Goal: Task Accomplishment & Management: Use online tool/utility

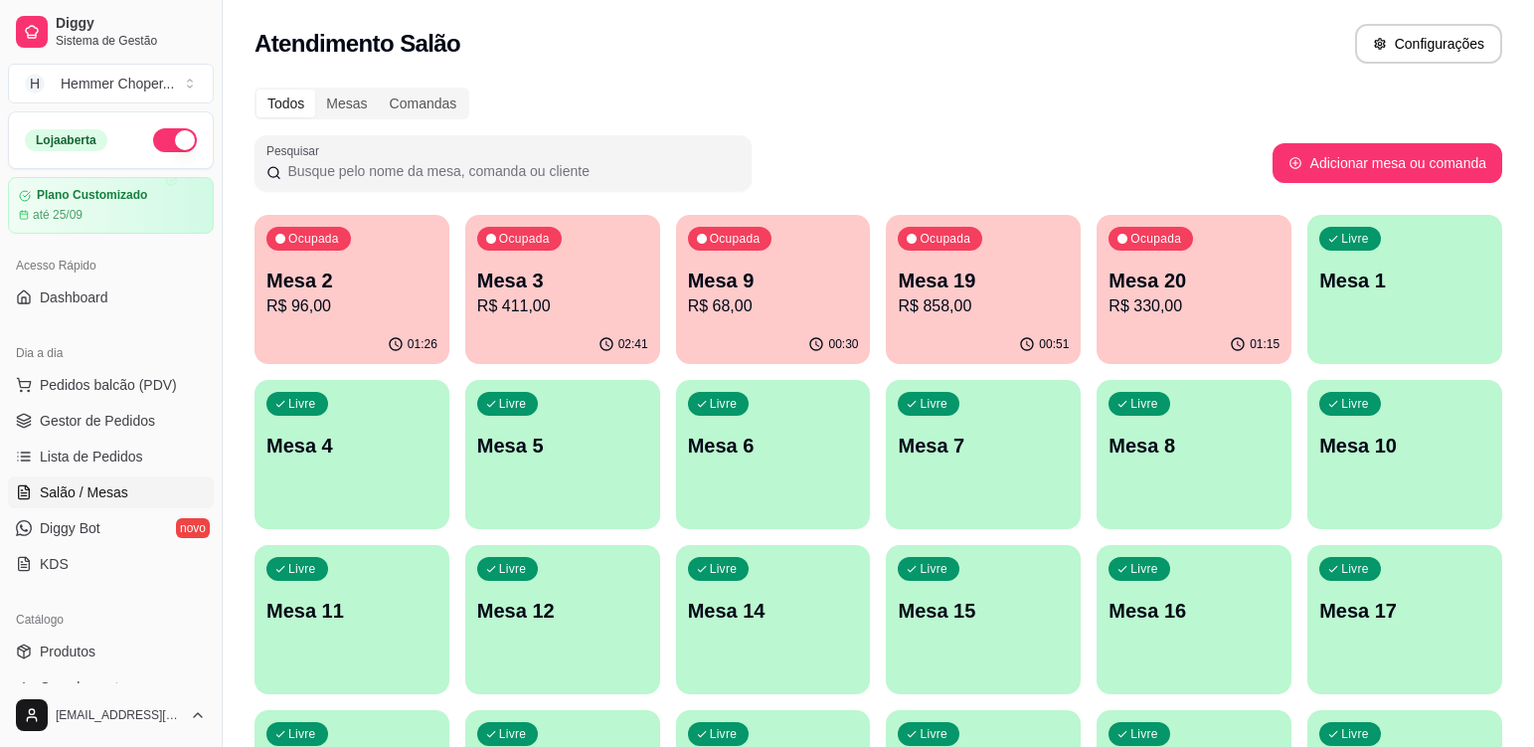
click at [566, 315] on p "R$ 411,00" at bounding box center [562, 306] width 171 height 24
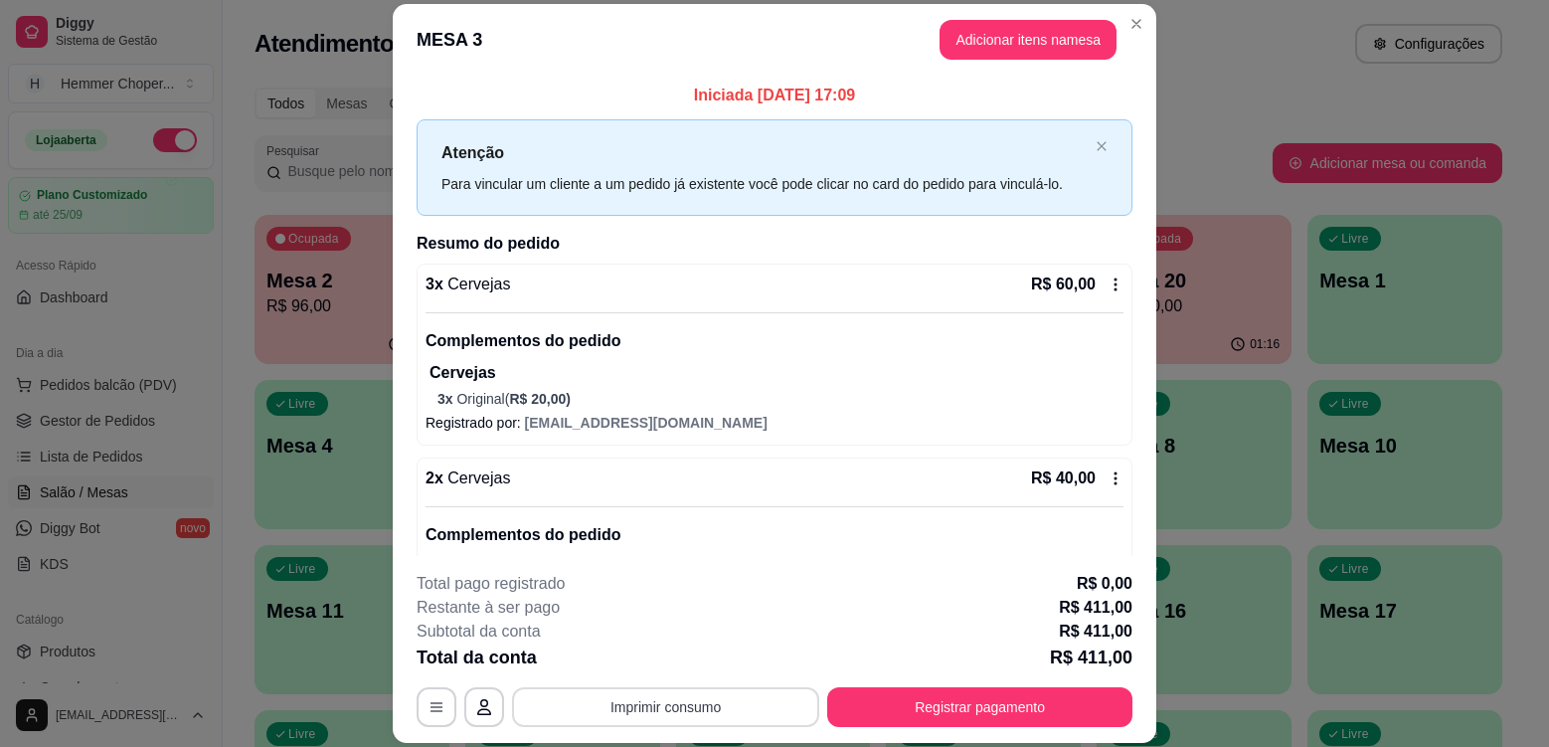
click at [683, 705] on button "Imprimir consumo" at bounding box center [665, 707] width 307 height 40
click at [664, 662] on button "Cozinha" at bounding box center [664, 660] width 139 height 31
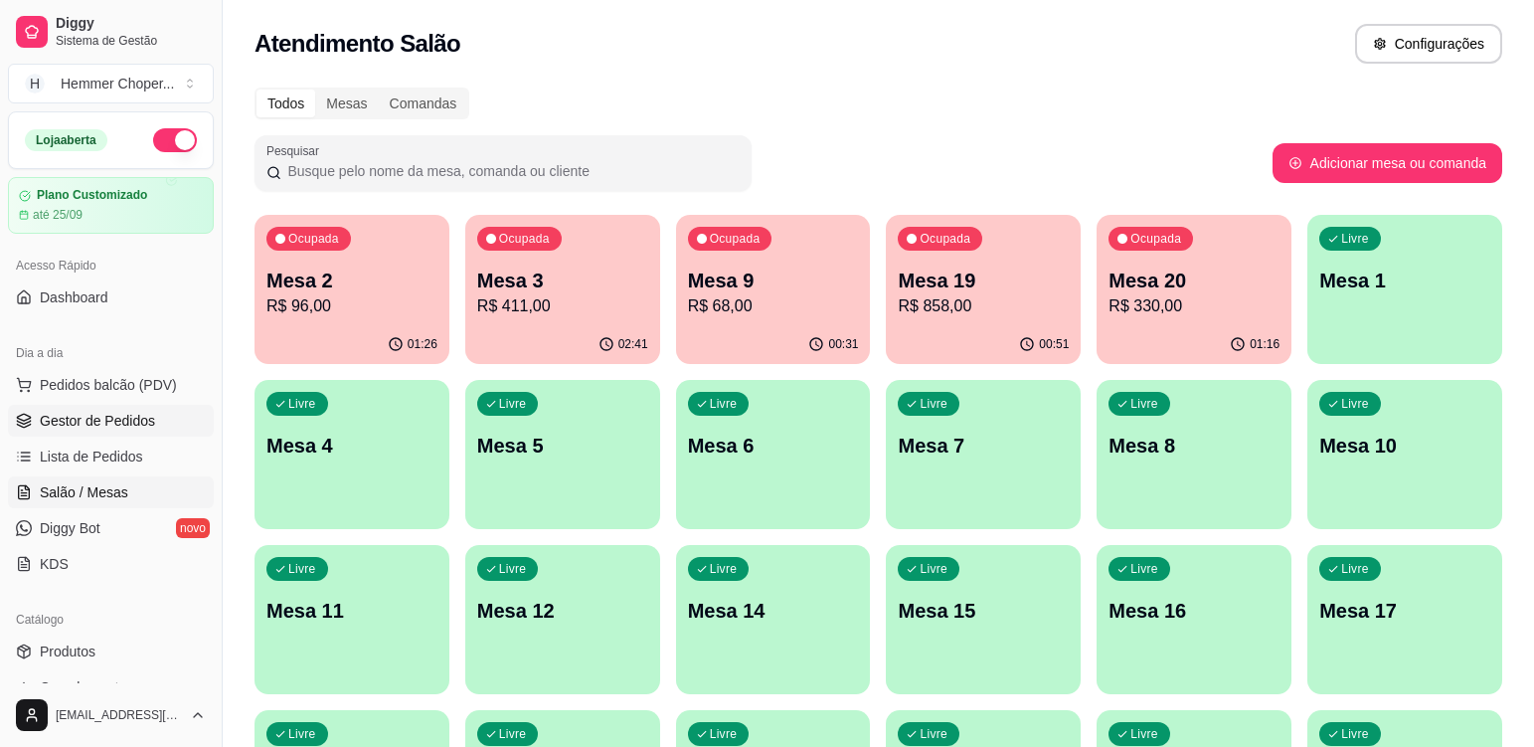
click at [107, 421] on span "Gestor de Pedidos" at bounding box center [97, 421] width 115 height 20
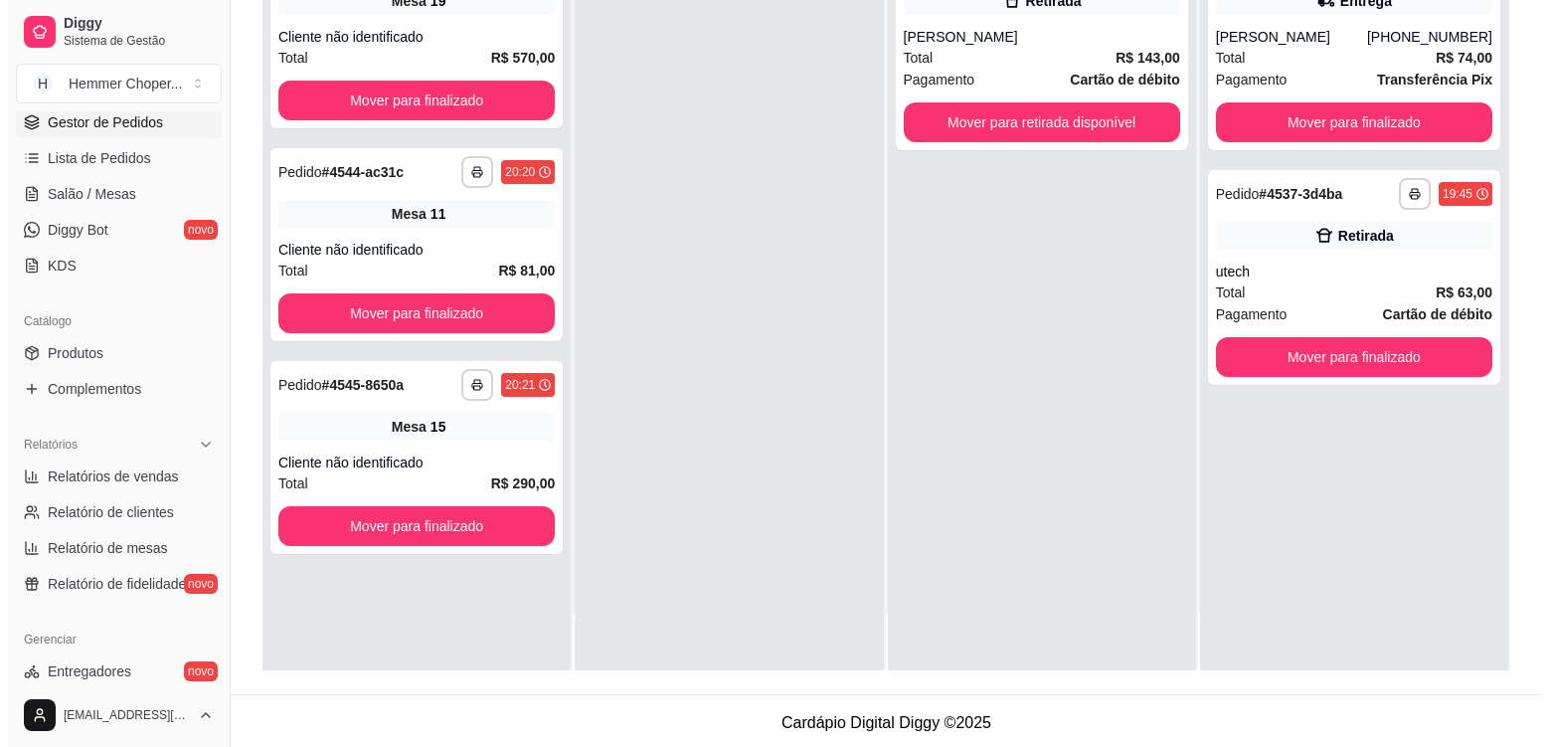
scroll to position [303, 0]
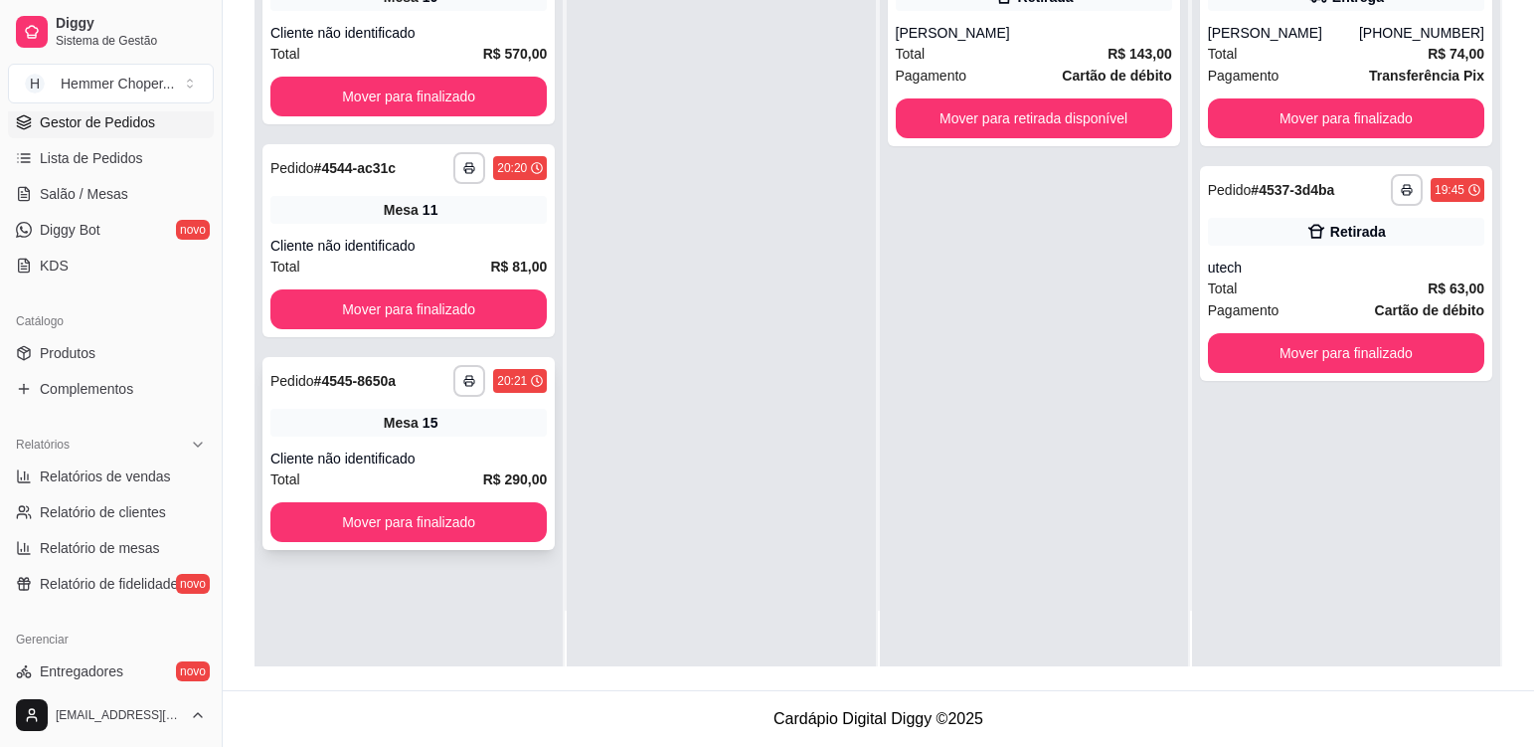
click at [475, 437] on div "**********" at bounding box center [408, 453] width 292 height 193
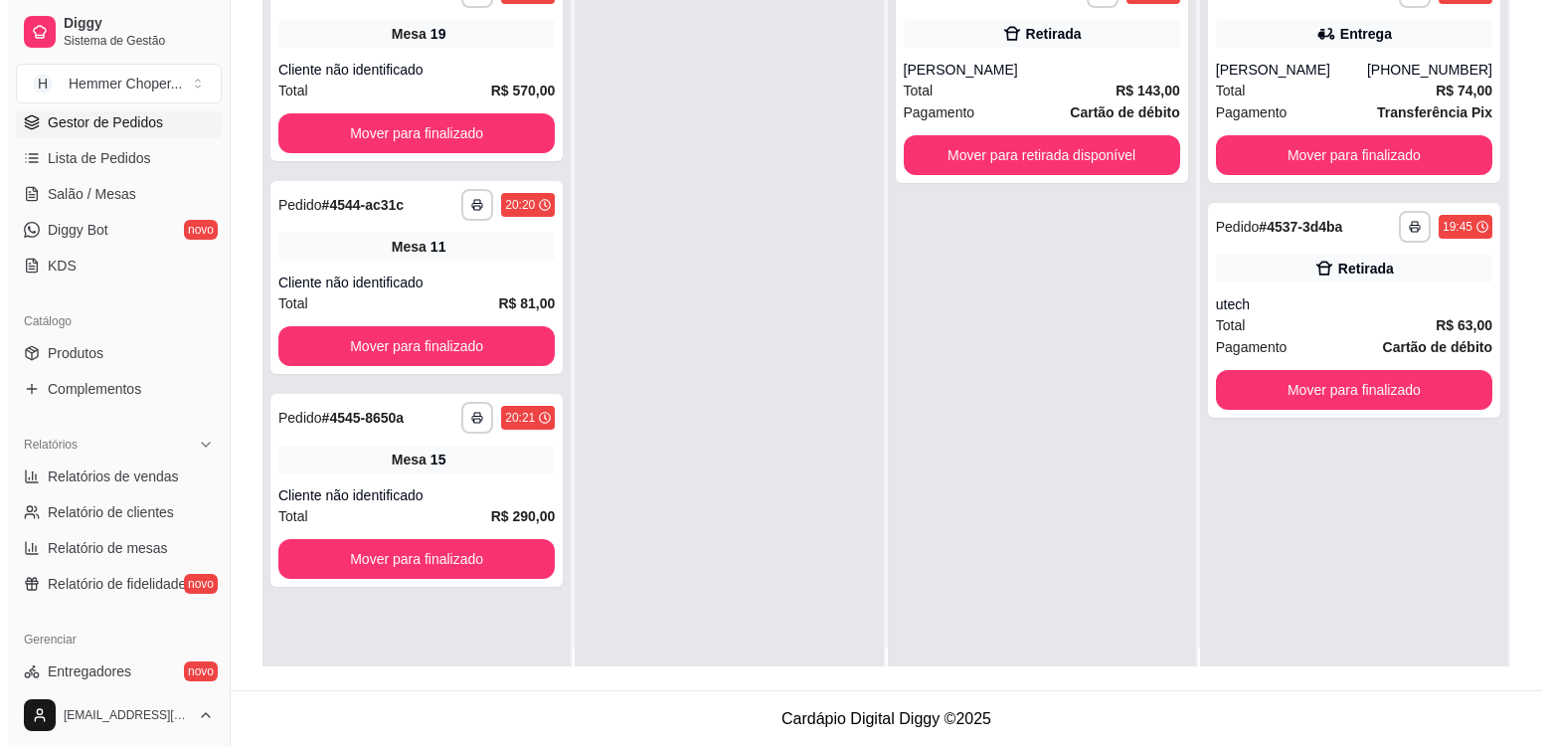
scroll to position [0, 0]
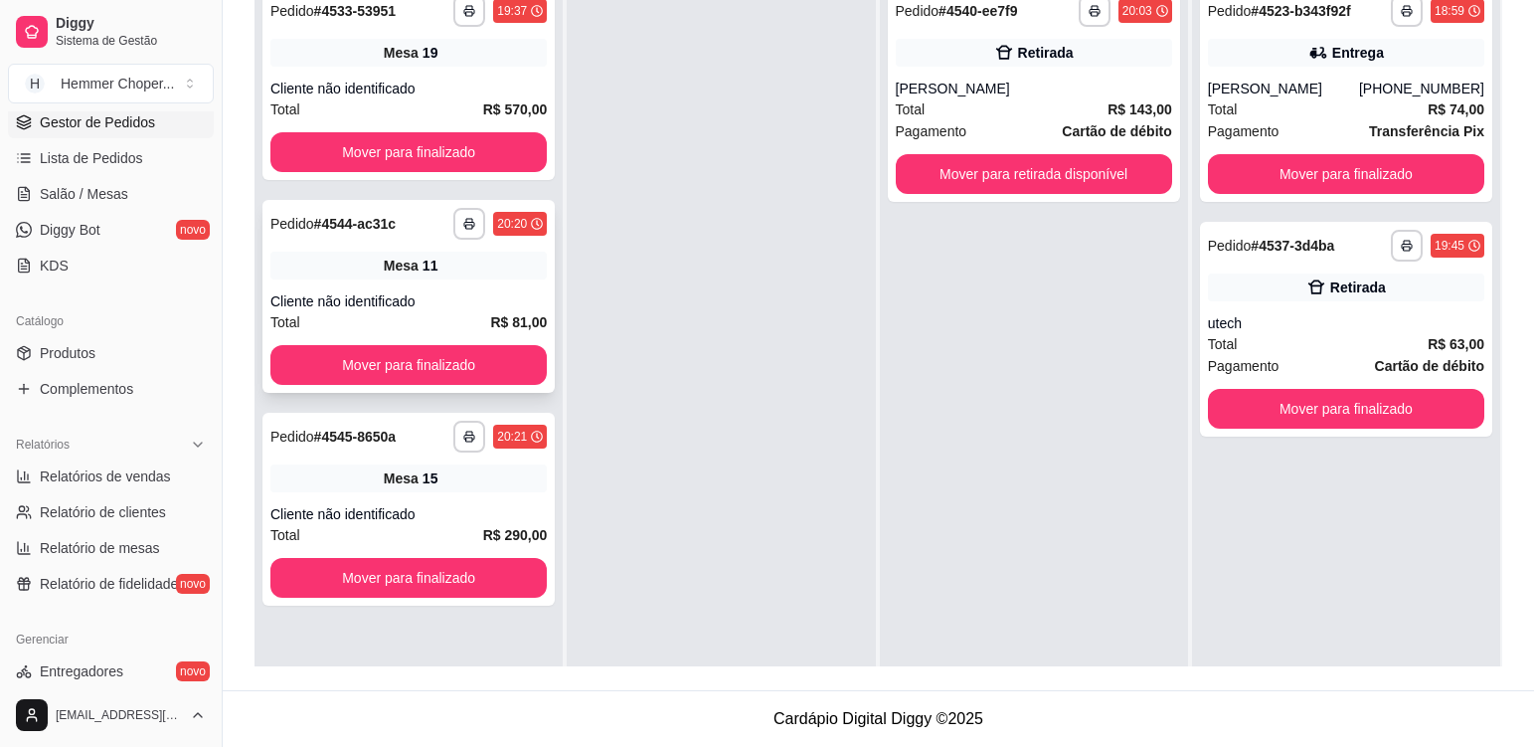
click at [468, 268] on div "Mesa 11" at bounding box center [408, 266] width 276 height 28
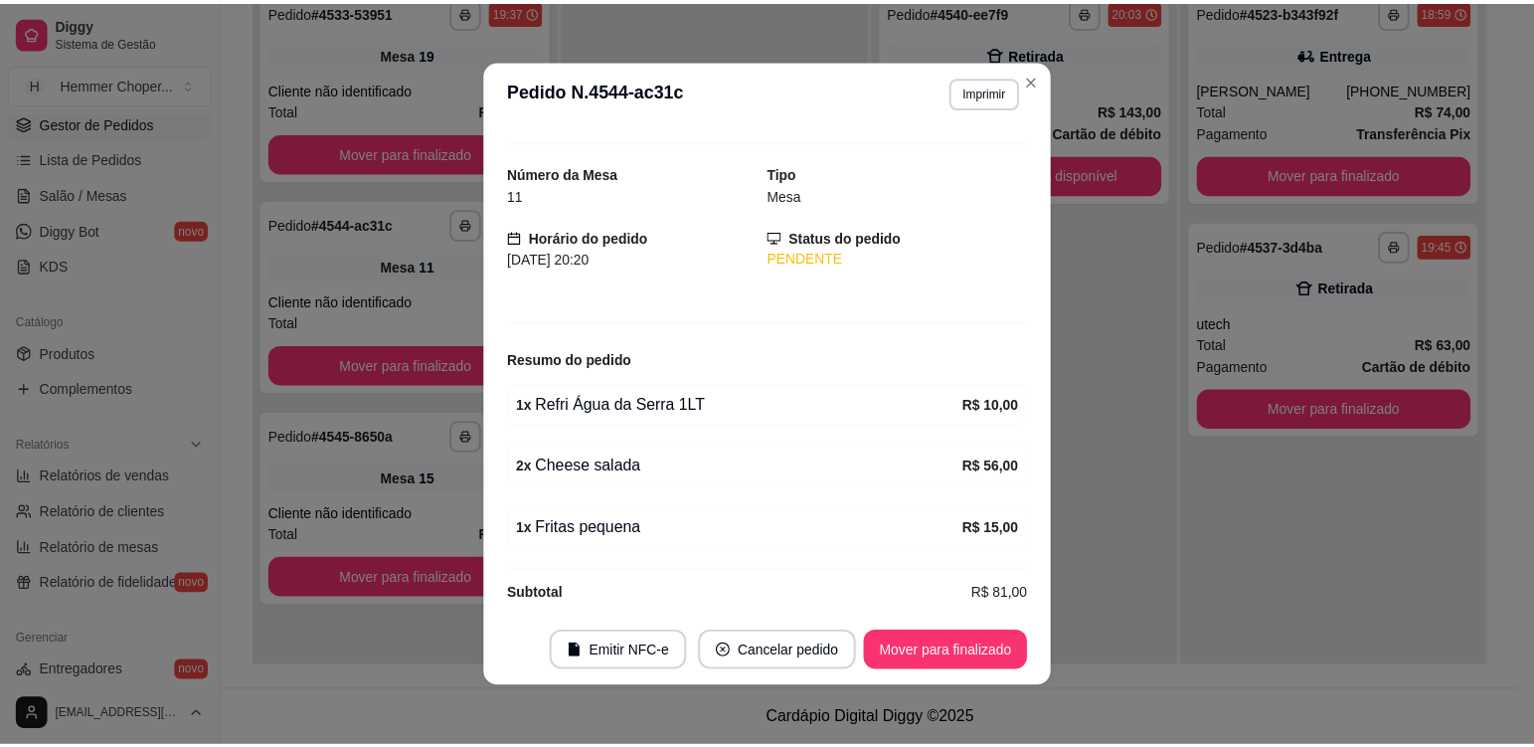
scroll to position [54, 0]
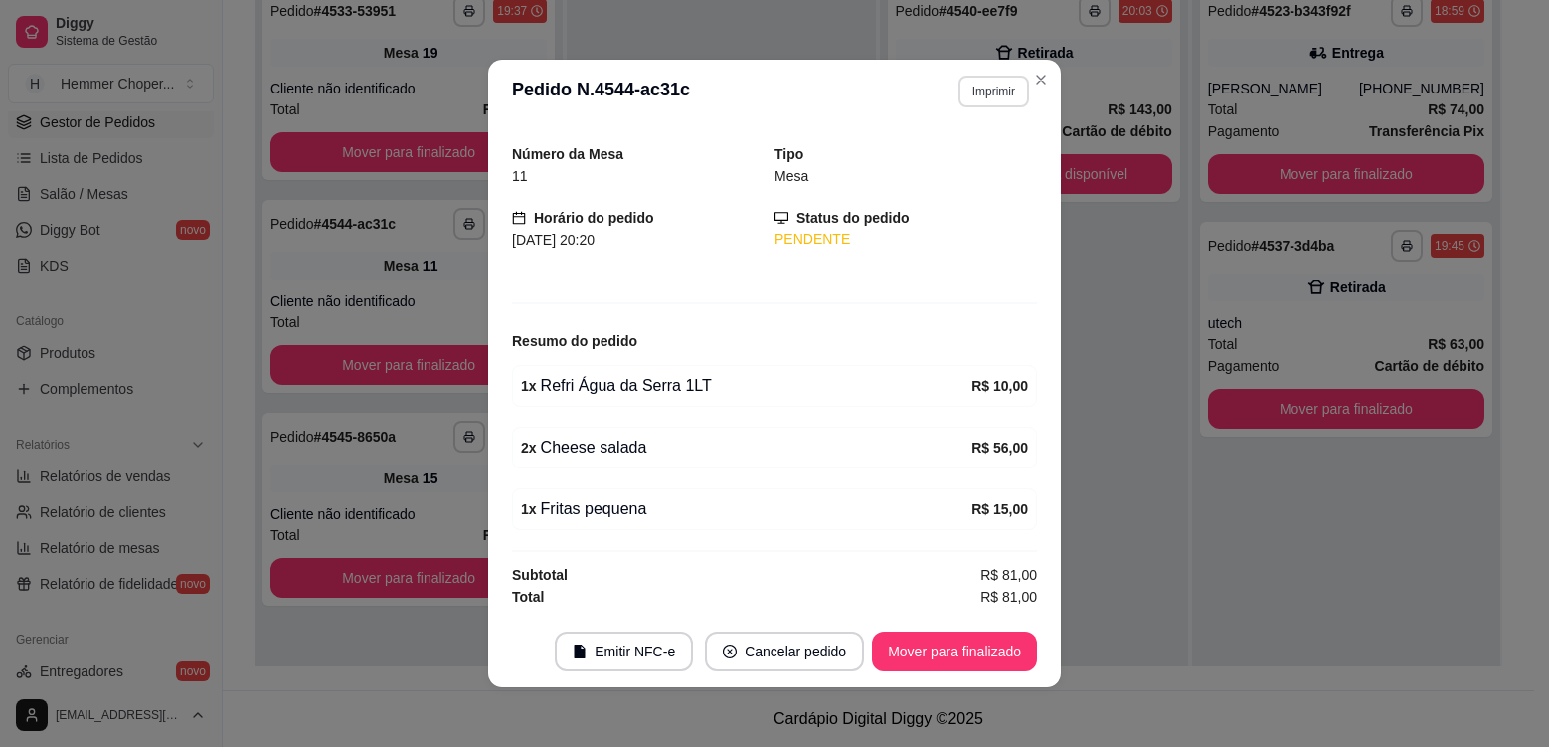
click at [994, 94] on button "Imprimir" at bounding box center [993, 92] width 71 height 32
click at [972, 157] on button "Cozinha" at bounding box center [952, 161] width 144 height 32
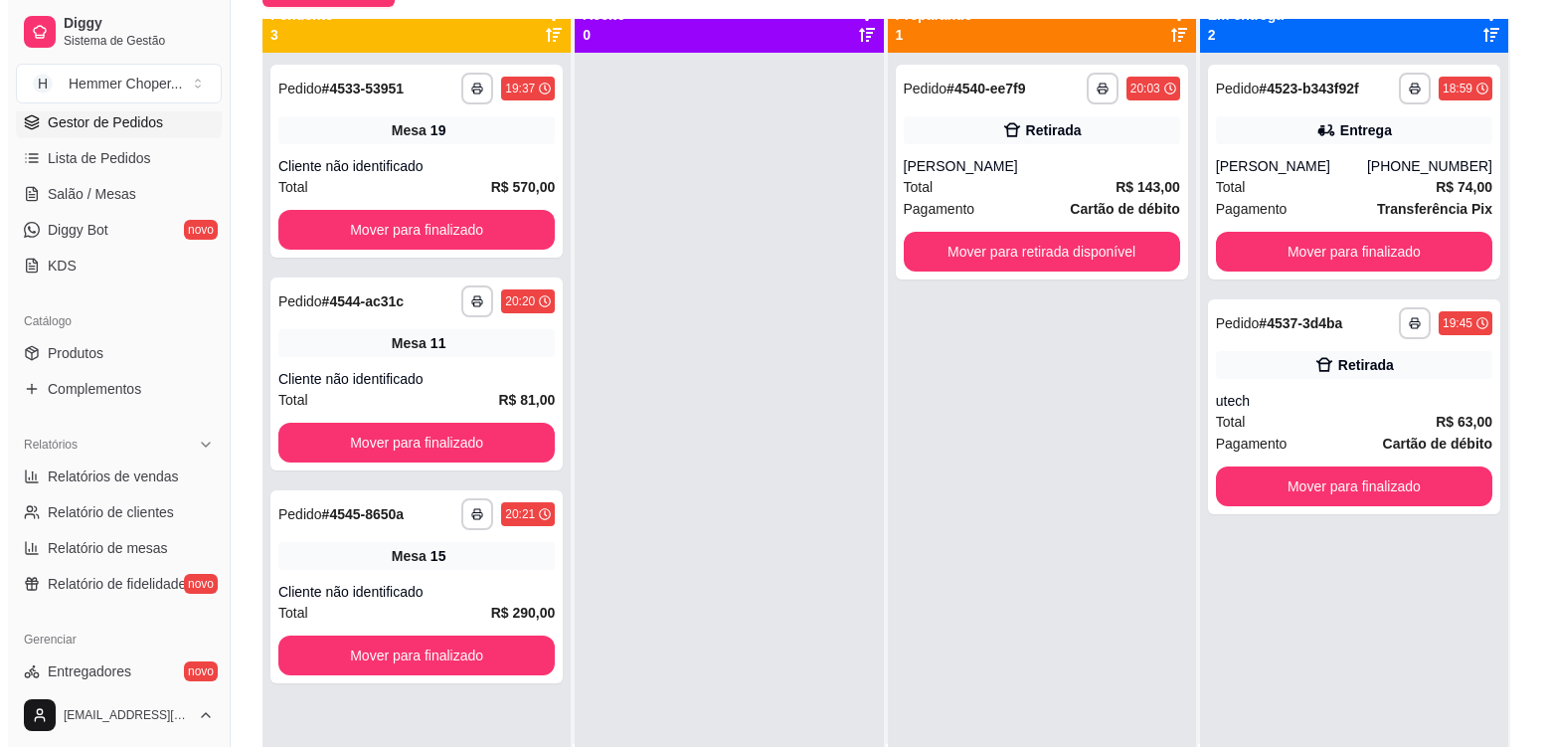
scroll to position [56, 0]
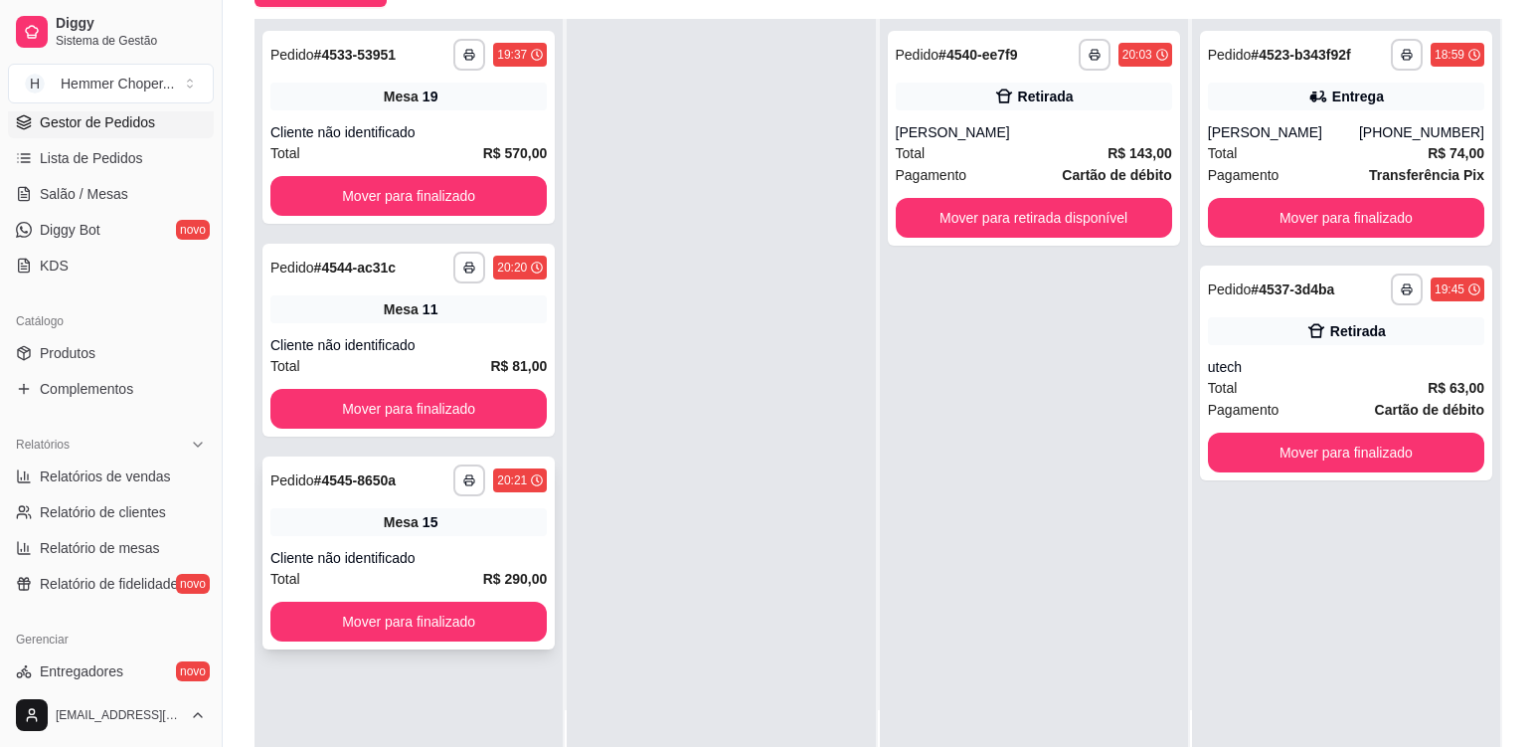
click at [483, 548] on div "Cliente não identificado" at bounding box center [408, 558] width 276 height 20
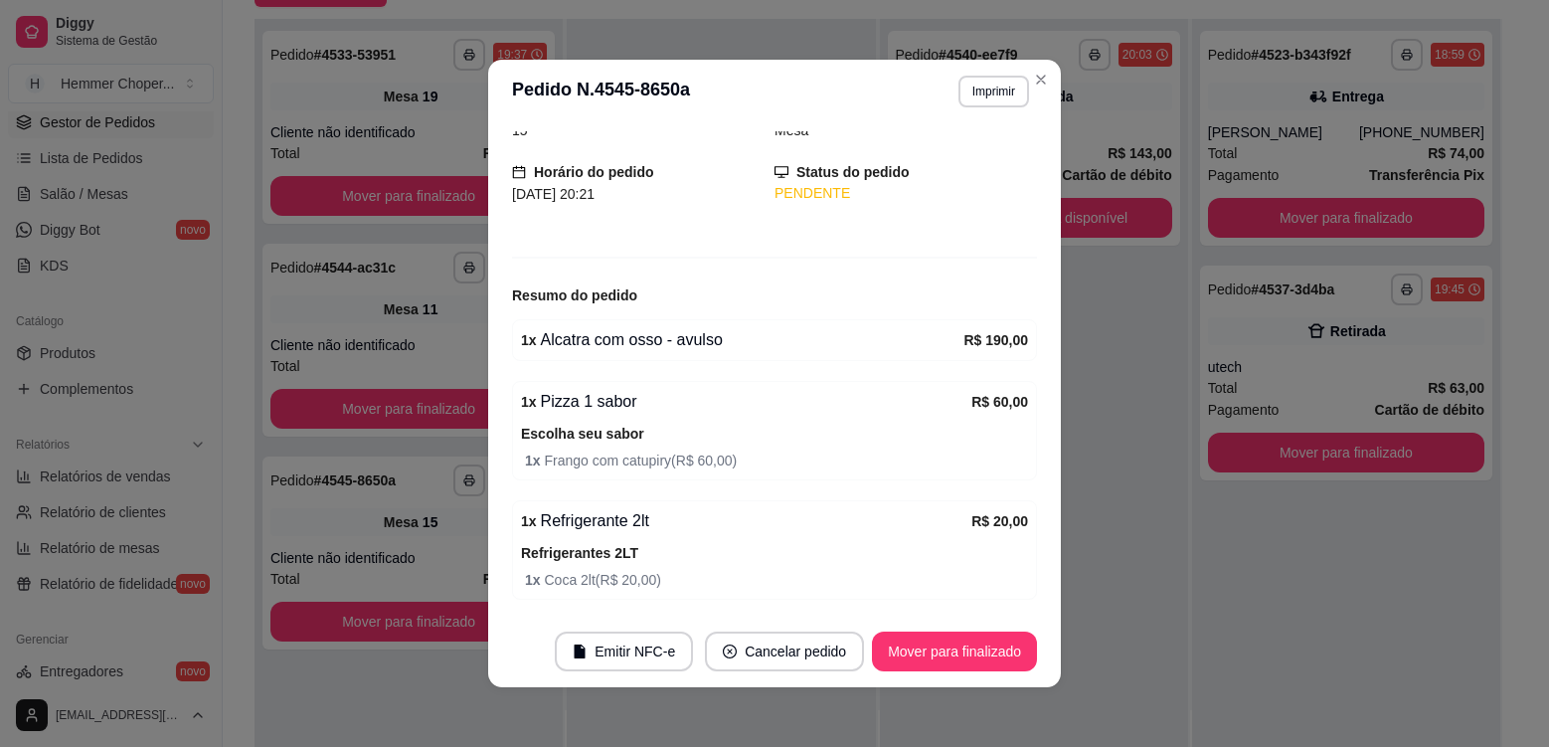
scroll to position [199, 0]
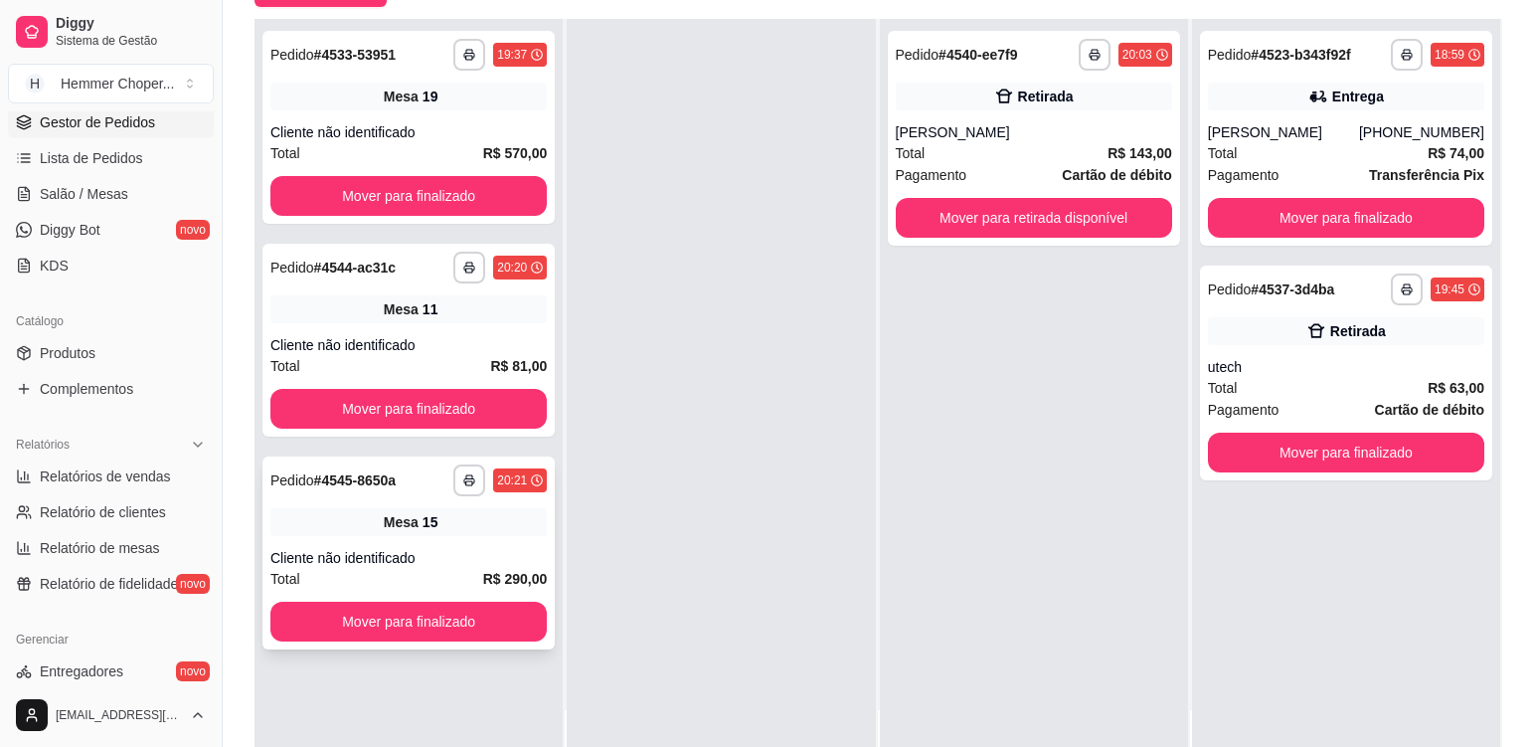
click at [476, 540] on div "**********" at bounding box center [408, 552] width 292 height 193
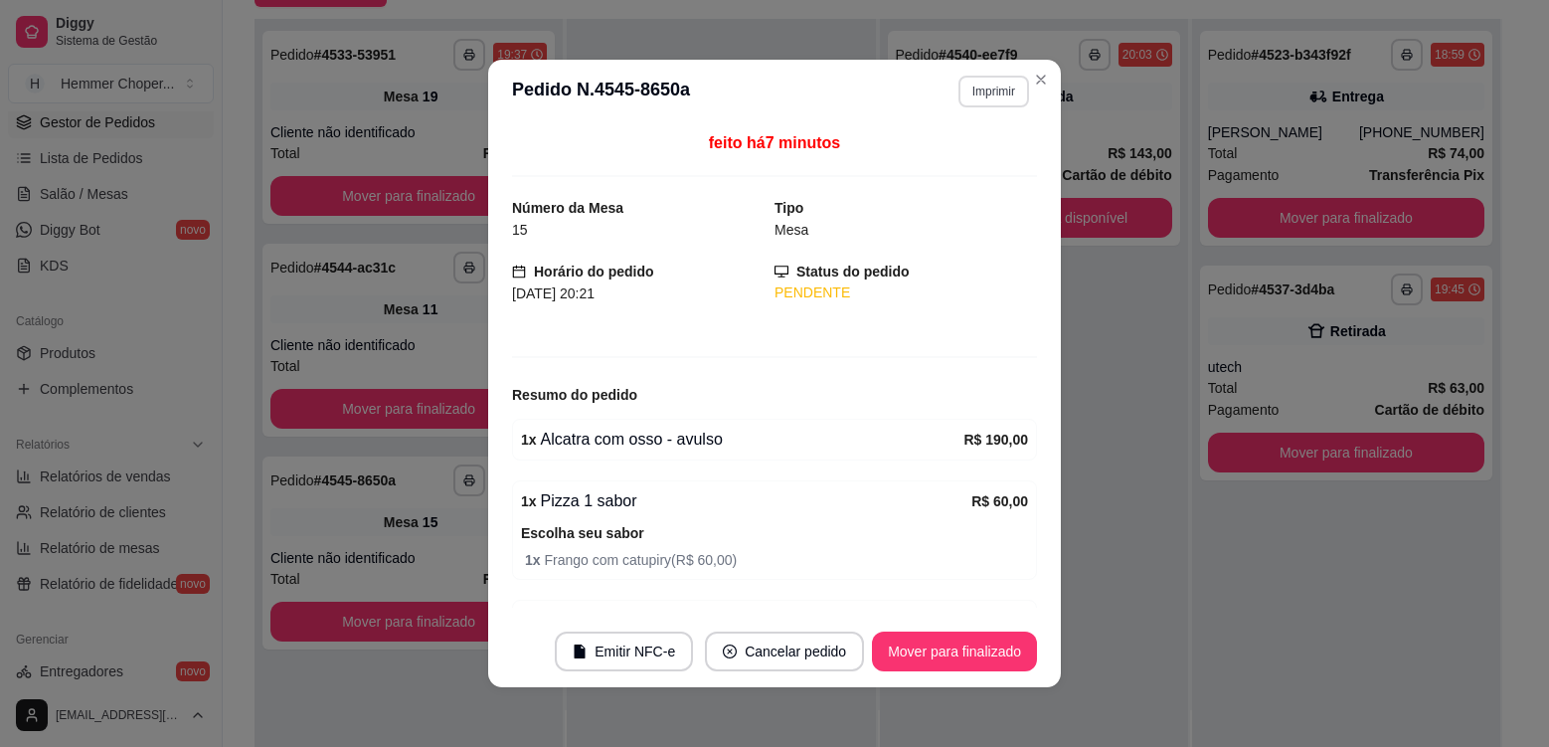
click at [983, 98] on button "Imprimir" at bounding box center [993, 92] width 71 height 32
click at [985, 159] on button "Cozinha" at bounding box center [952, 161] width 144 height 32
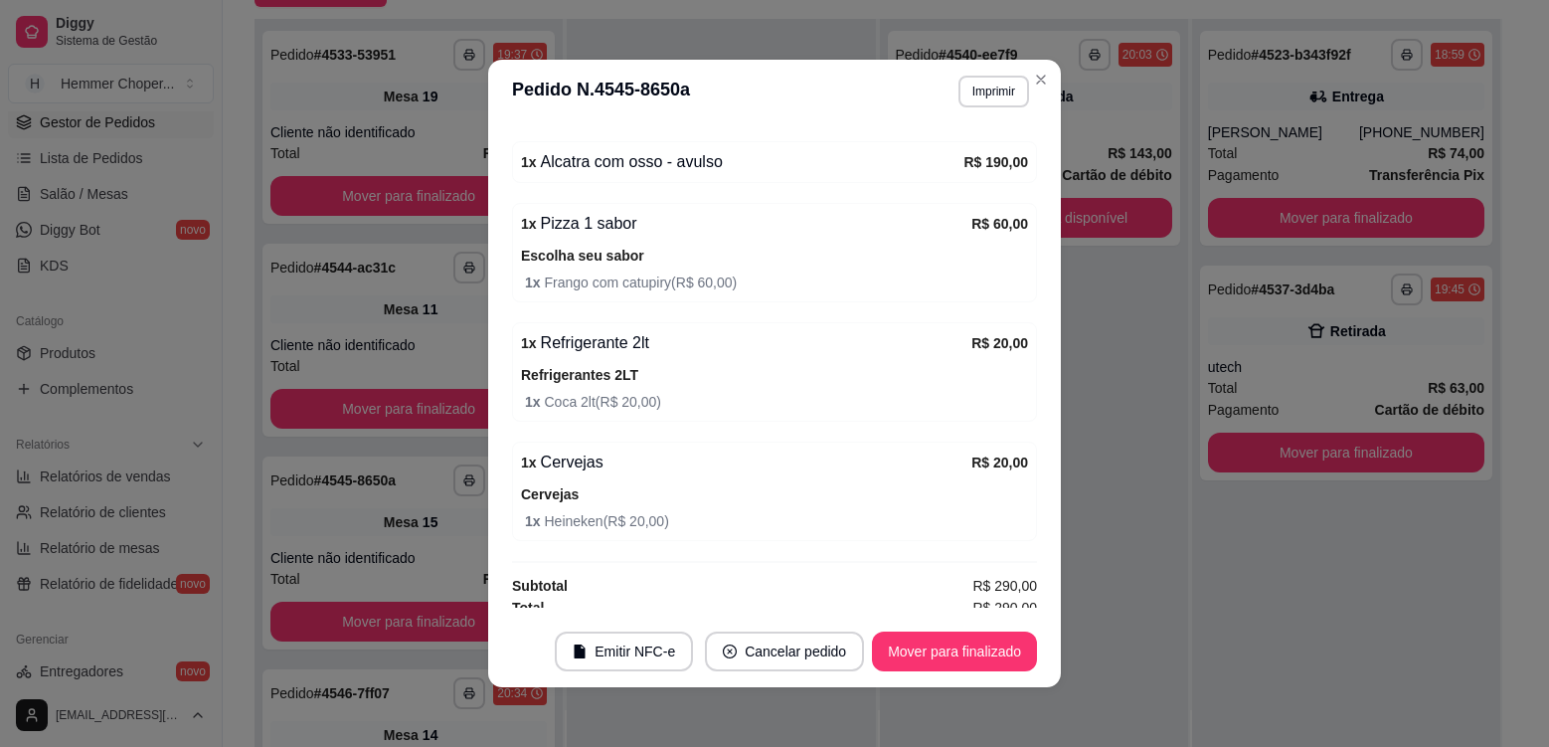
scroll to position [288, 0]
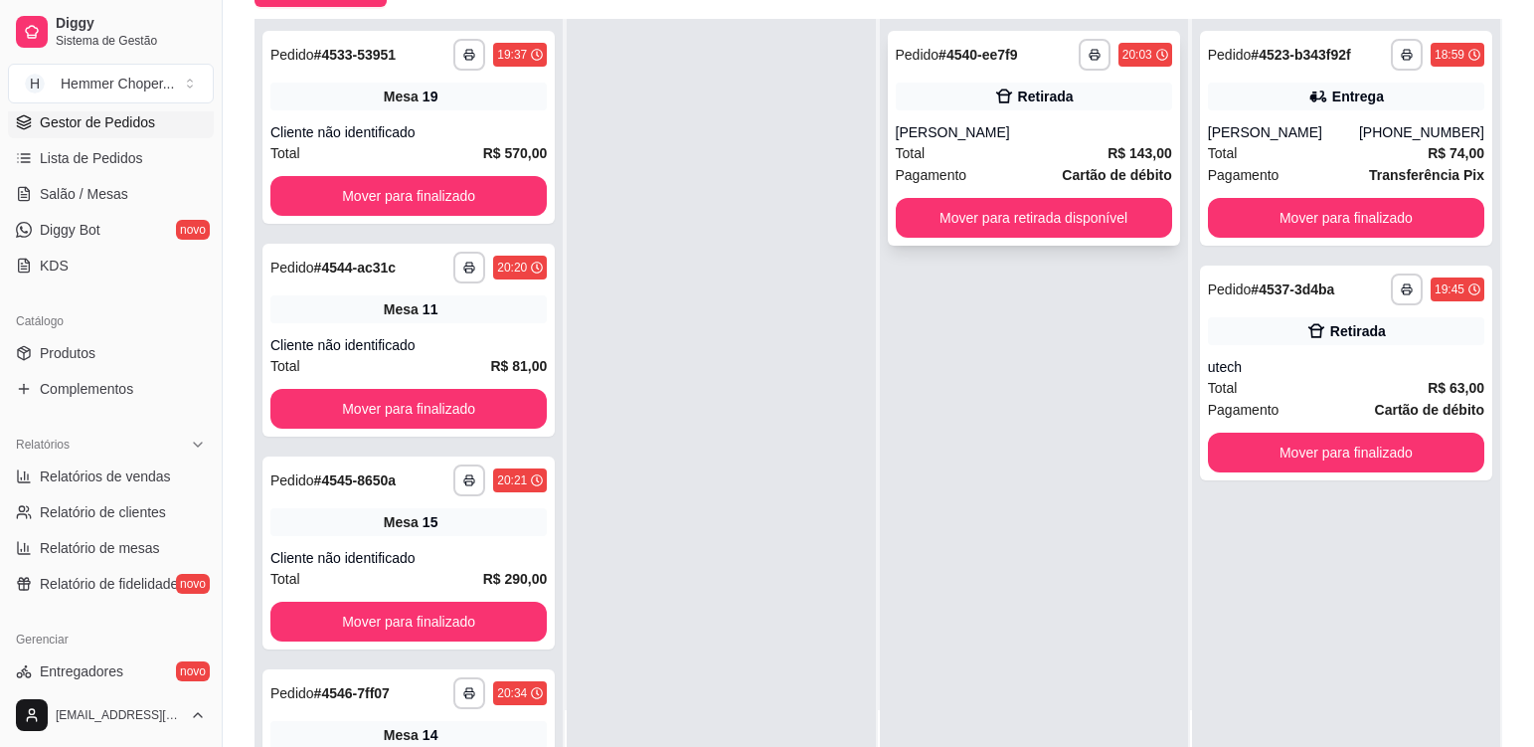
click at [1077, 147] on div "Total R$ 143,00" at bounding box center [1034, 153] width 276 height 22
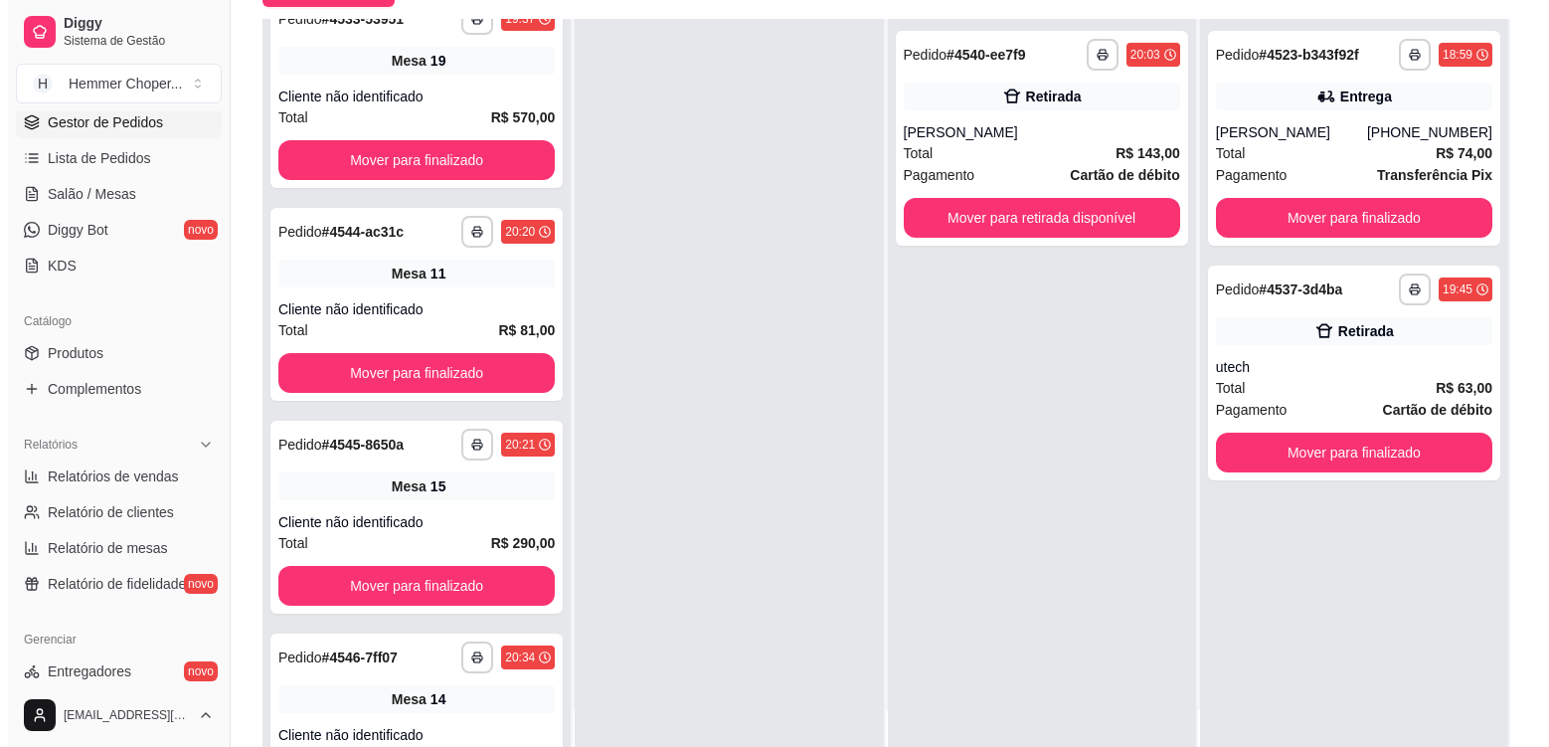
scroll to position [0, 0]
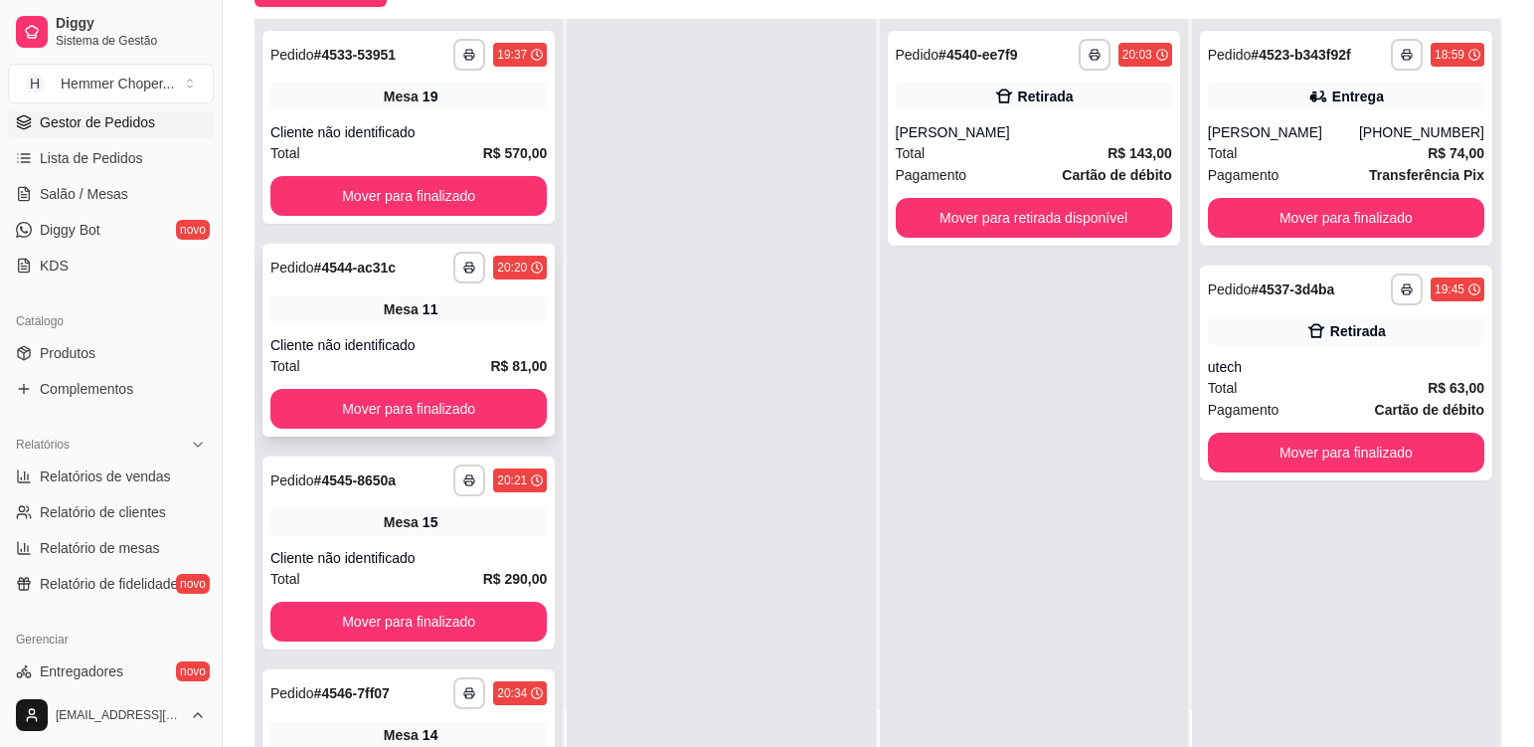
click at [455, 340] on div "Cliente não identificado" at bounding box center [408, 345] width 276 height 20
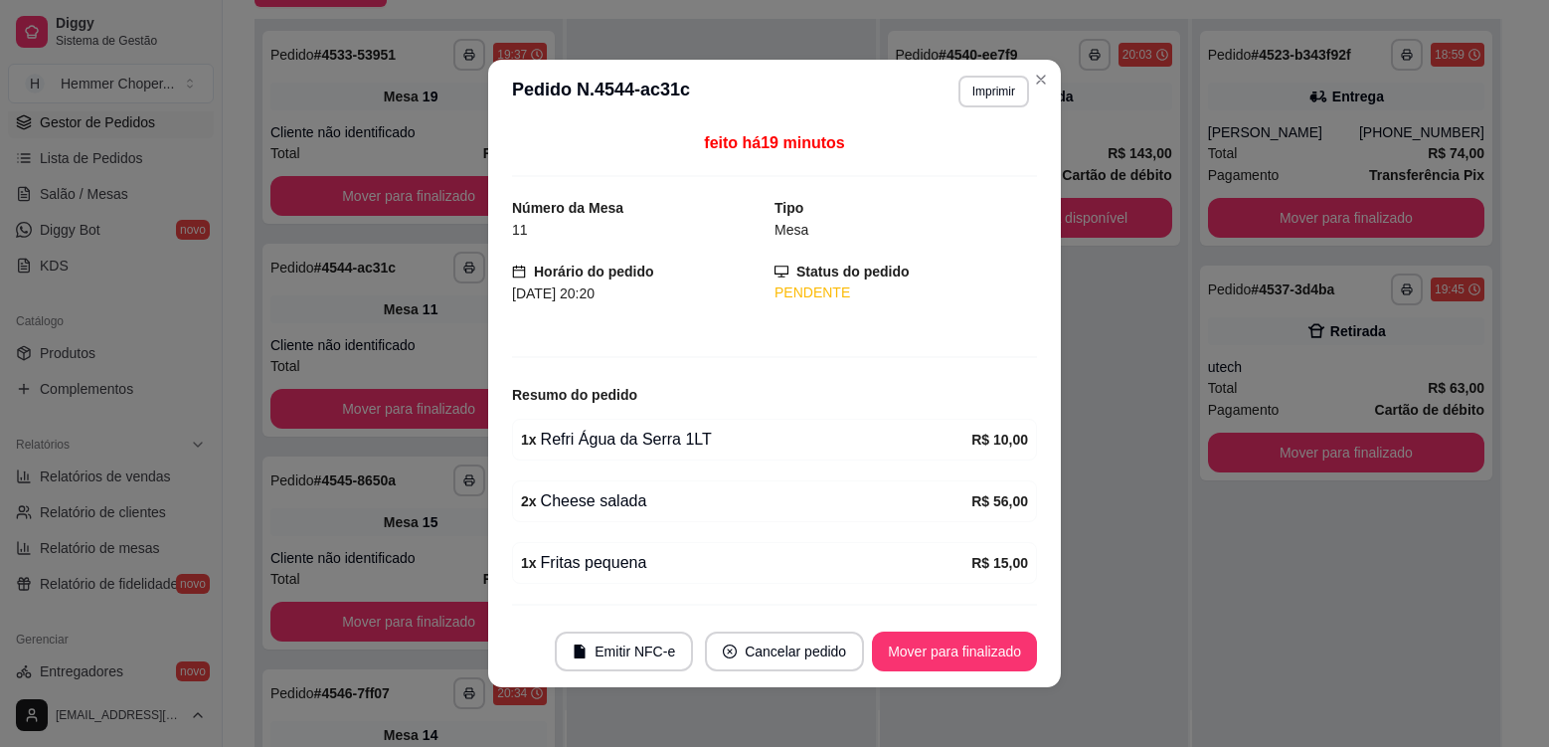
scroll to position [54, 0]
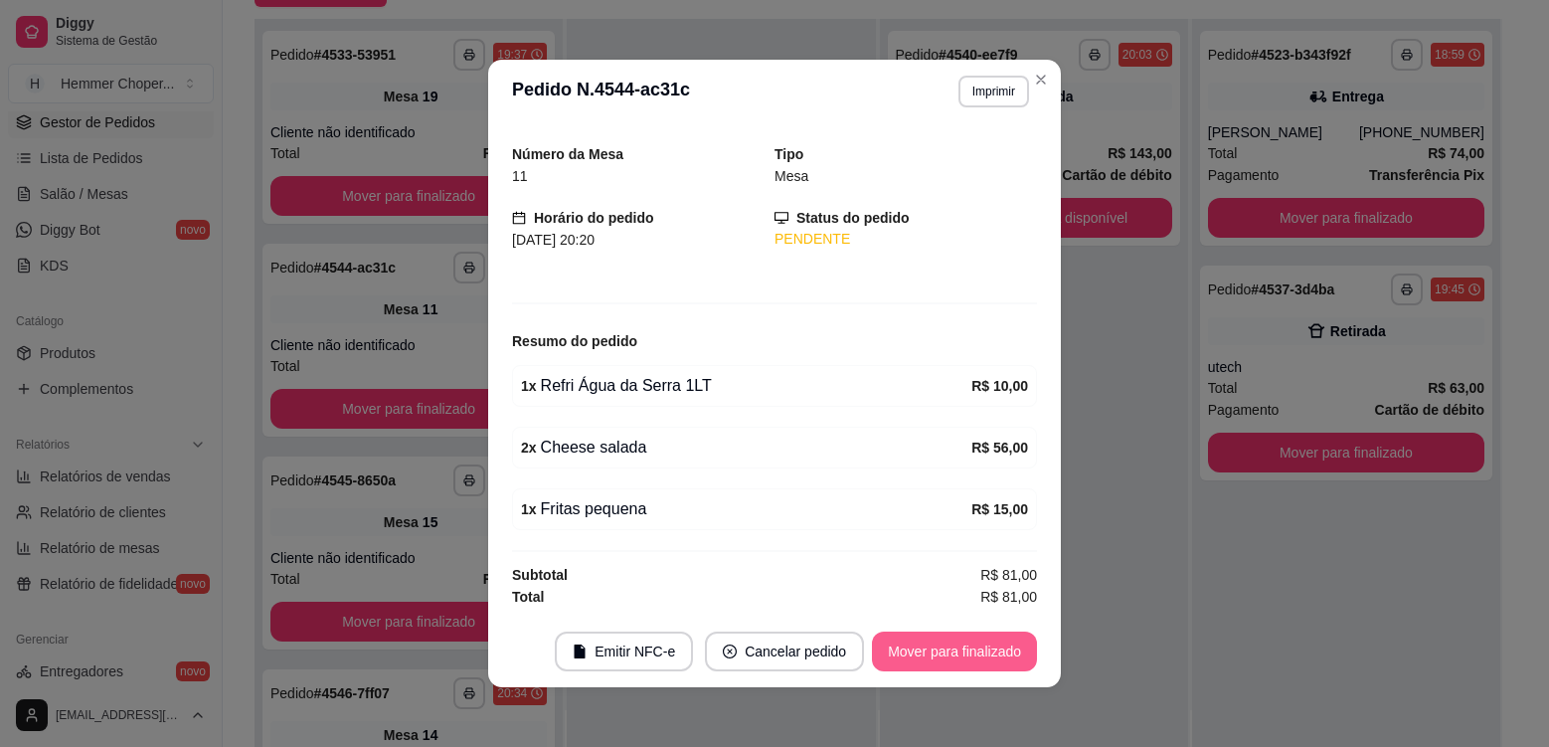
click at [957, 647] on button "Mover para finalizado" at bounding box center [954, 651] width 165 height 40
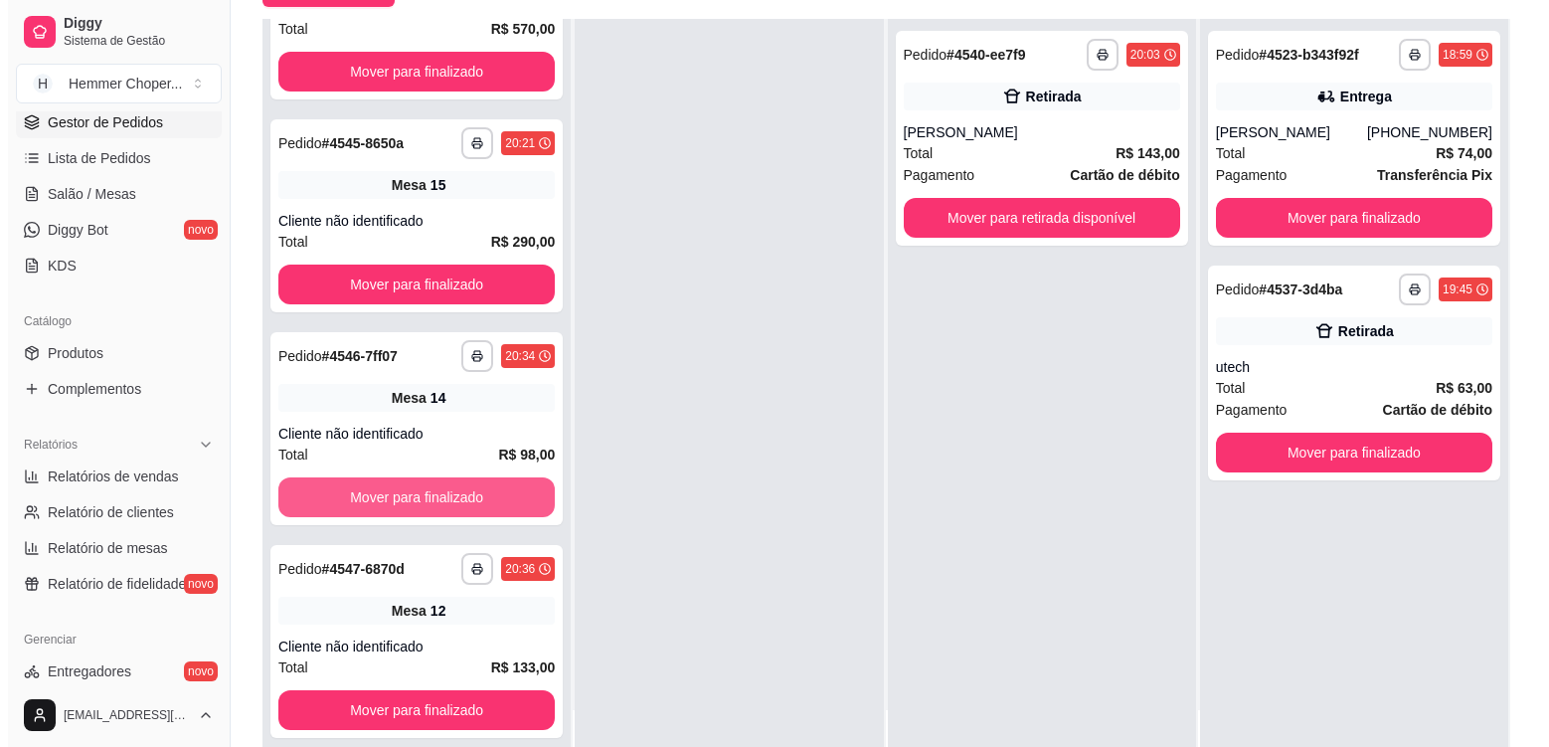
scroll to position [303, 0]
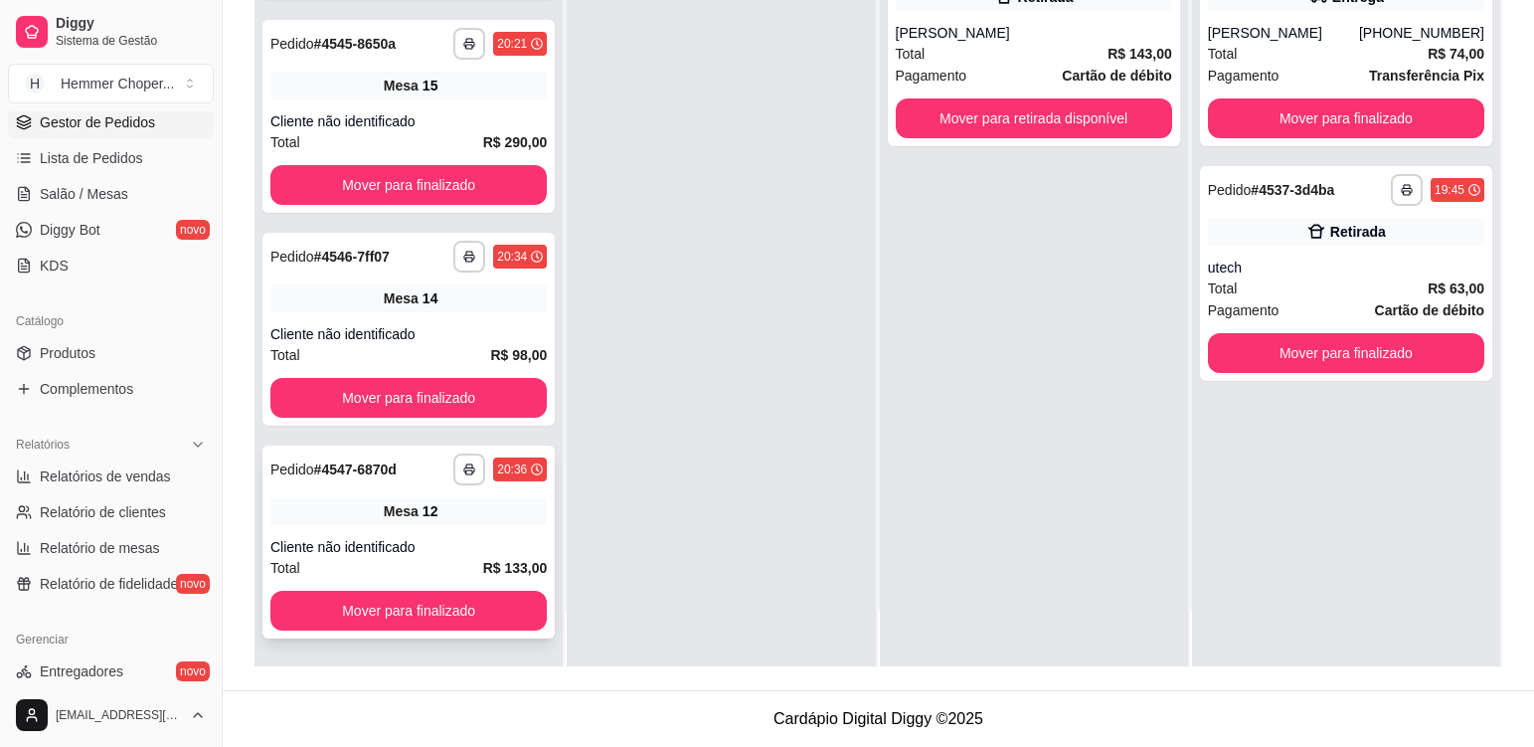
click at [477, 520] on div "Mesa 12" at bounding box center [408, 511] width 276 height 28
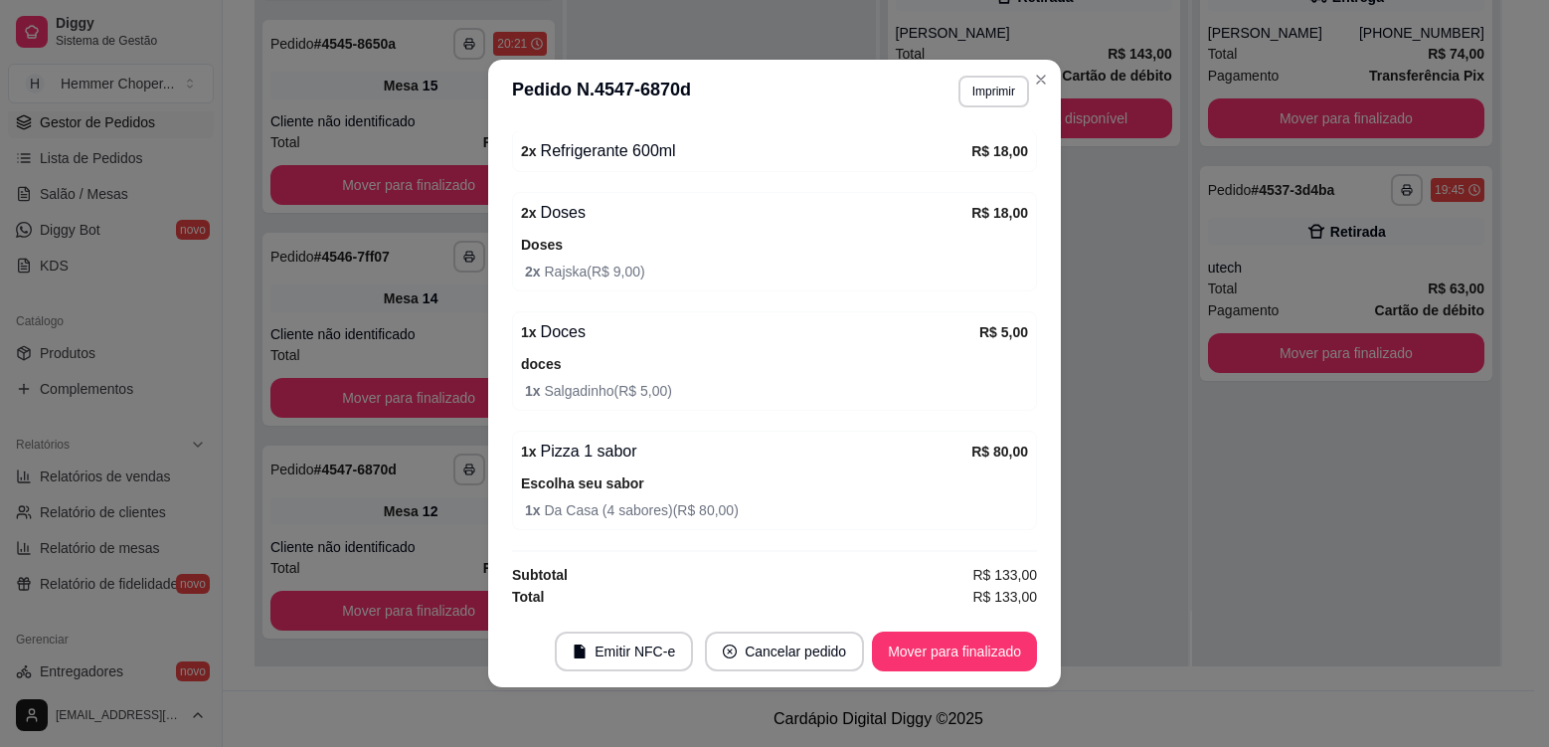
scroll to position [4, 0]
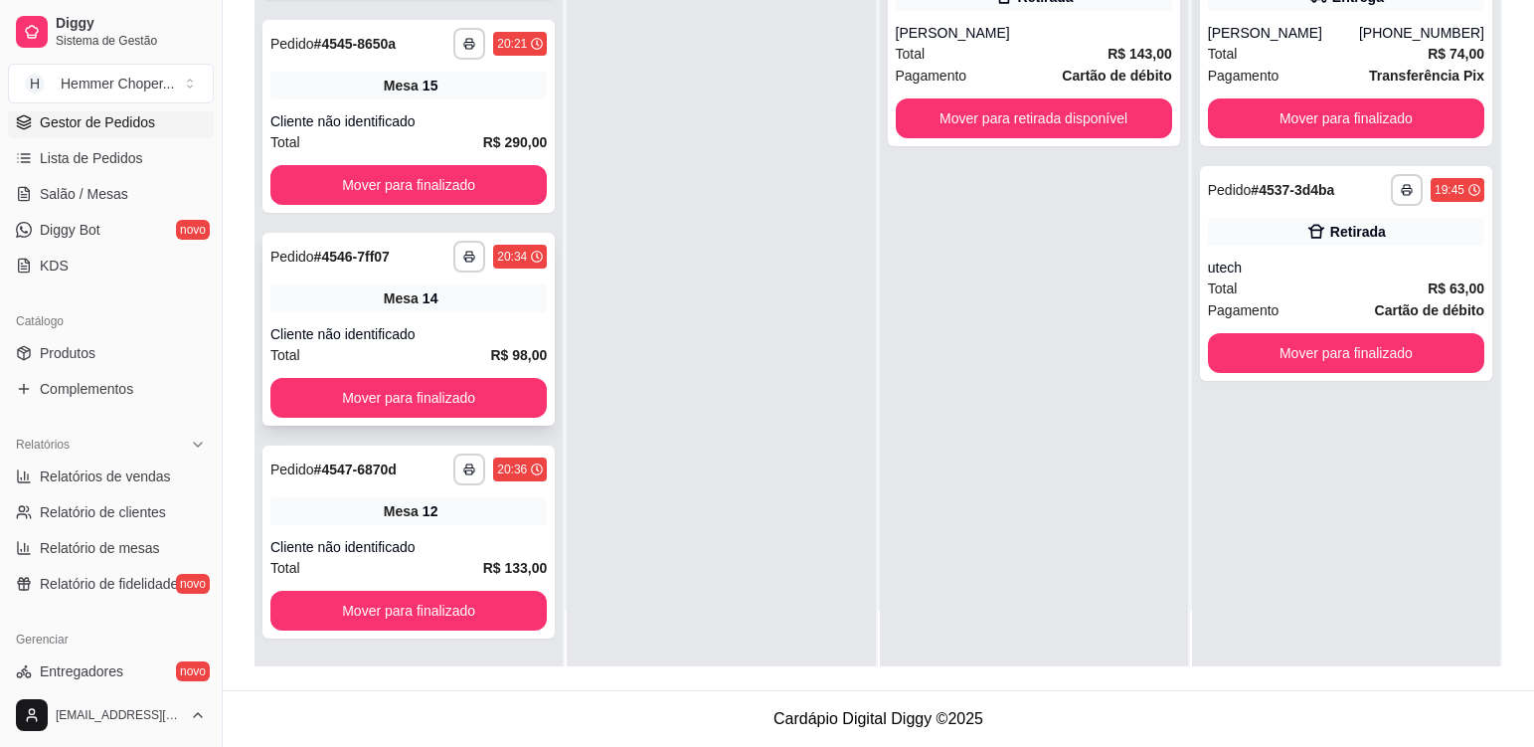
click at [455, 310] on div "Mesa 14" at bounding box center [408, 298] width 276 height 28
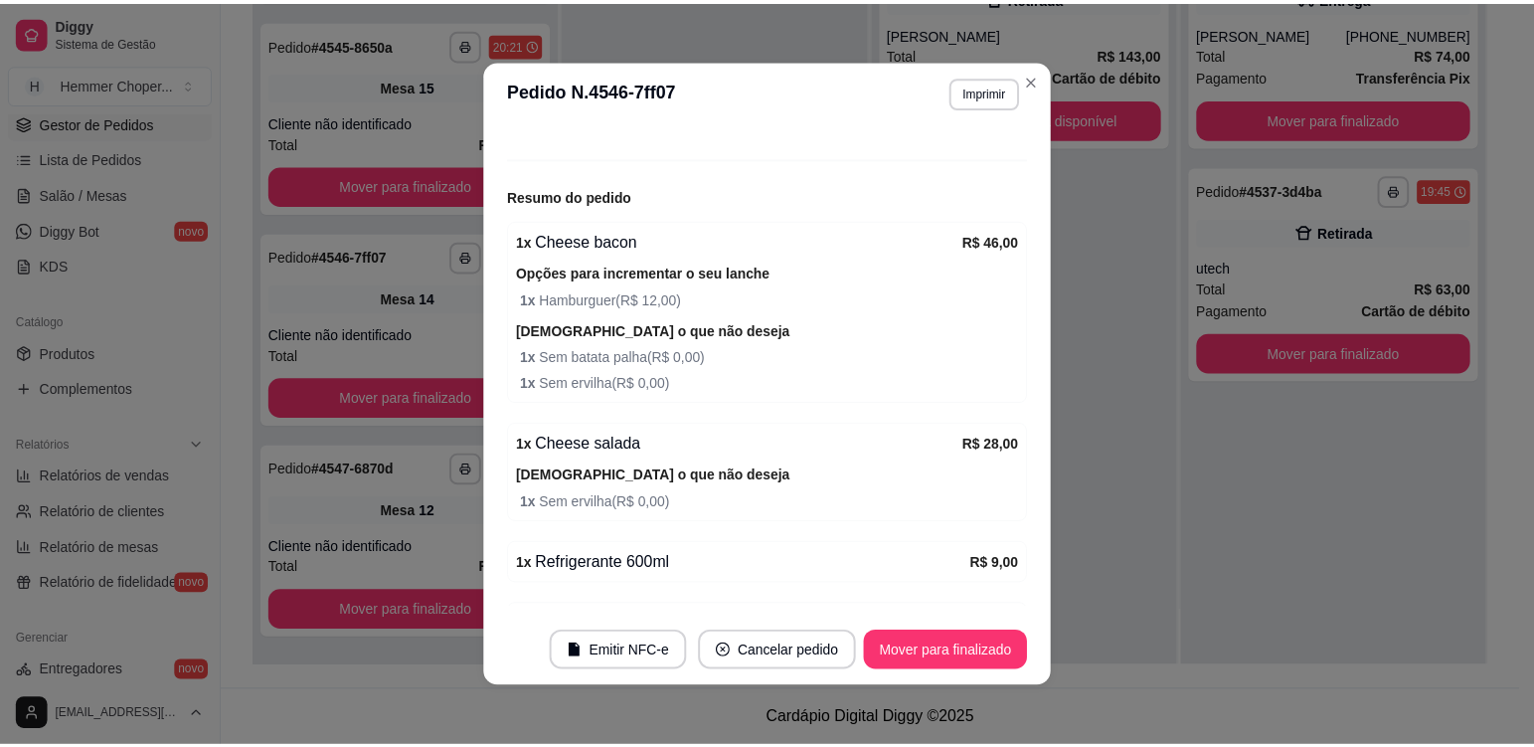
scroll to position [298, 0]
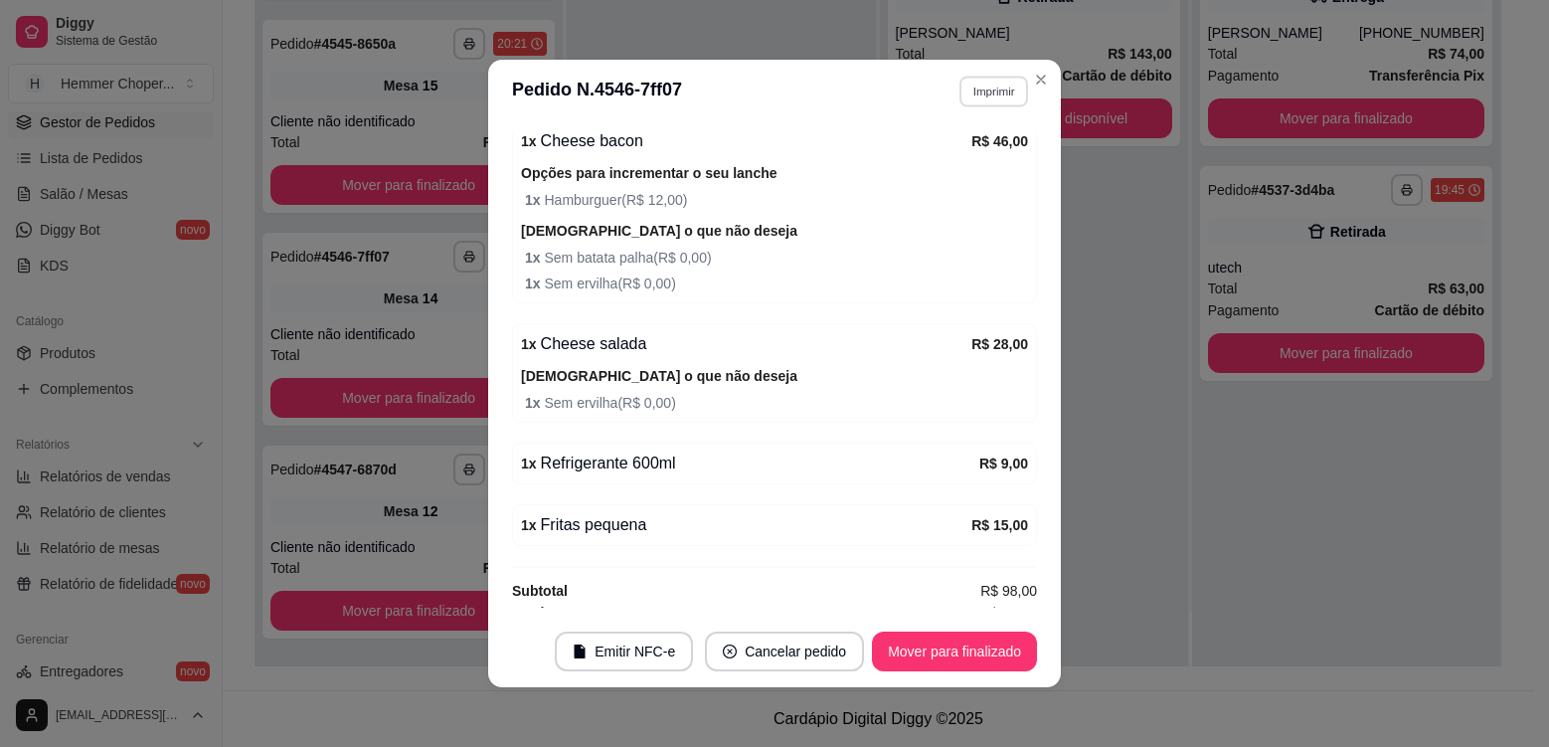
click at [976, 88] on button "Imprimir" at bounding box center [993, 91] width 69 height 31
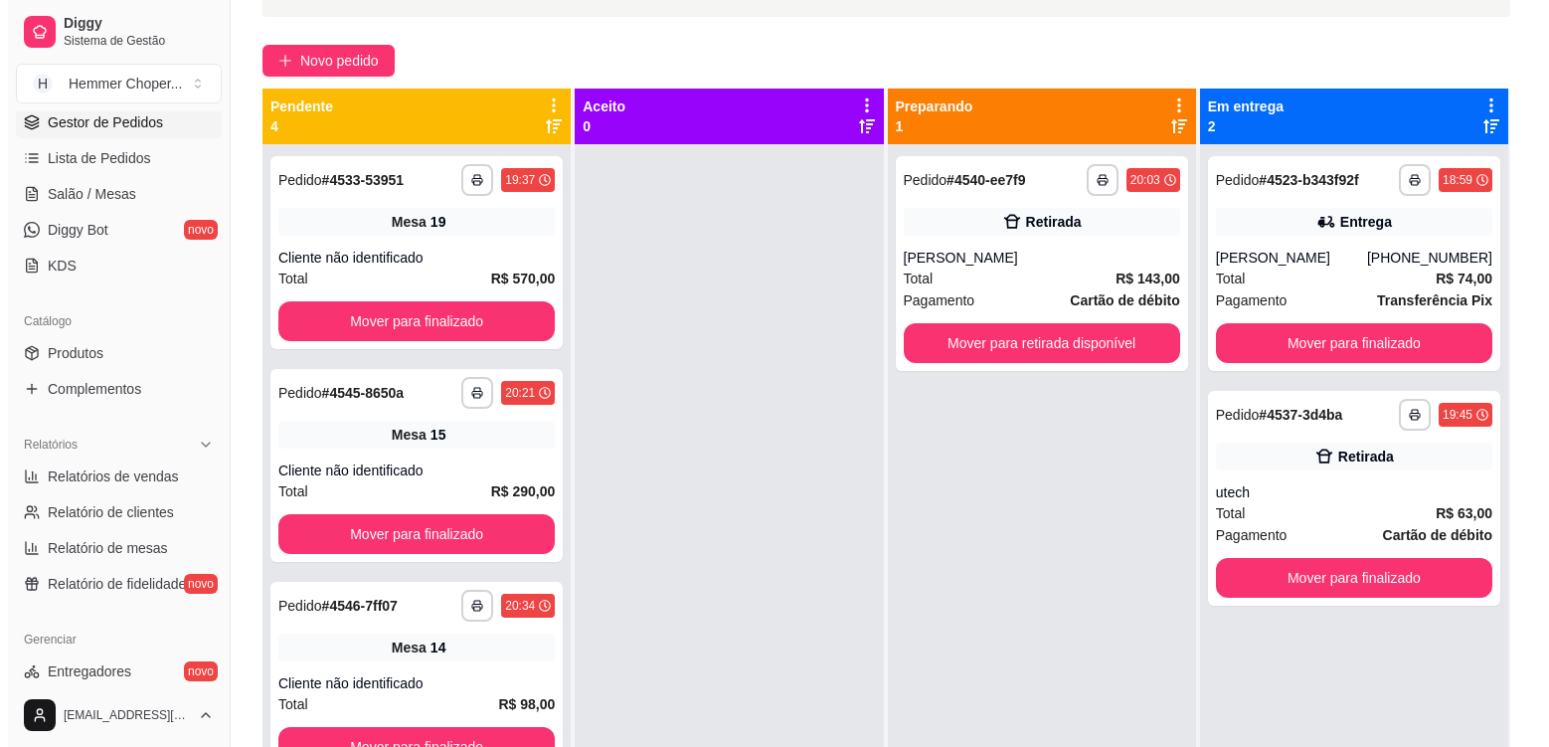
scroll to position [5, 0]
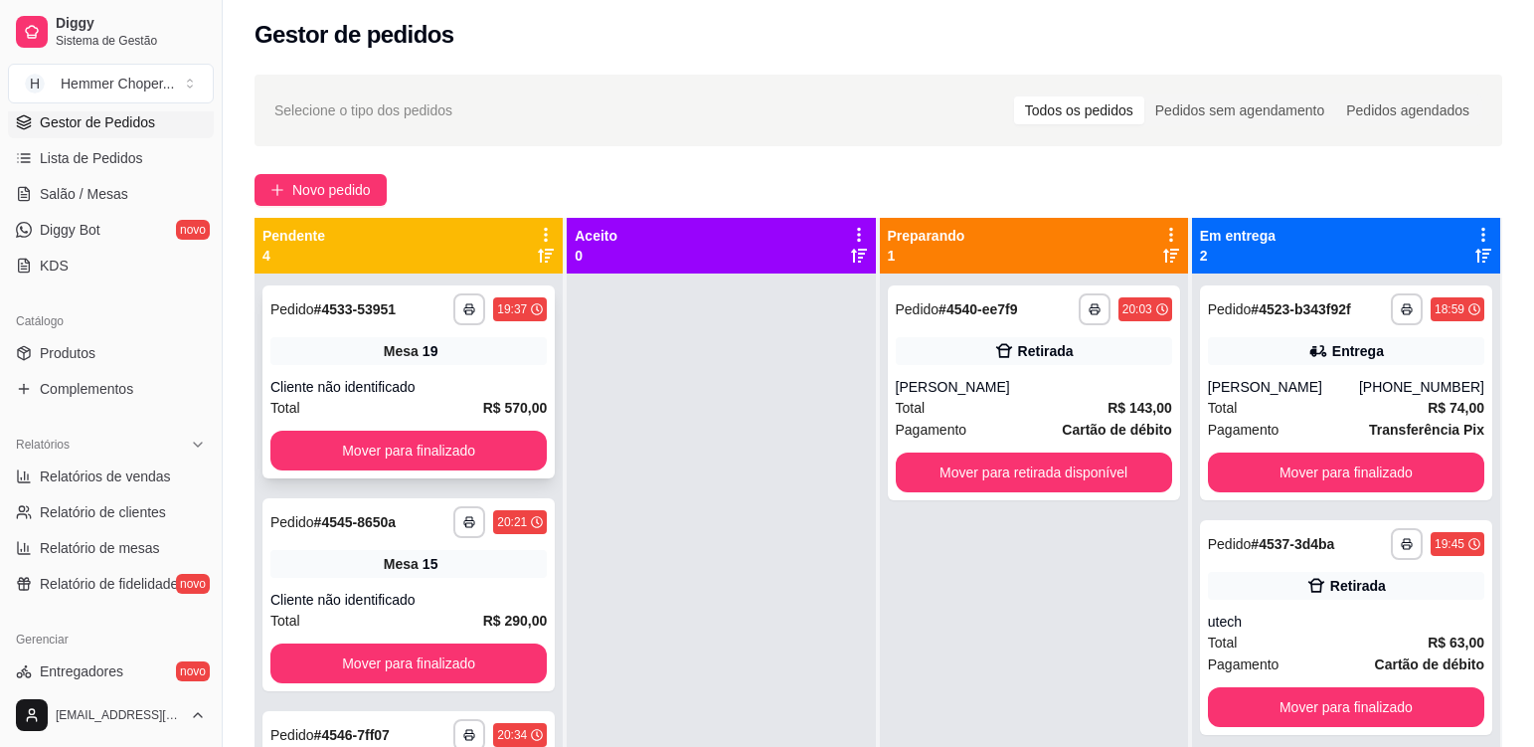
click at [457, 364] on div "Mesa 19" at bounding box center [408, 351] width 276 height 28
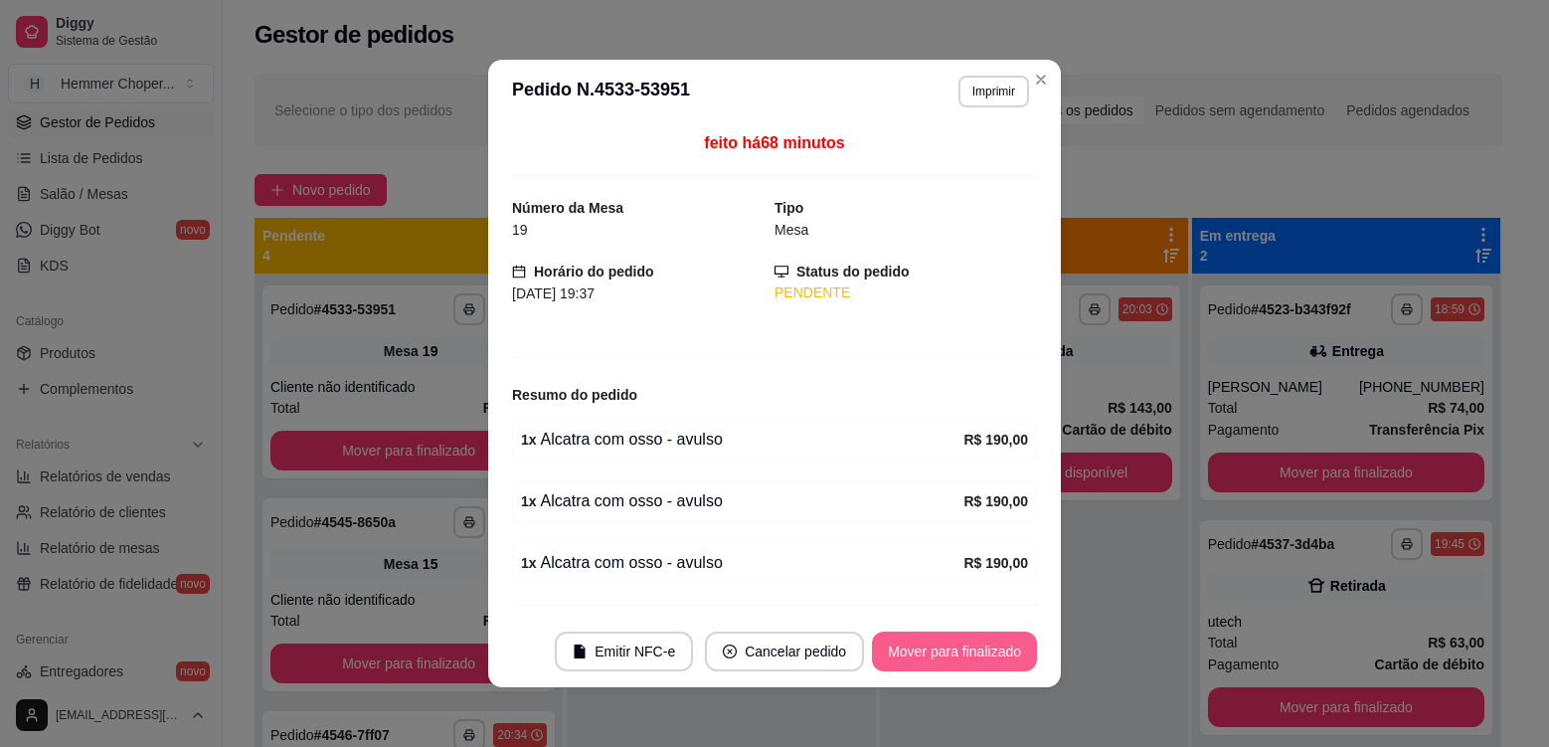
click at [913, 640] on button "Mover para finalizado" at bounding box center [954, 651] width 165 height 40
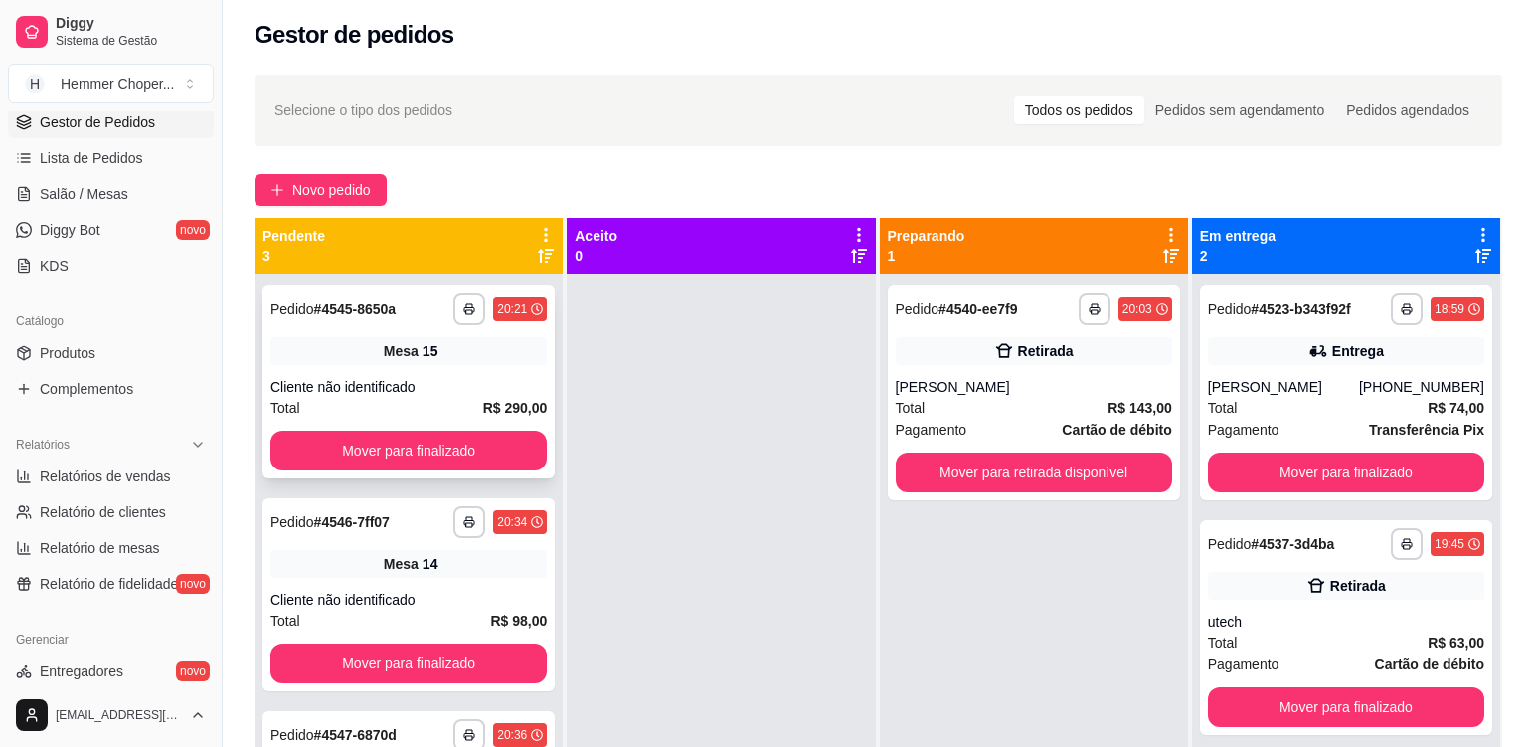
click at [464, 384] on div "Cliente não identificado" at bounding box center [408, 387] width 276 height 20
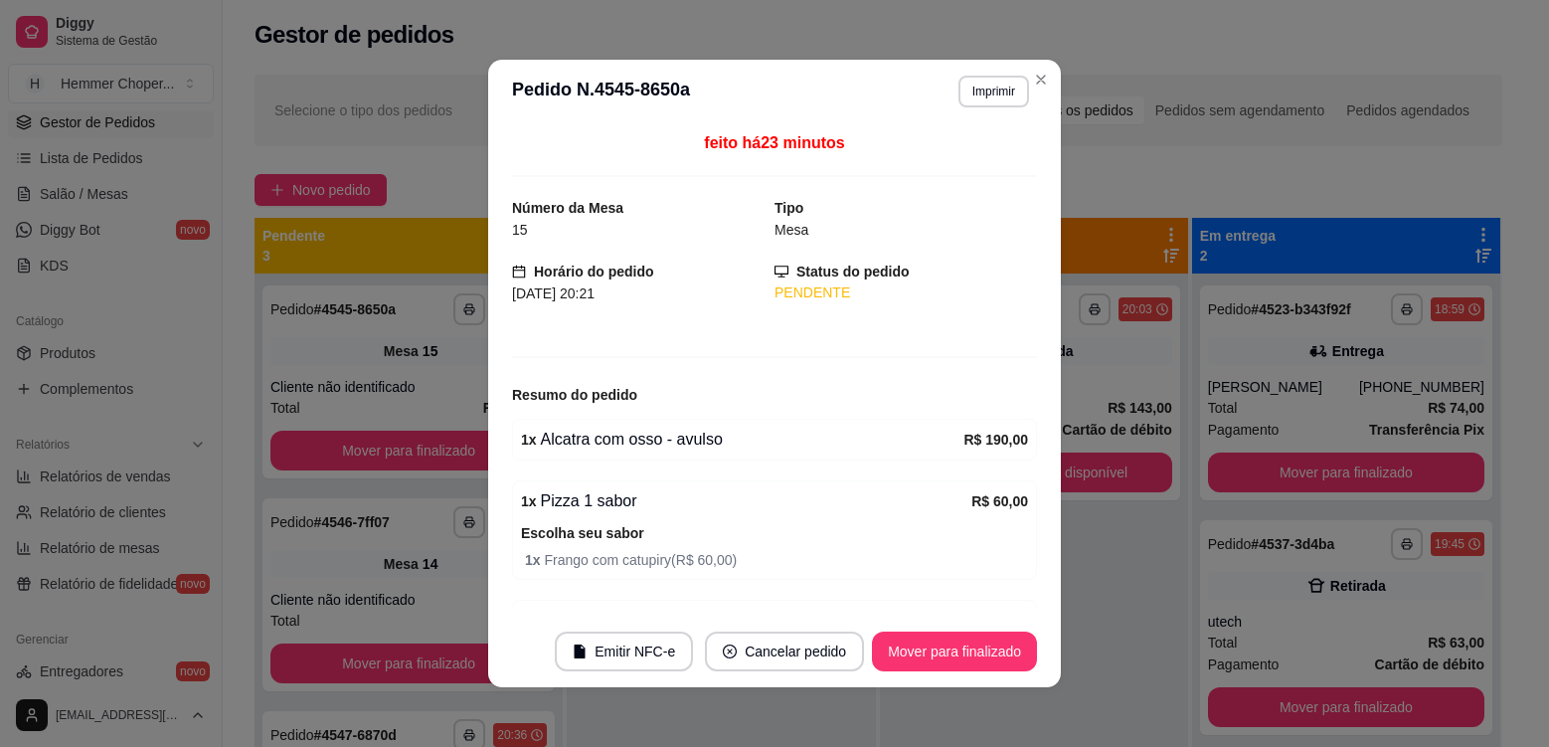
scroll to position [199, 0]
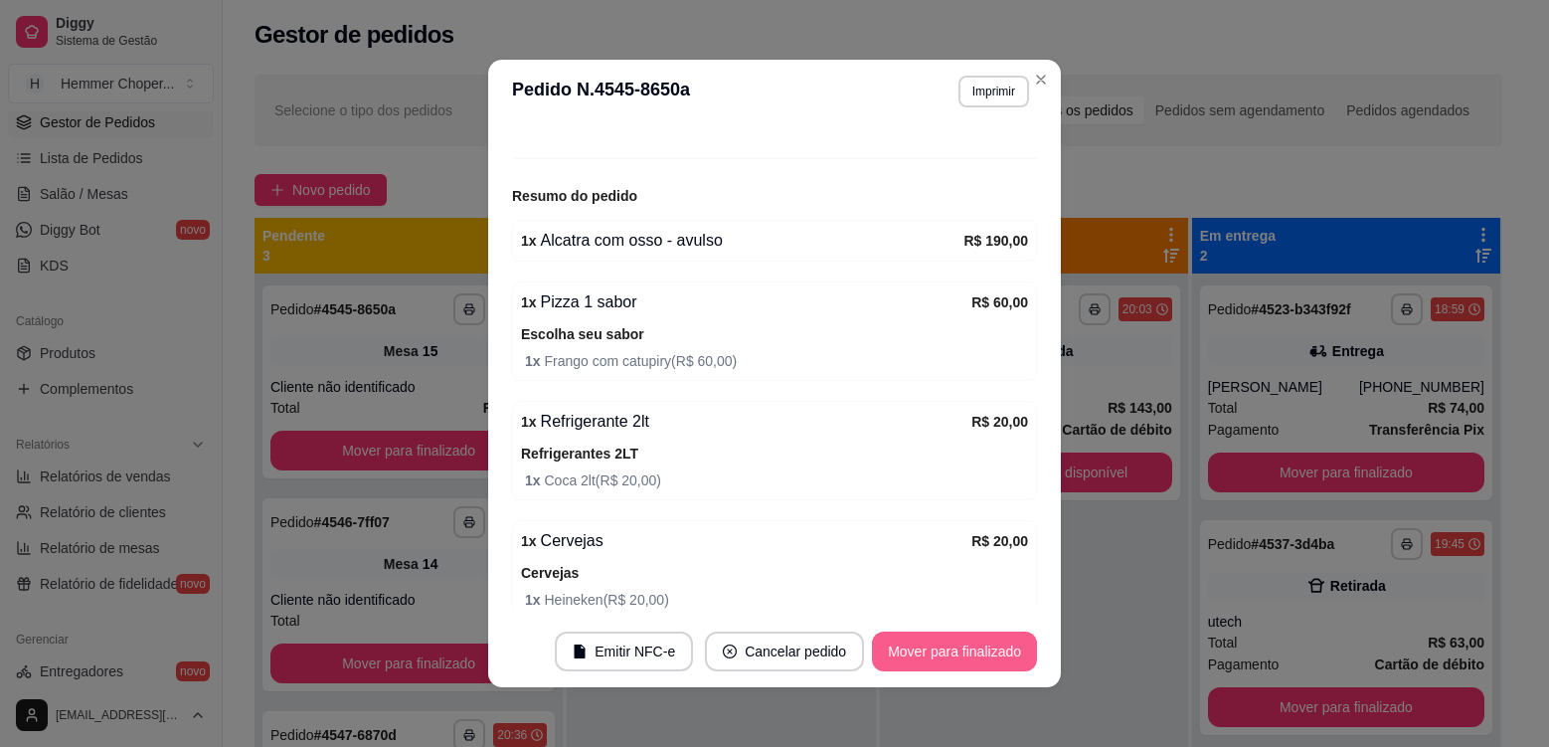
click at [940, 650] on button "Mover para finalizado" at bounding box center [954, 651] width 165 height 40
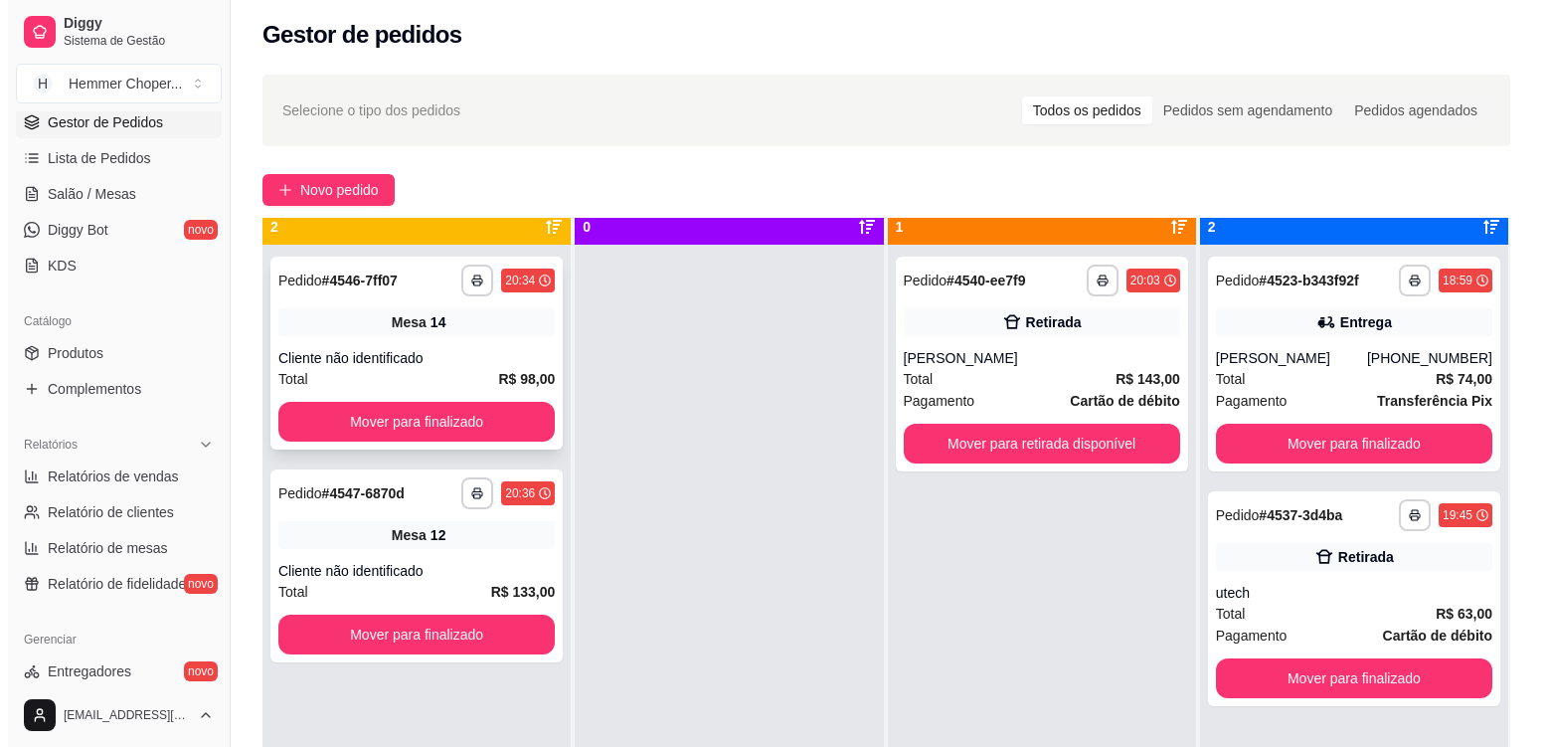
scroll to position [56, 0]
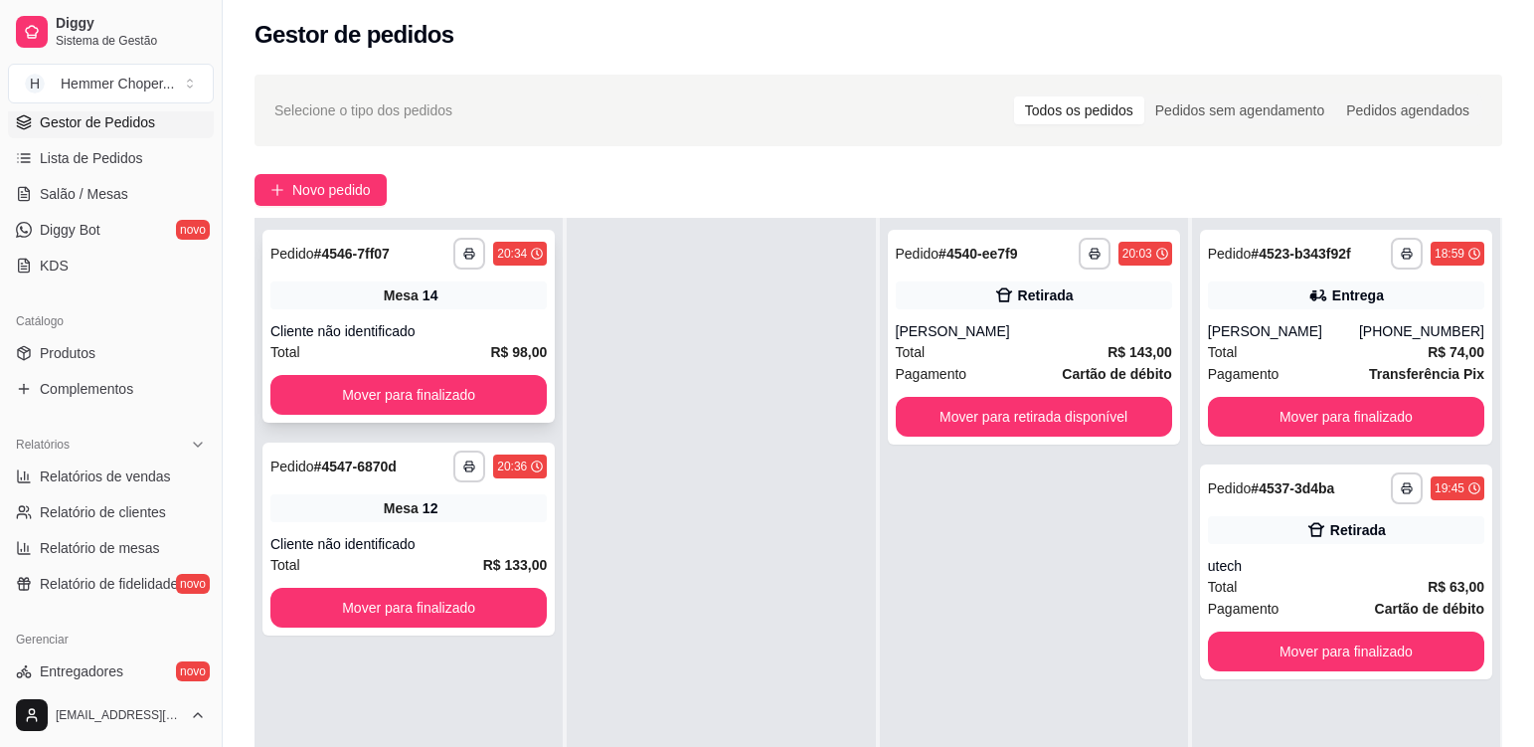
click at [459, 314] on div "**********" at bounding box center [408, 326] width 292 height 193
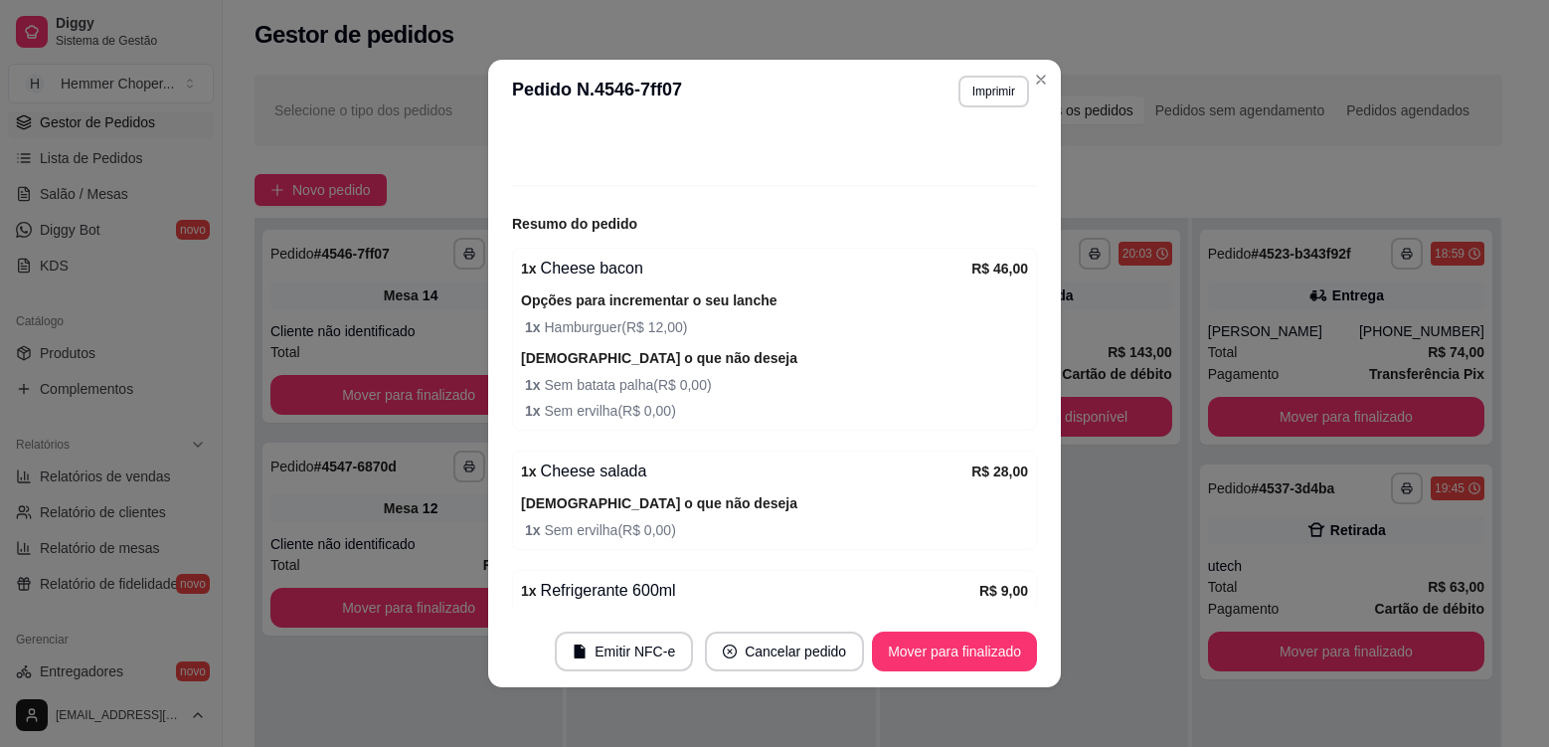
scroll to position [199, 0]
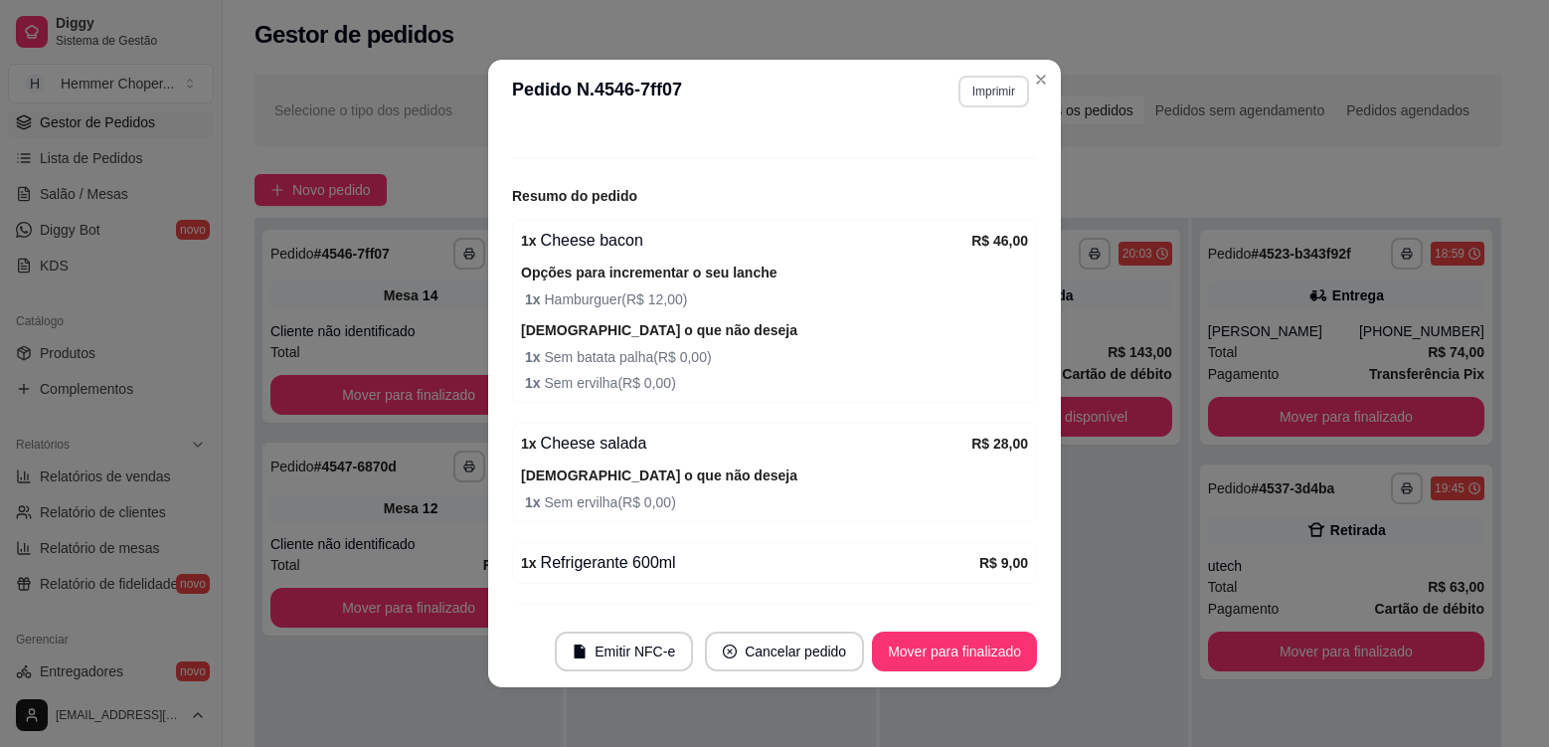
click at [969, 86] on button "Imprimir" at bounding box center [993, 92] width 71 height 32
click at [950, 158] on button "Cozinha" at bounding box center [952, 161] width 144 height 32
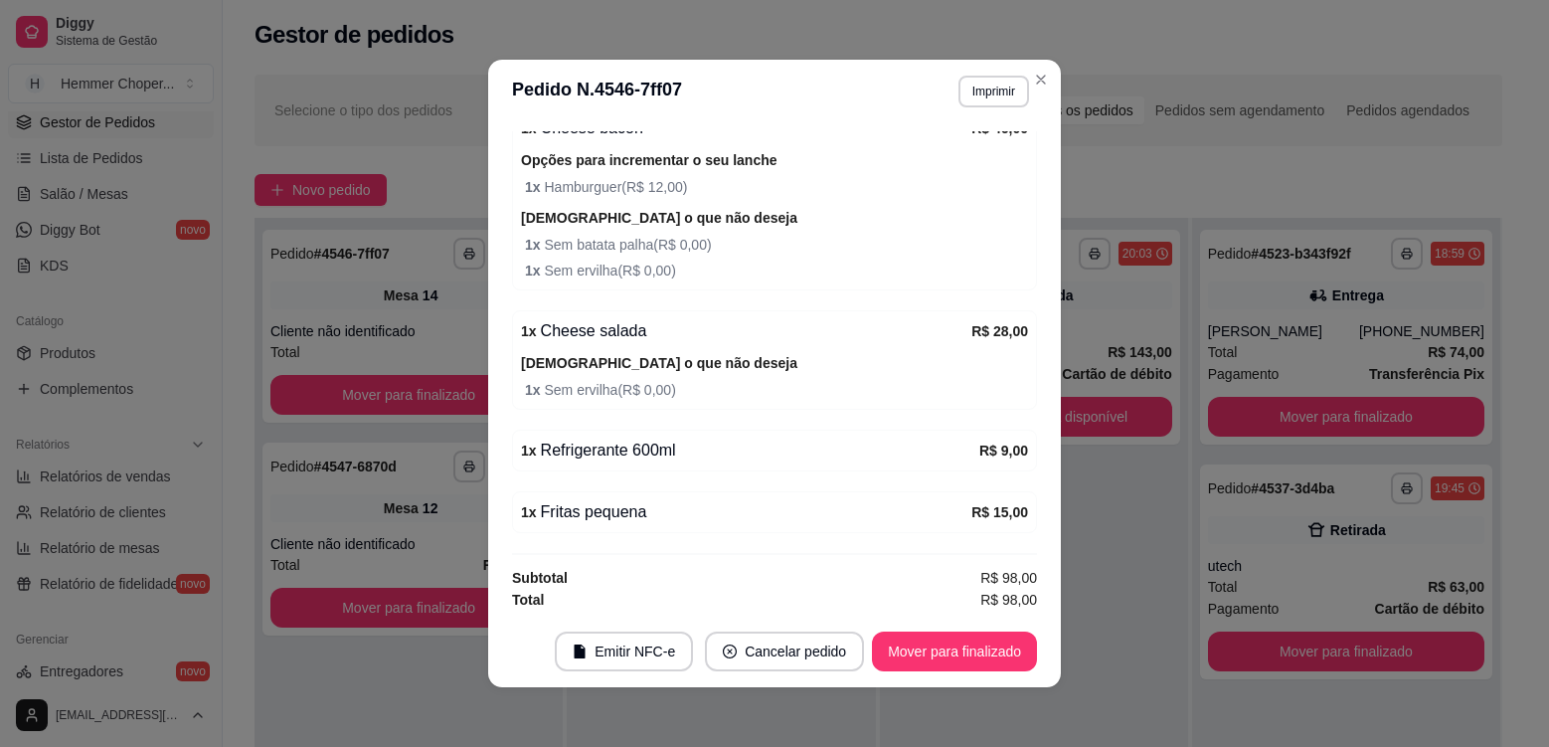
scroll to position [314, 0]
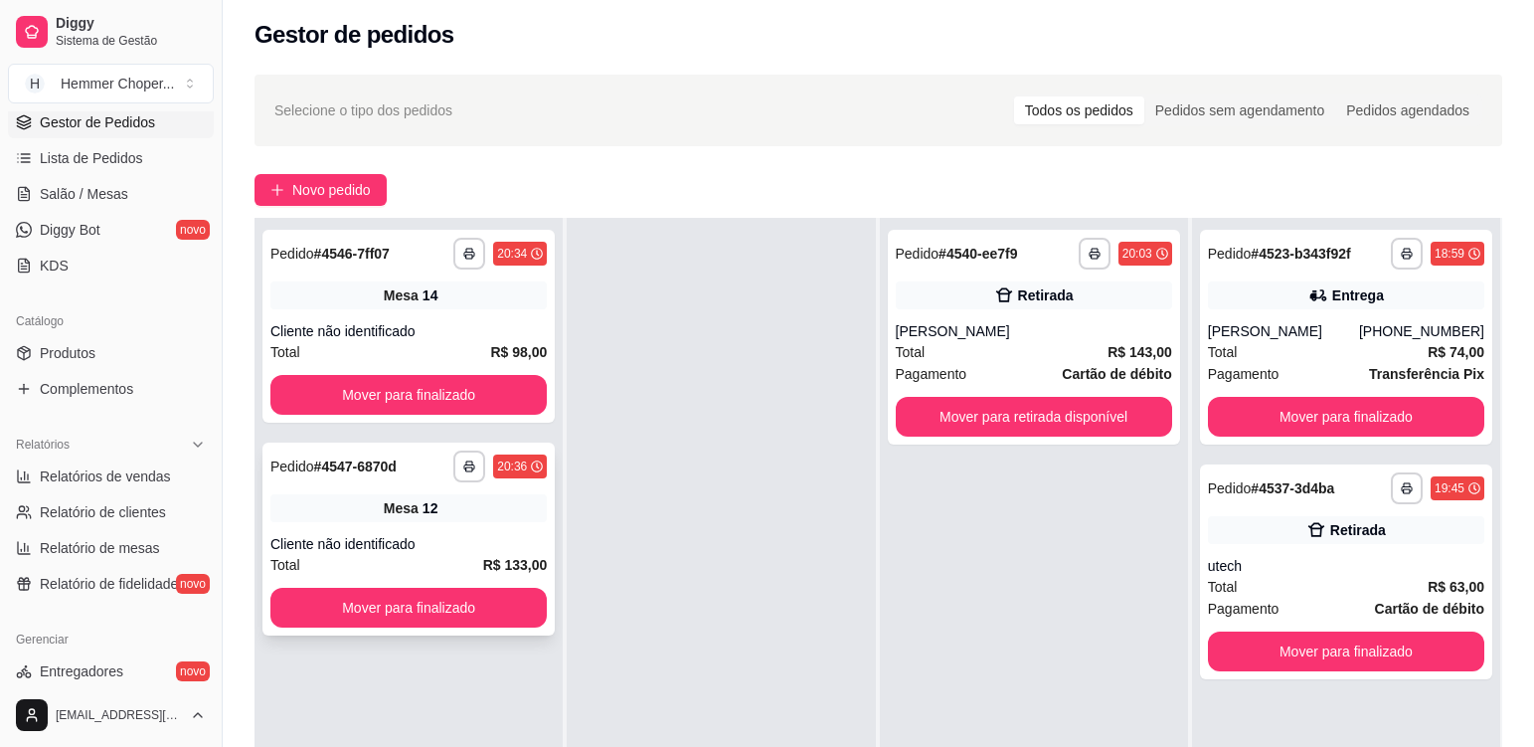
click at [438, 537] on div "Cliente não identificado" at bounding box center [408, 544] width 276 height 20
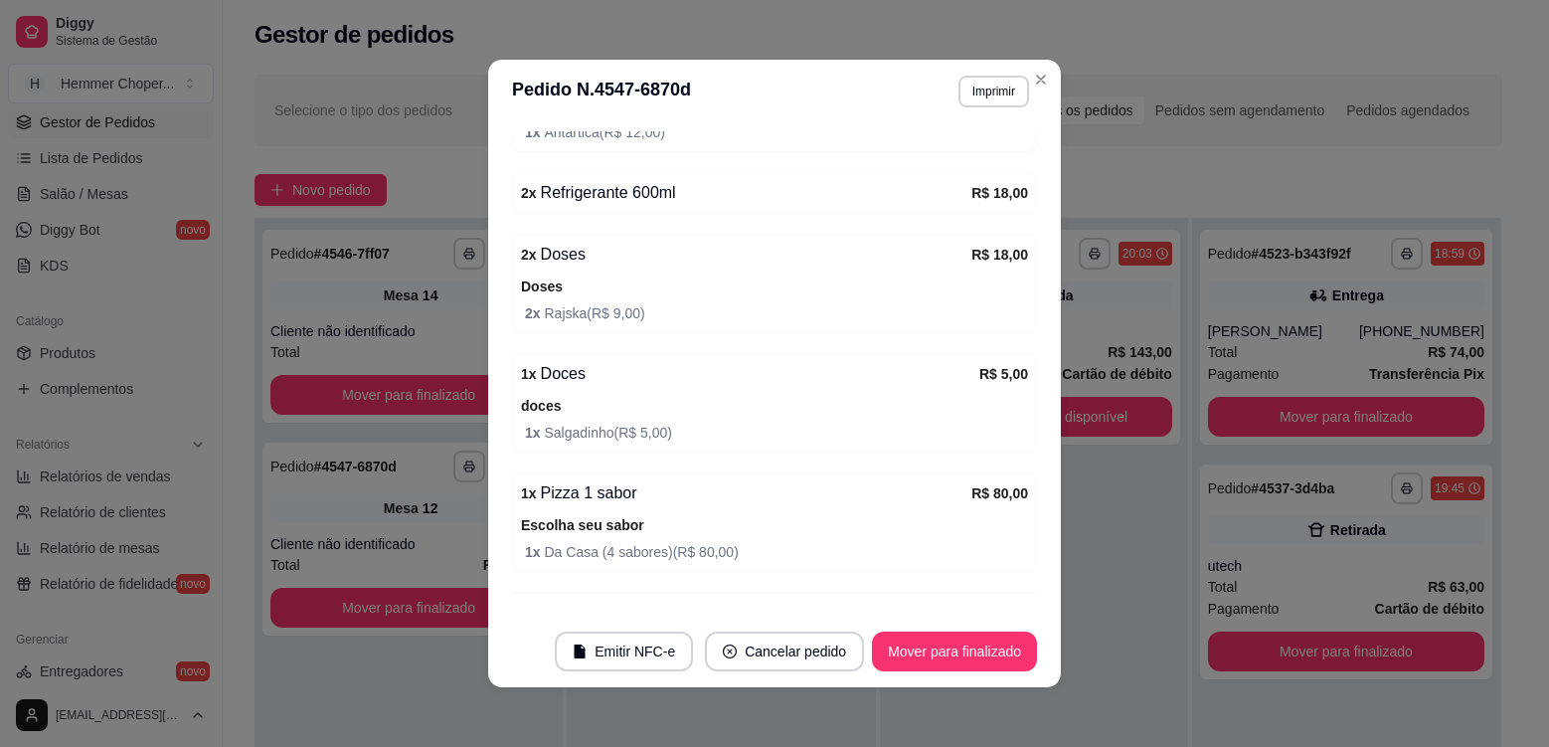
scroll to position [408, 0]
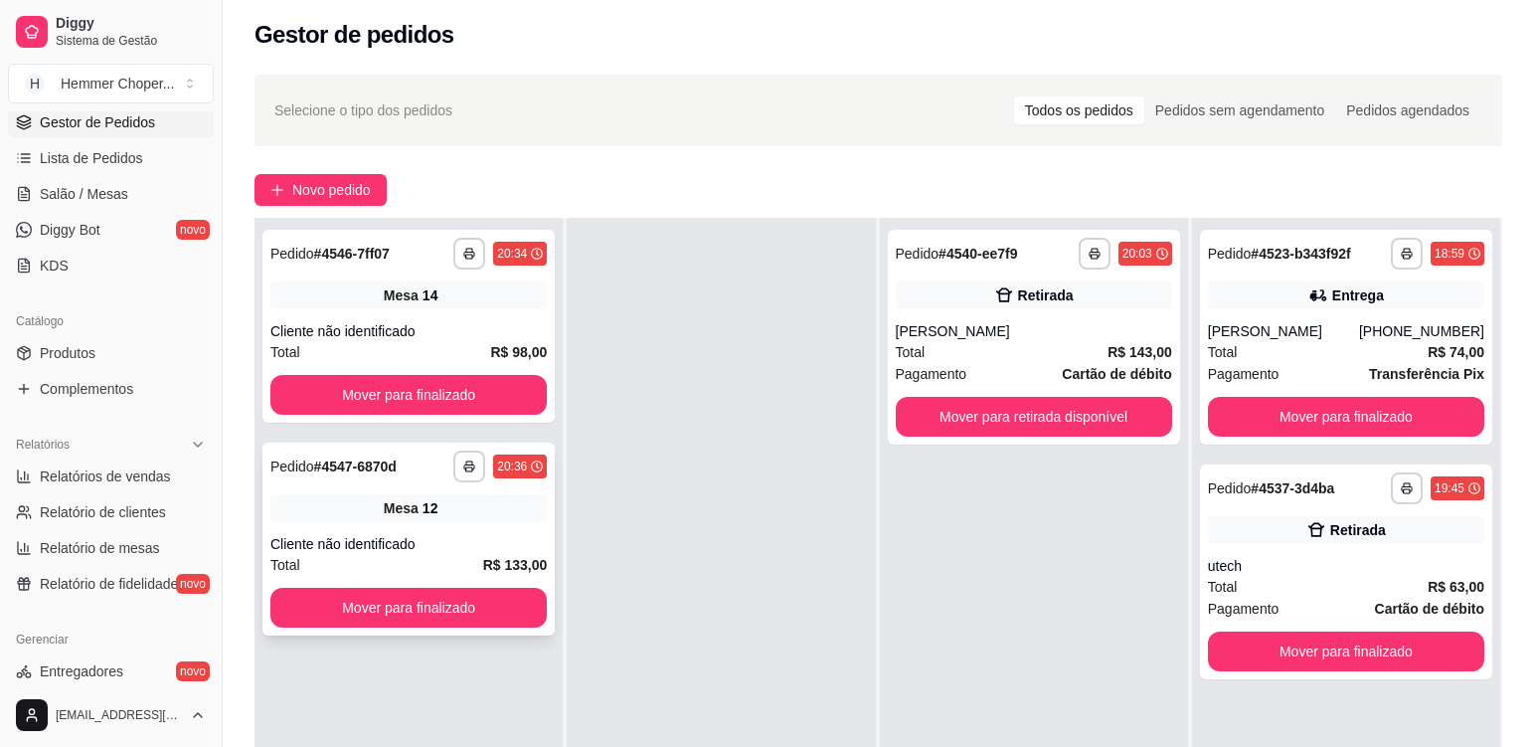
click at [458, 505] on div "Mesa 12" at bounding box center [408, 508] width 276 height 28
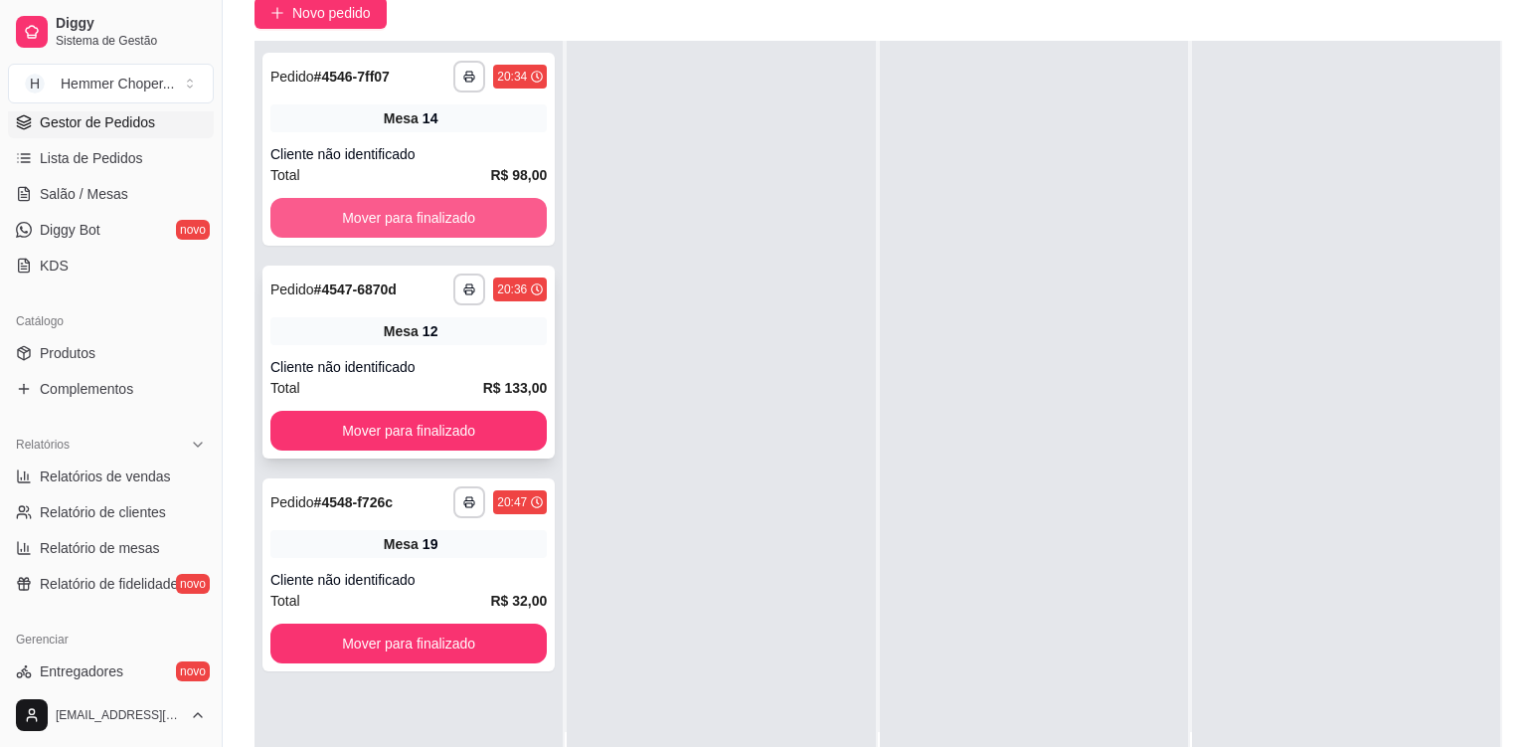
scroll to position [303, 0]
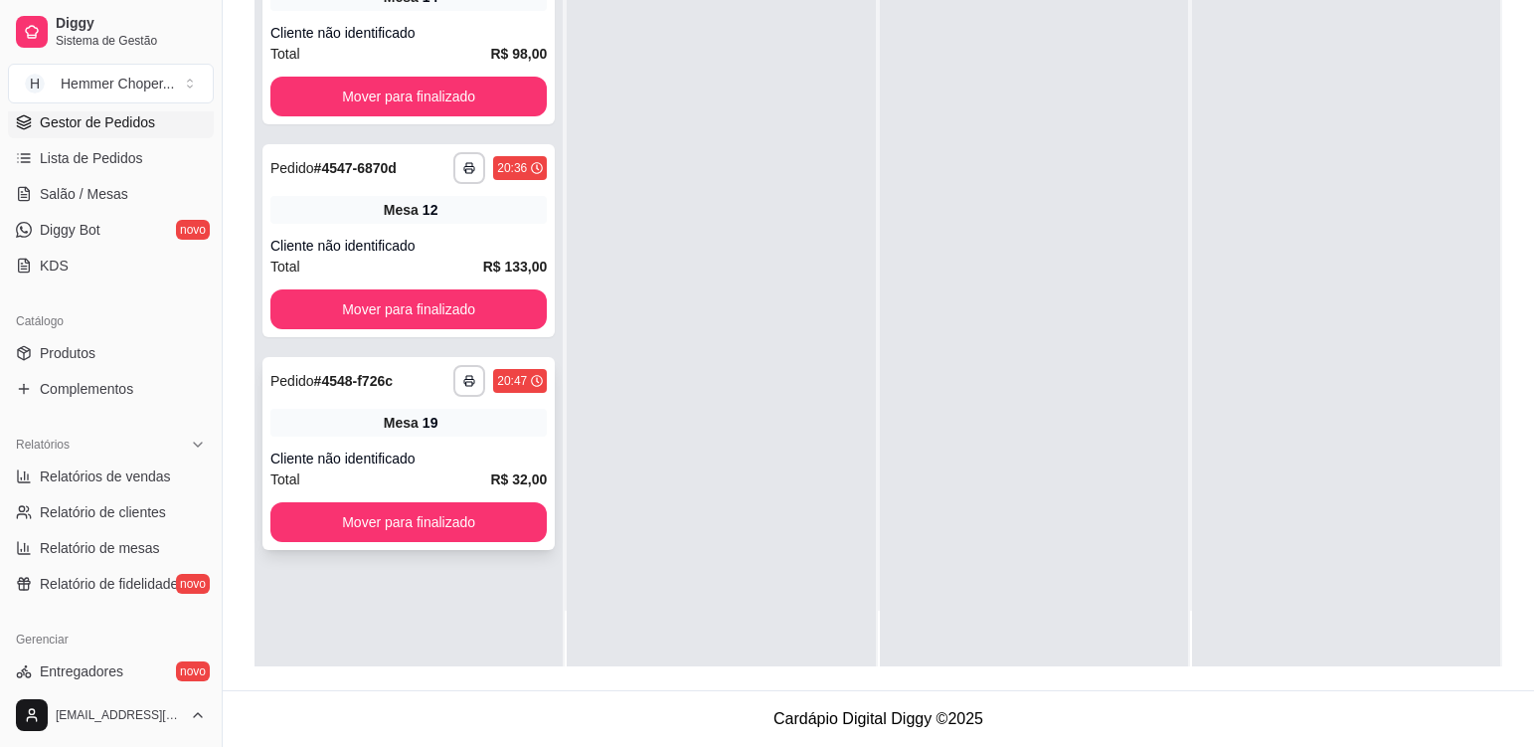
click at [471, 447] on div "**********" at bounding box center [408, 453] width 292 height 193
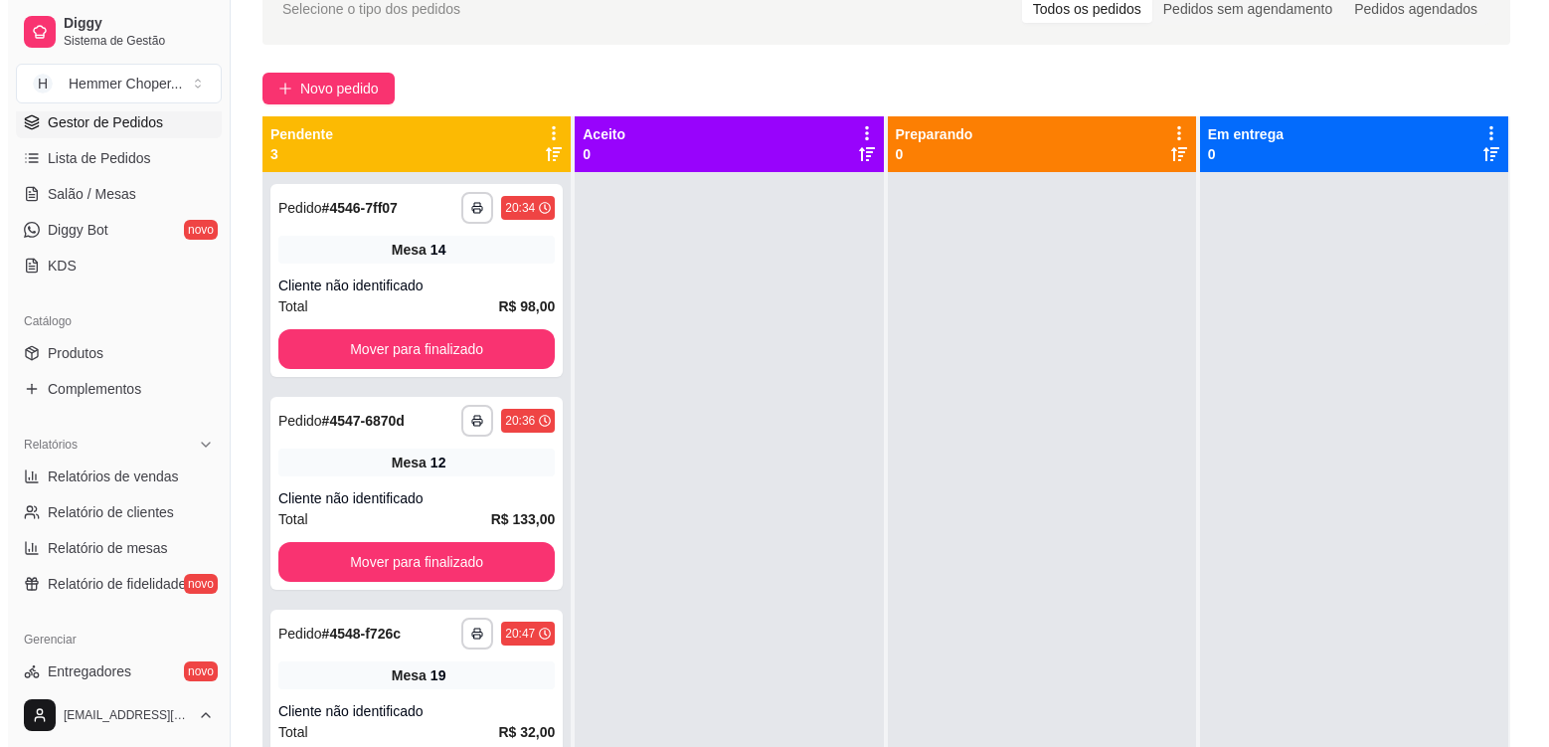
scroll to position [104, 0]
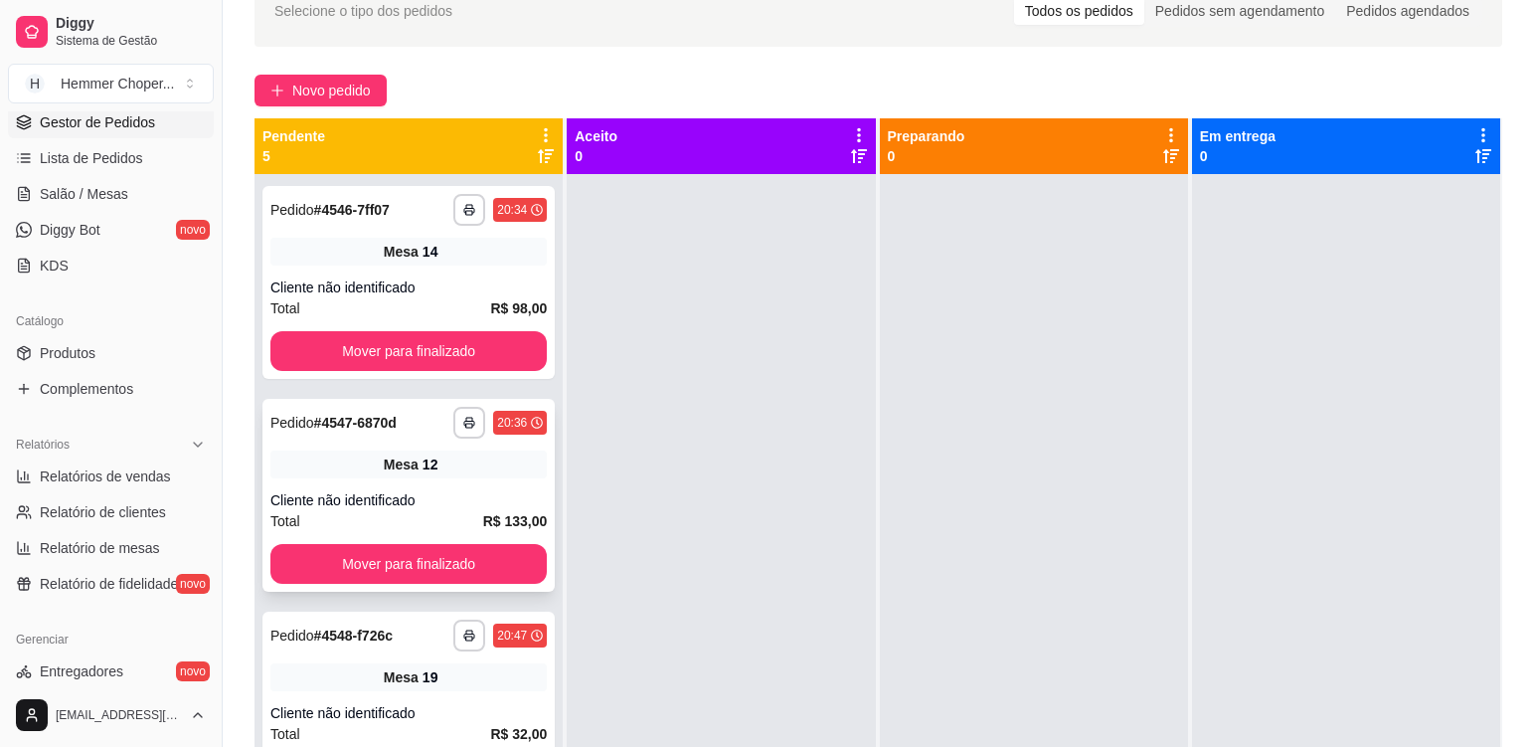
click at [340, 460] on div "Mesa 12" at bounding box center [408, 464] width 276 height 28
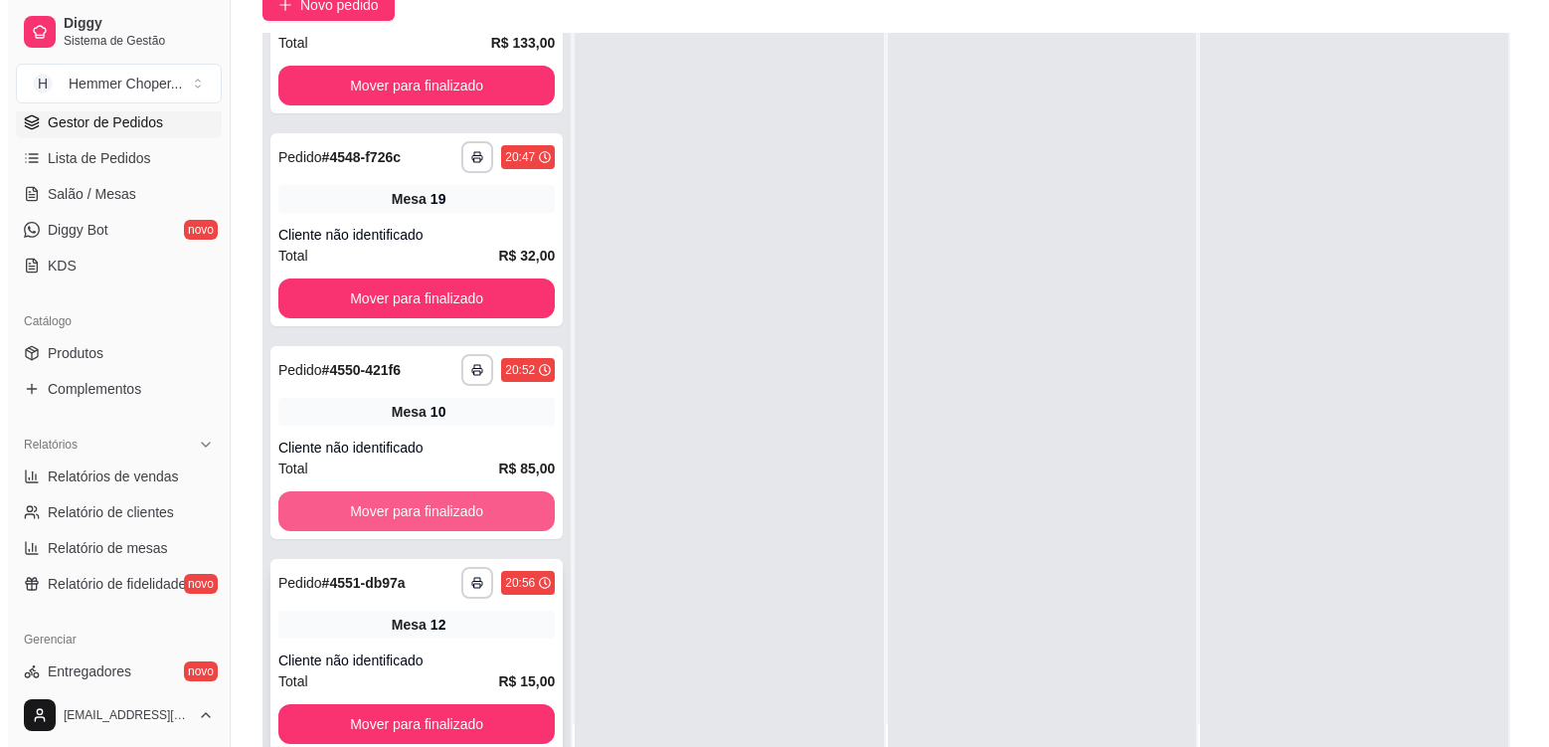
scroll to position [303, 0]
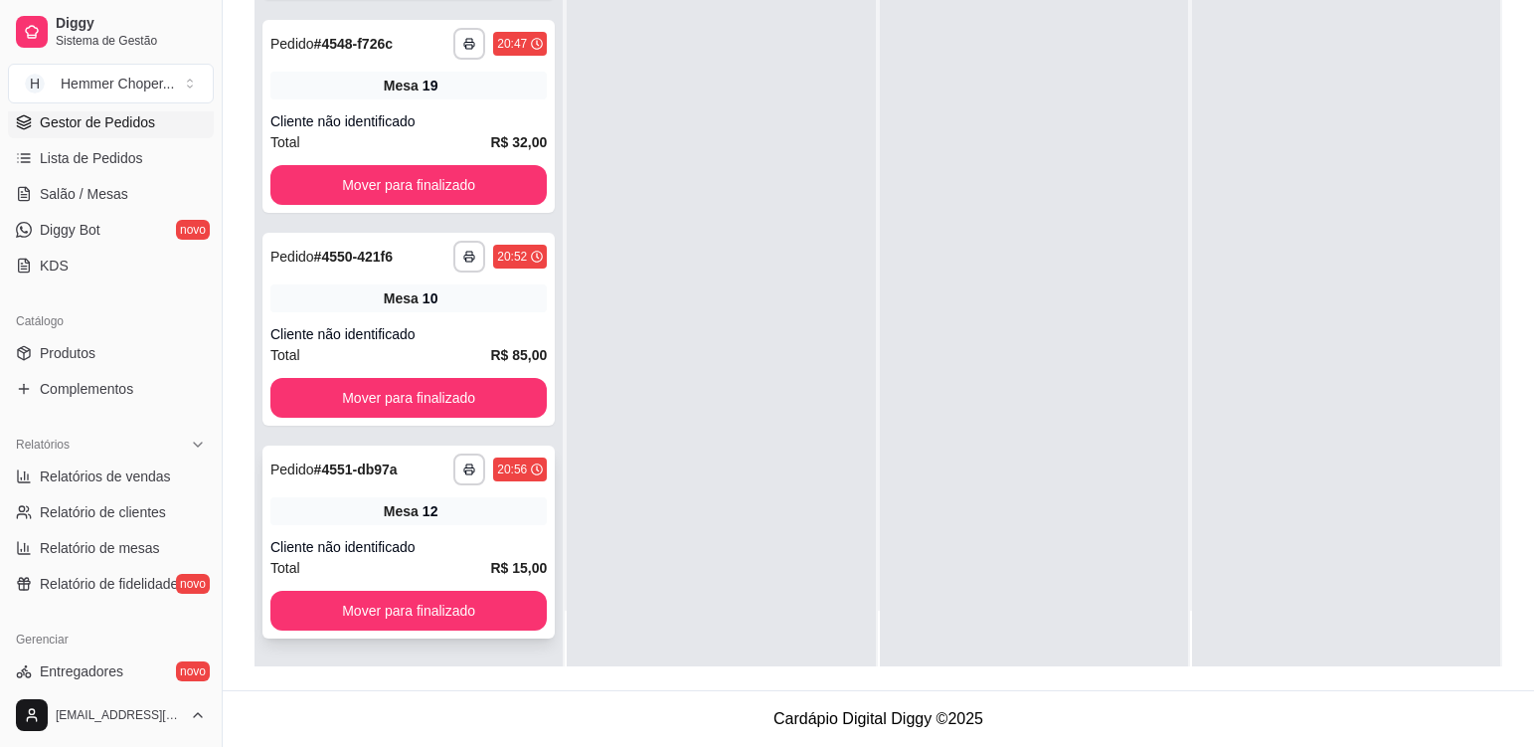
click at [452, 535] on div "**********" at bounding box center [408, 541] width 292 height 193
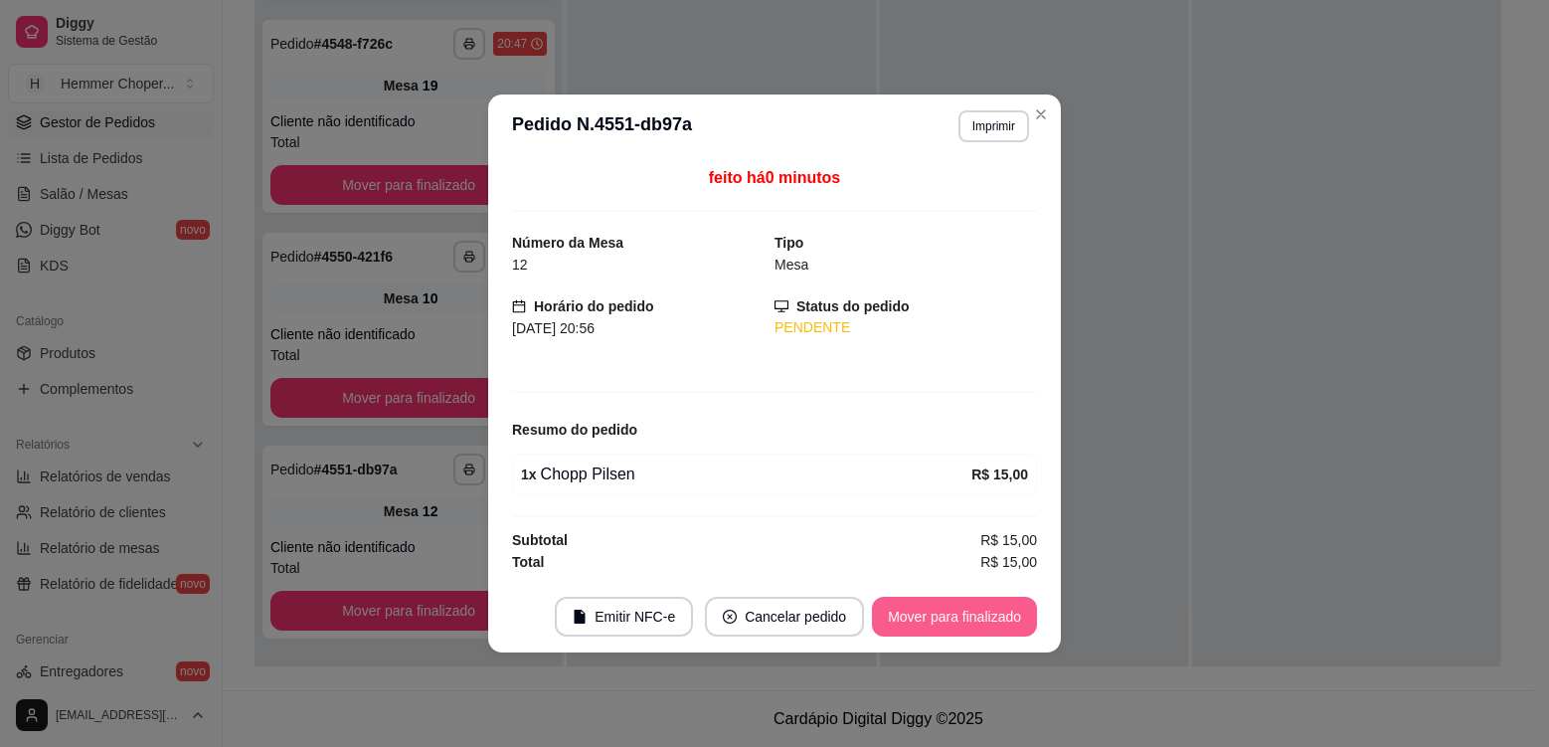
click at [939, 605] on button "Mover para finalizado" at bounding box center [954, 617] width 165 height 40
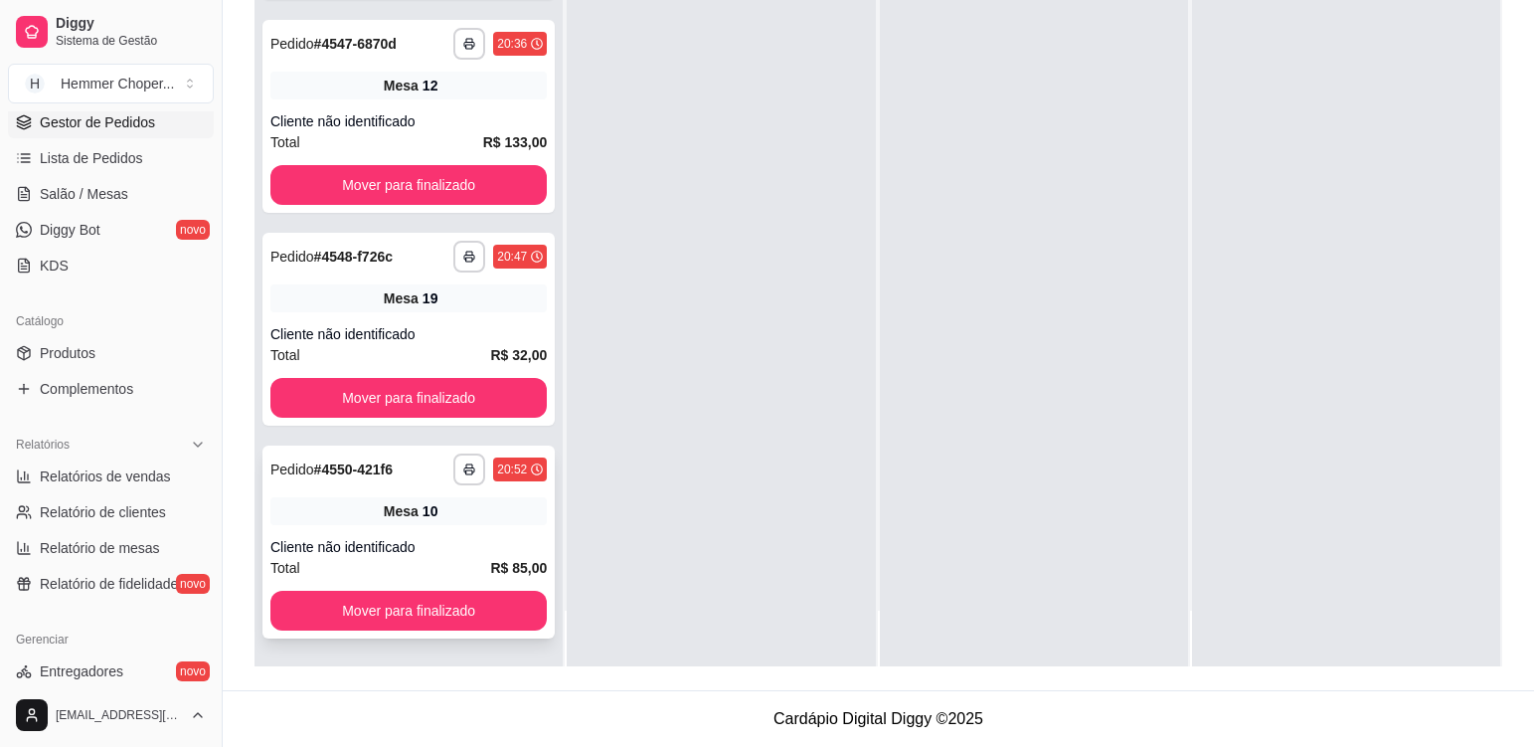
click at [450, 535] on div "**********" at bounding box center [408, 541] width 292 height 193
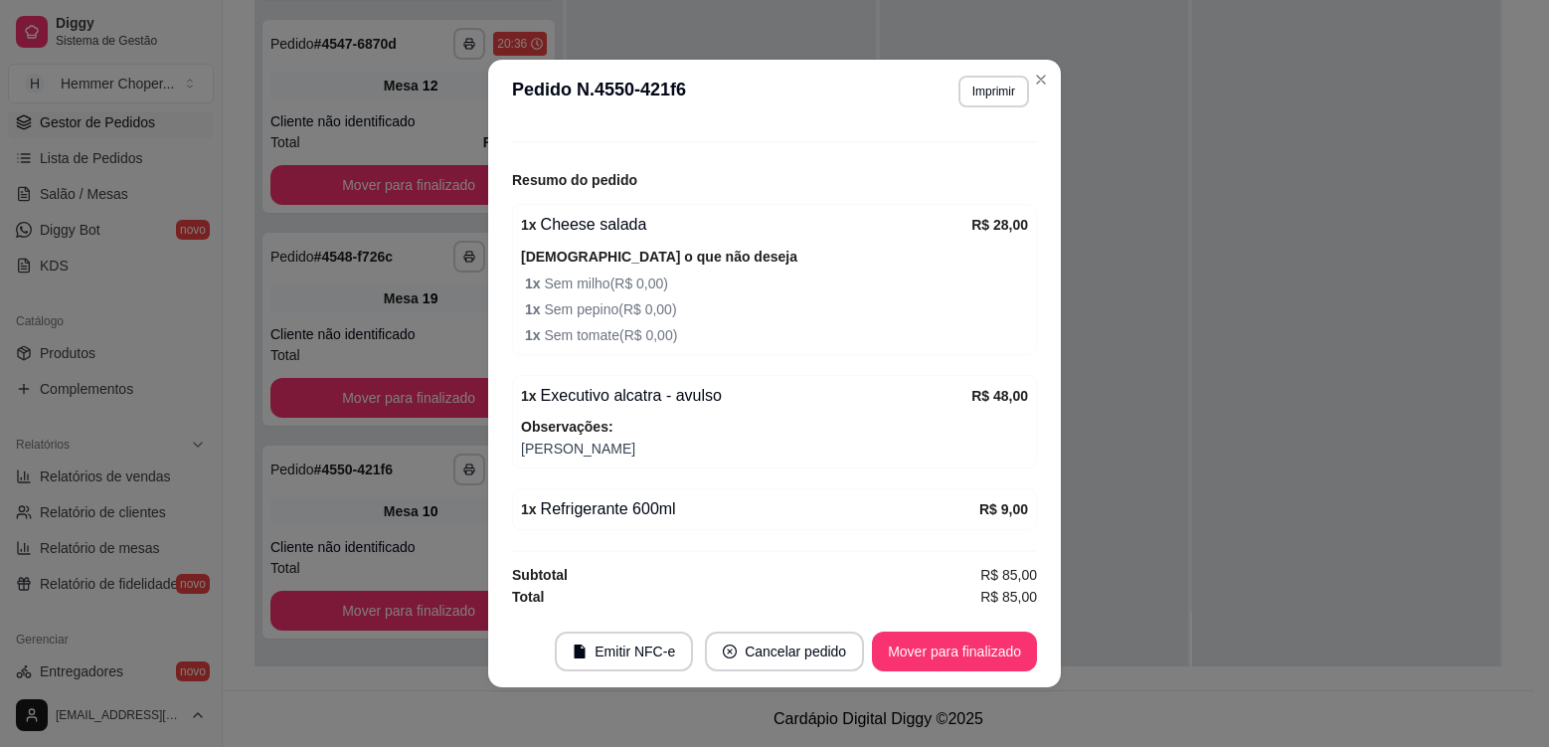
scroll to position [4, 0]
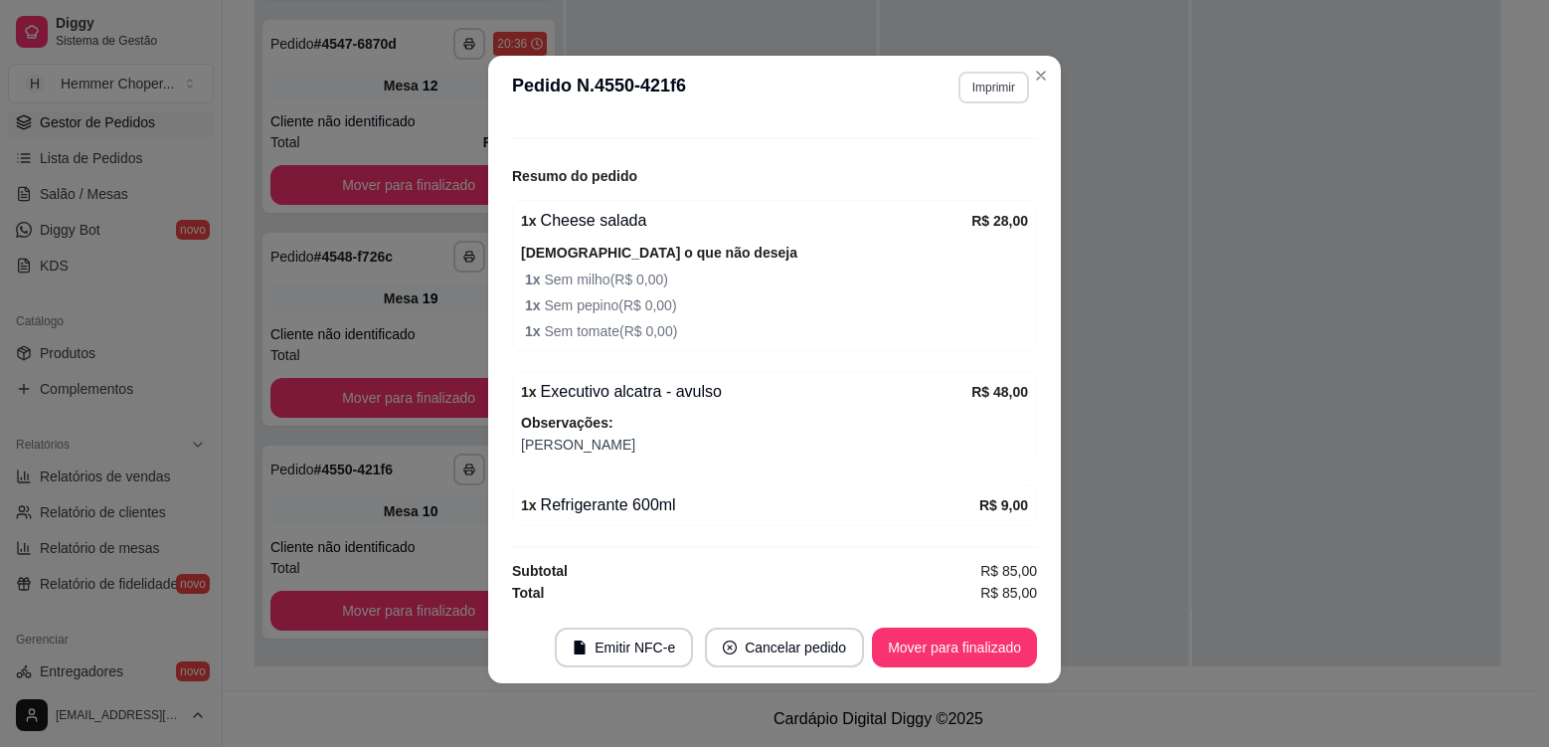
click at [977, 85] on button "Imprimir" at bounding box center [993, 88] width 71 height 32
click at [968, 157] on button "Cozinha" at bounding box center [952, 157] width 144 height 32
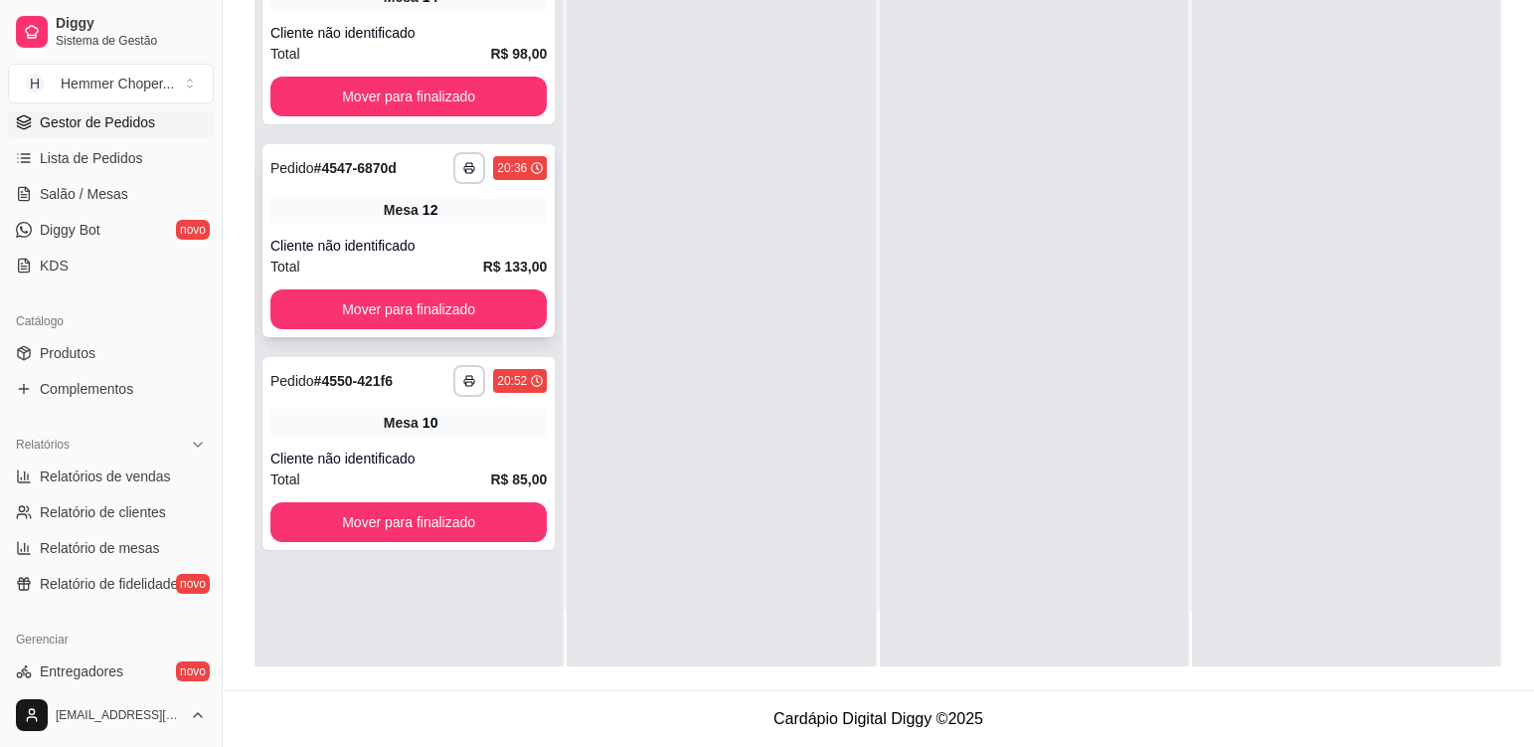
click at [475, 255] on div "Cliente não identificado" at bounding box center [408, 246] width 276 height 20
click at [438, 448] on div "Cliente não identificado" at bounding box center [408, 458] width 276 height 20
click at [446, 252] on div "Cliente não identificado" at bounding box center [408, 246] width 276 height 20
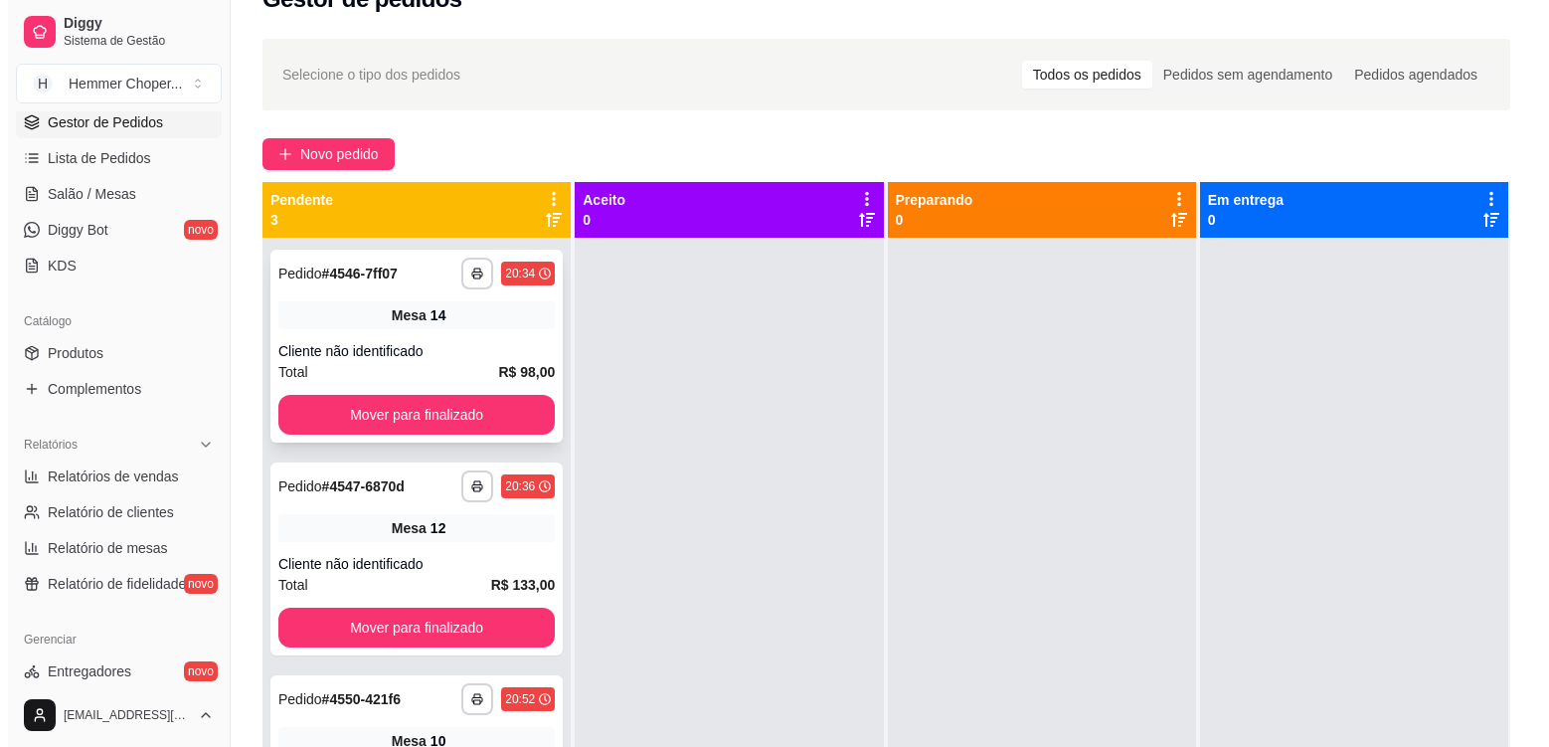
scroll to position [5, 0]
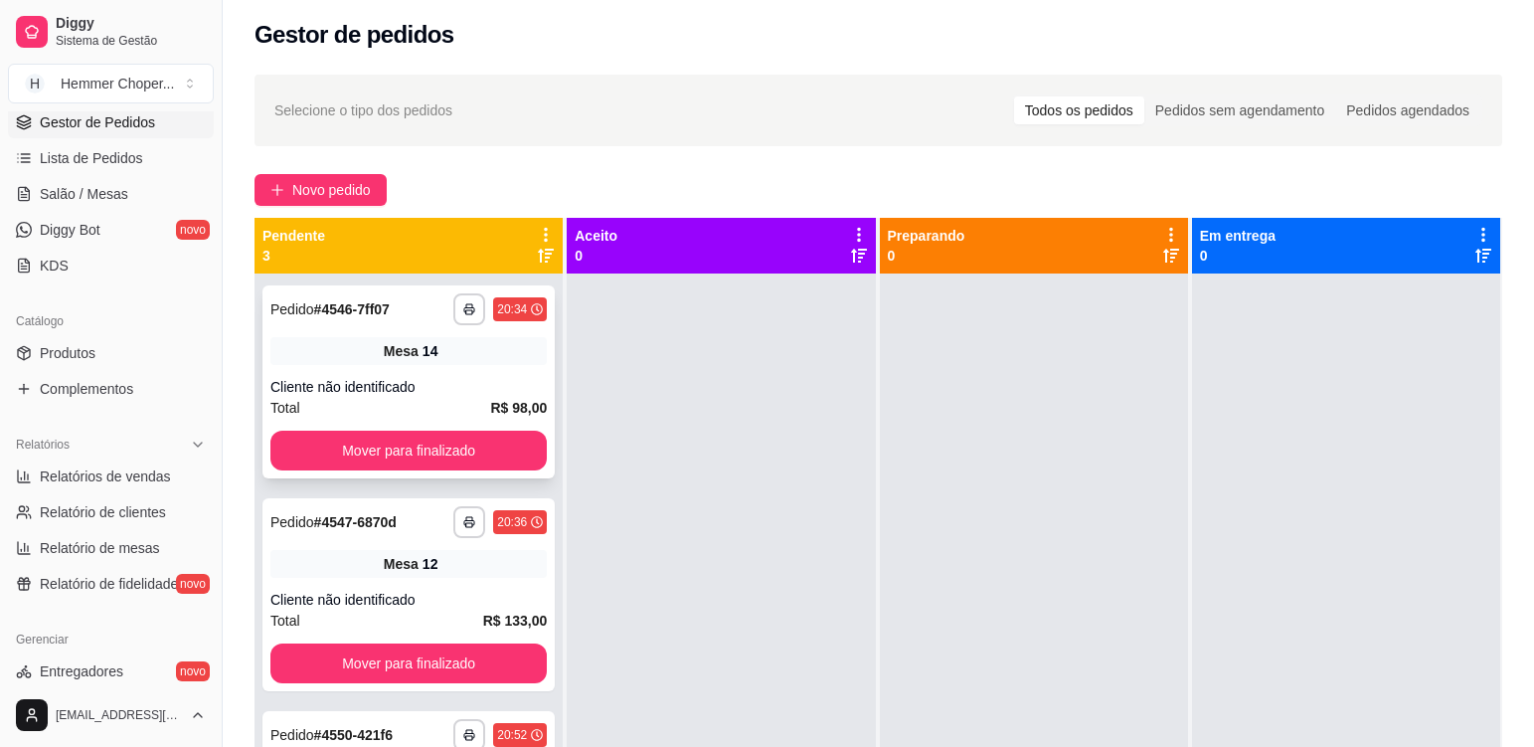
click at [487, 366] on div "**********" at bounding box center [408, 381] width 292 height 193
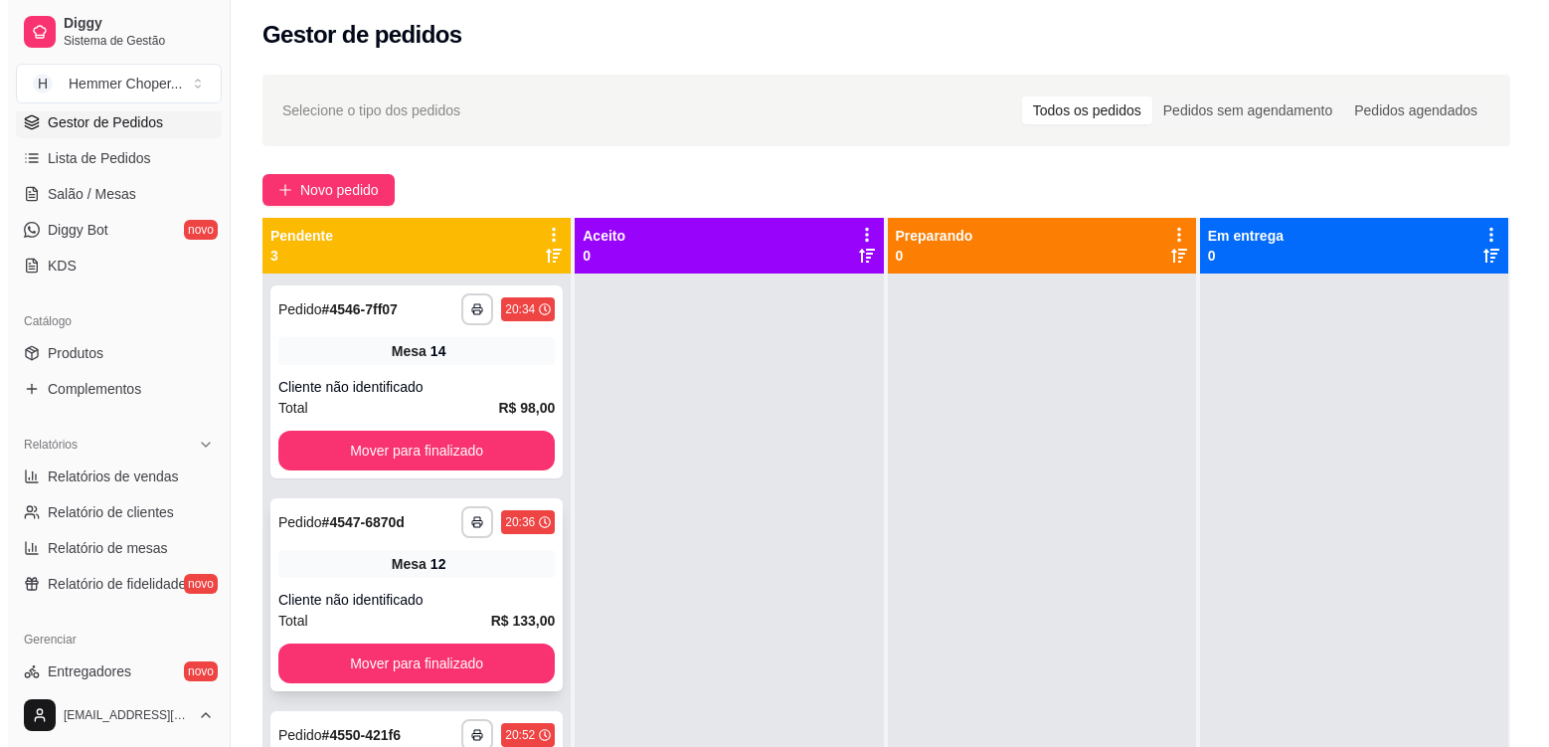
scroll to position [56, 0]
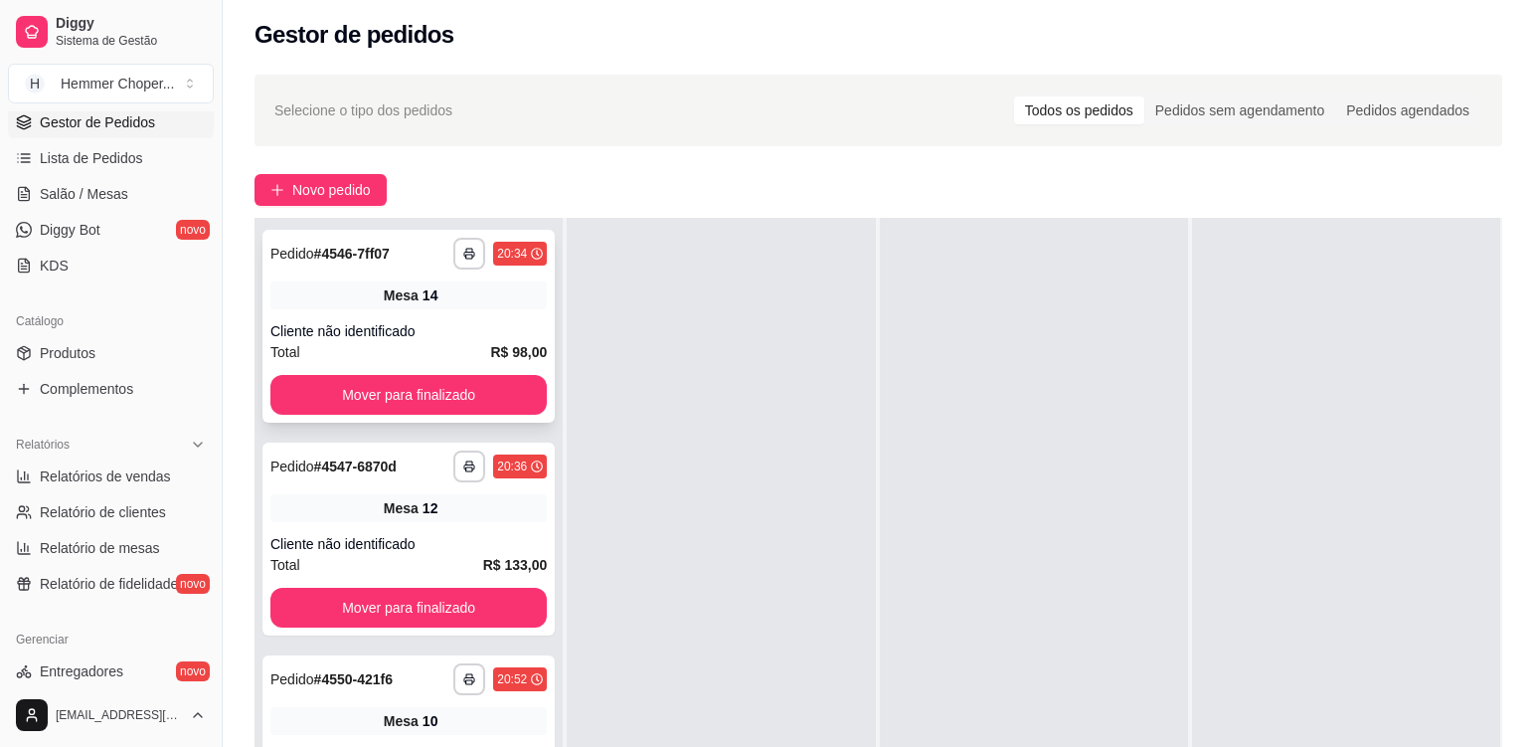
click at [480, 312] on div "**********" at bounding box center [408, 326] width 292 height 193
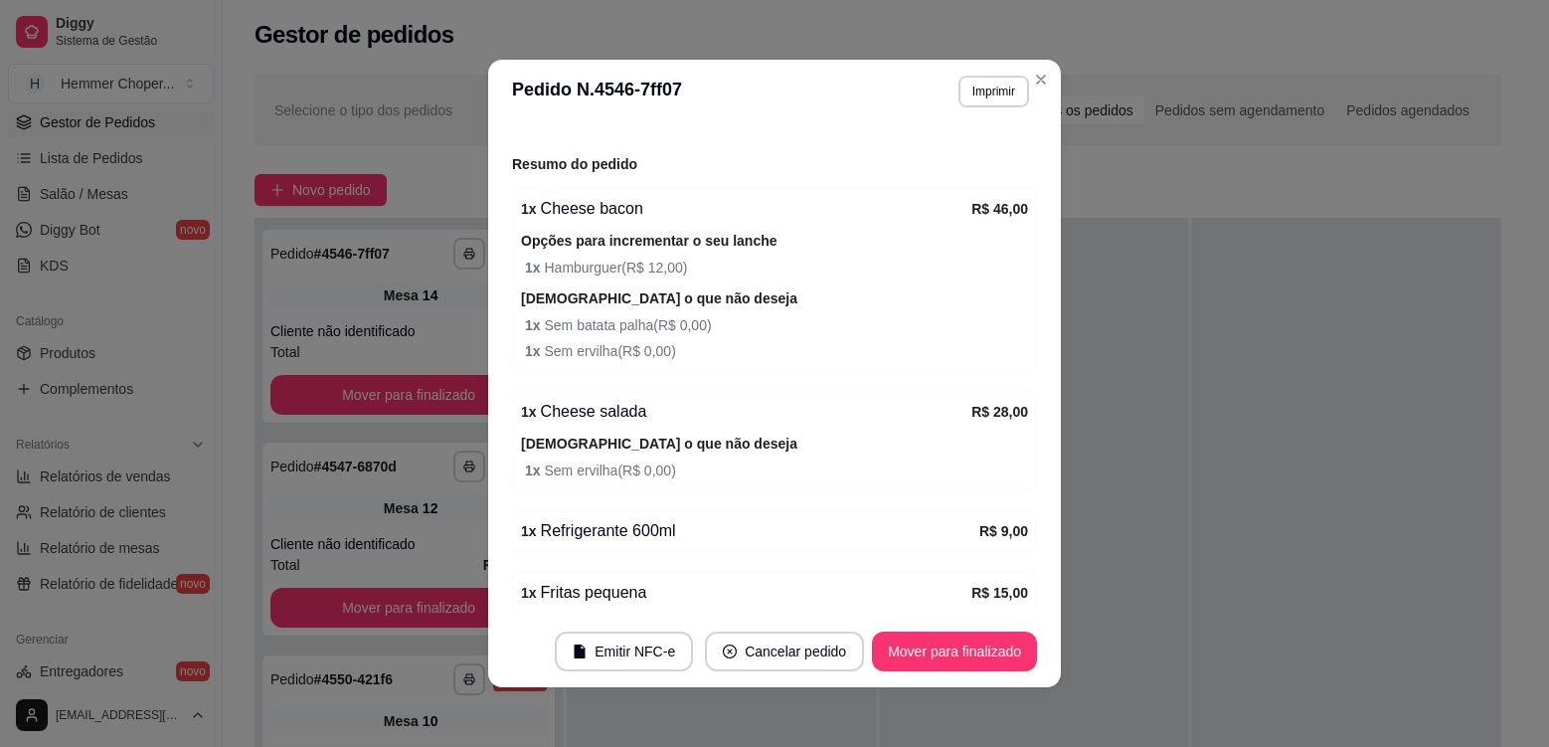
scroll to position [298, 0]
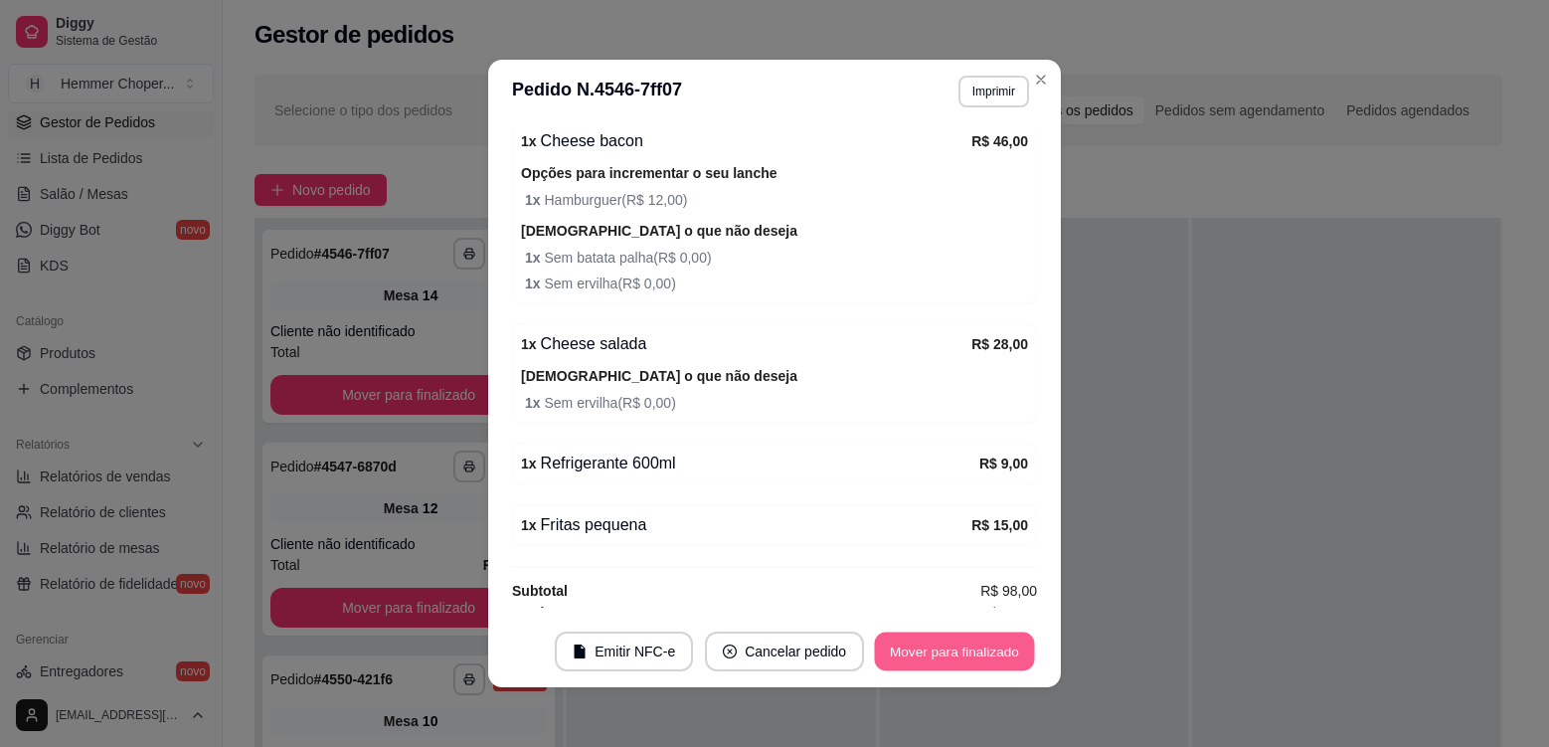
click at [965, 652] on button "Mover para finalizado" at bounding box center [955, 651] width 160 height 39
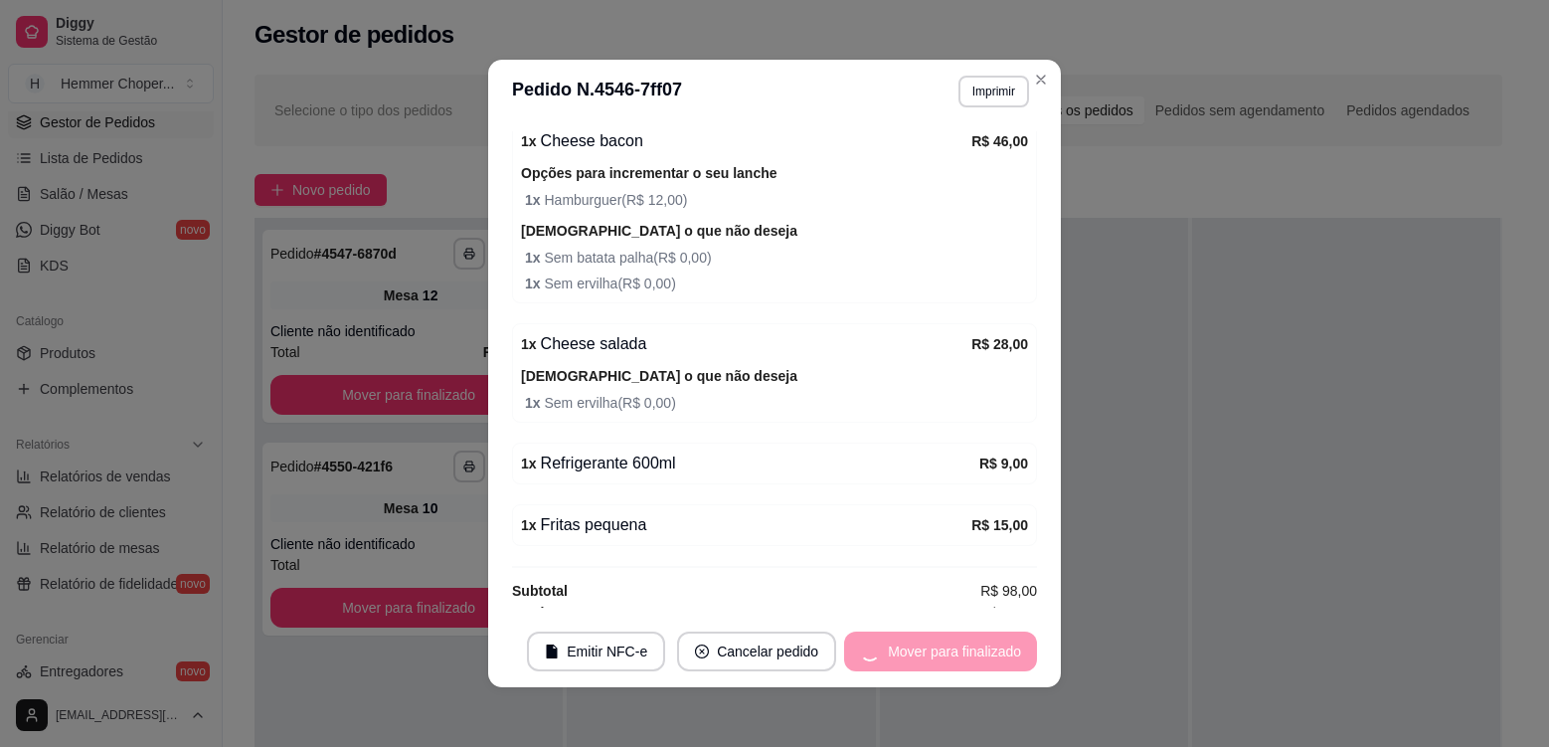
scroll to position [233, 0]
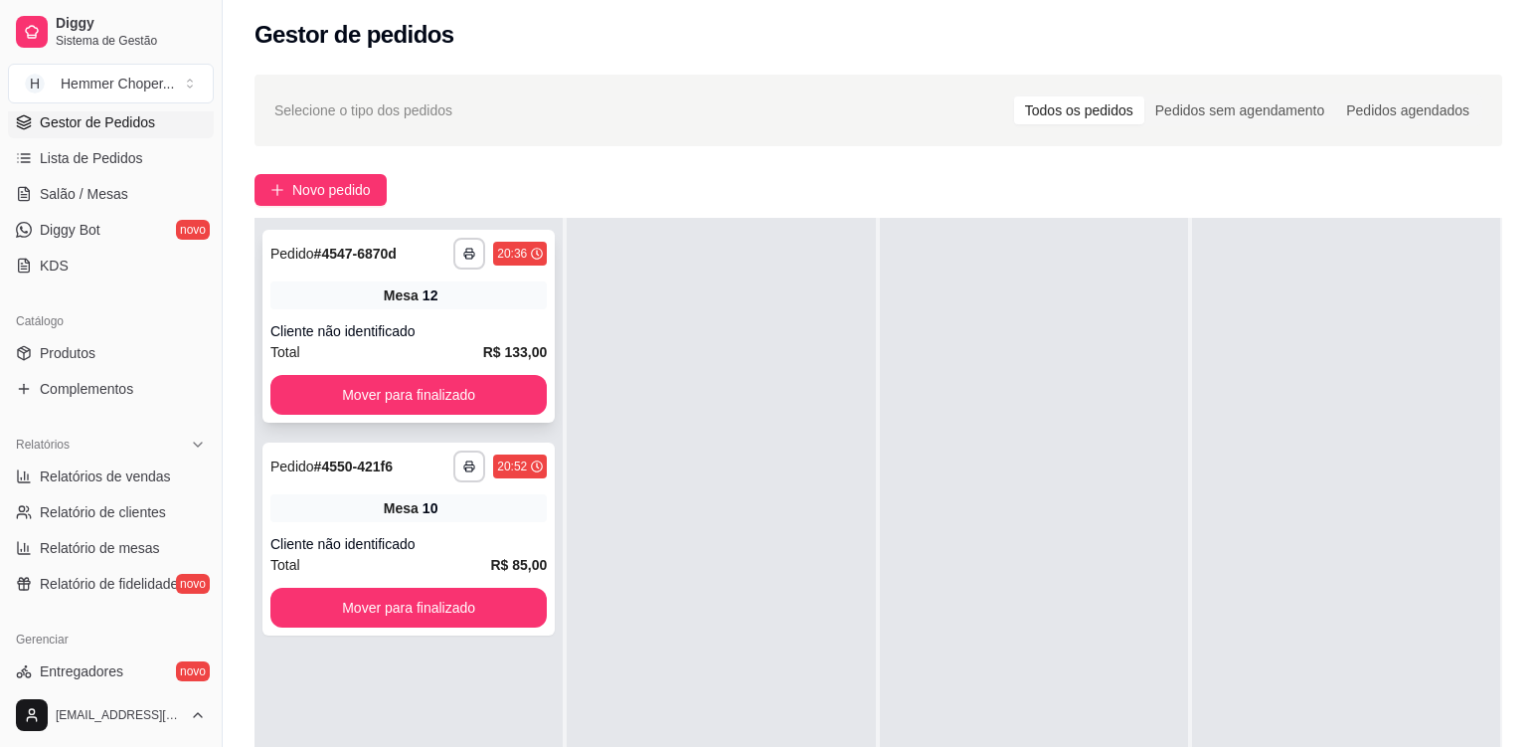
click at [444, 327] on div "Cliente não identificado" at bounding box center [408, 331] width 276 height 20
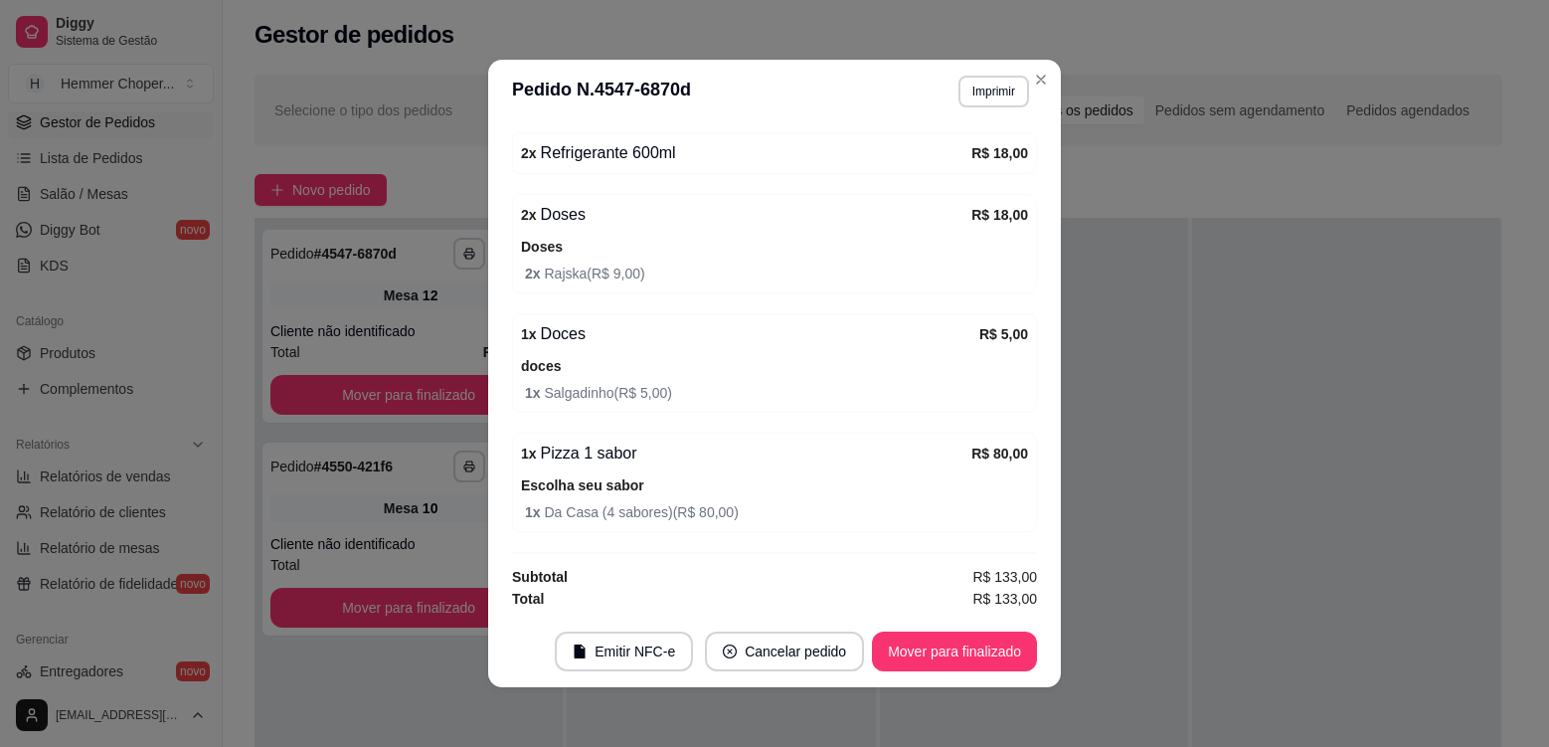
scroll to position [408, 0]
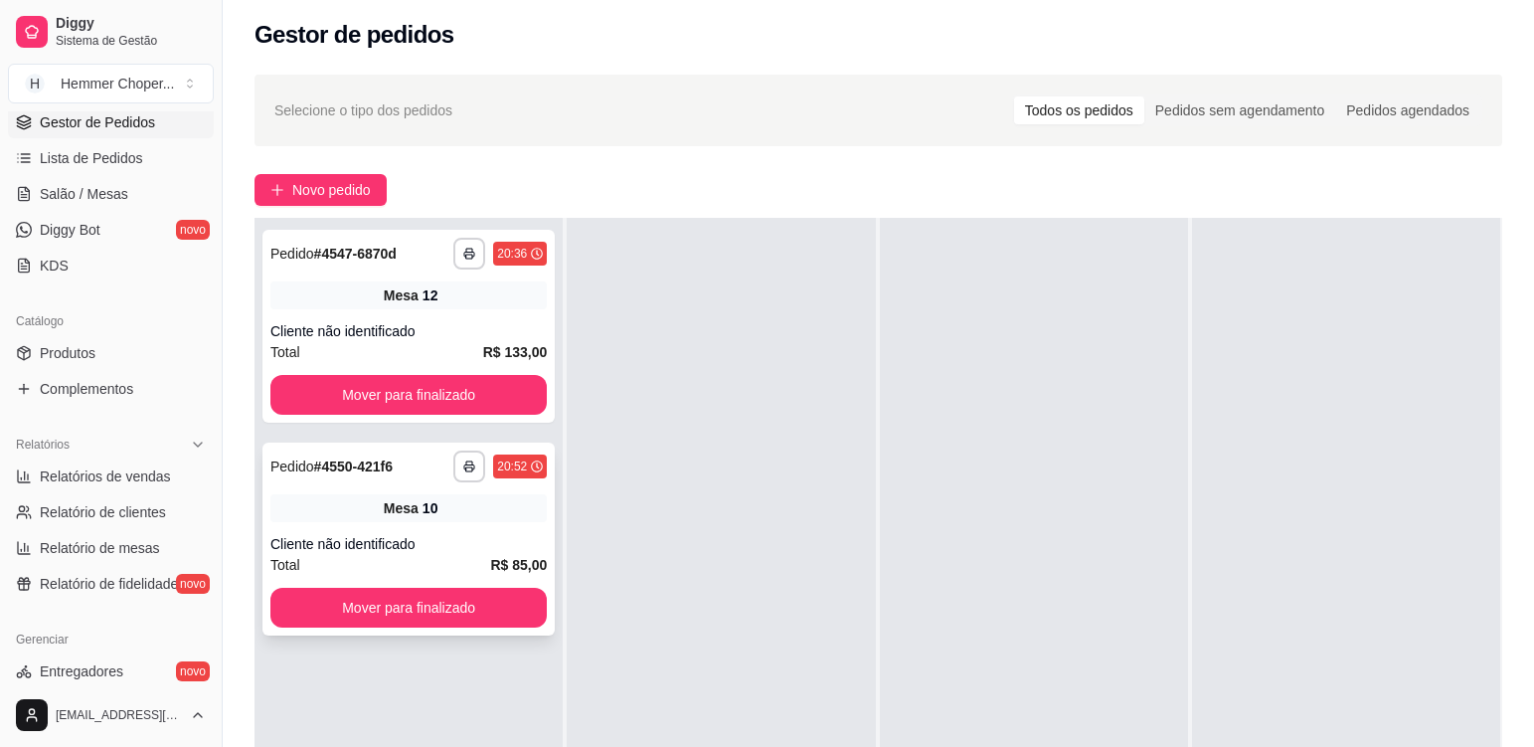
click at [444, 552] on div "Cliente não identificado" at bounding box center [408, 544] width 276 height 20
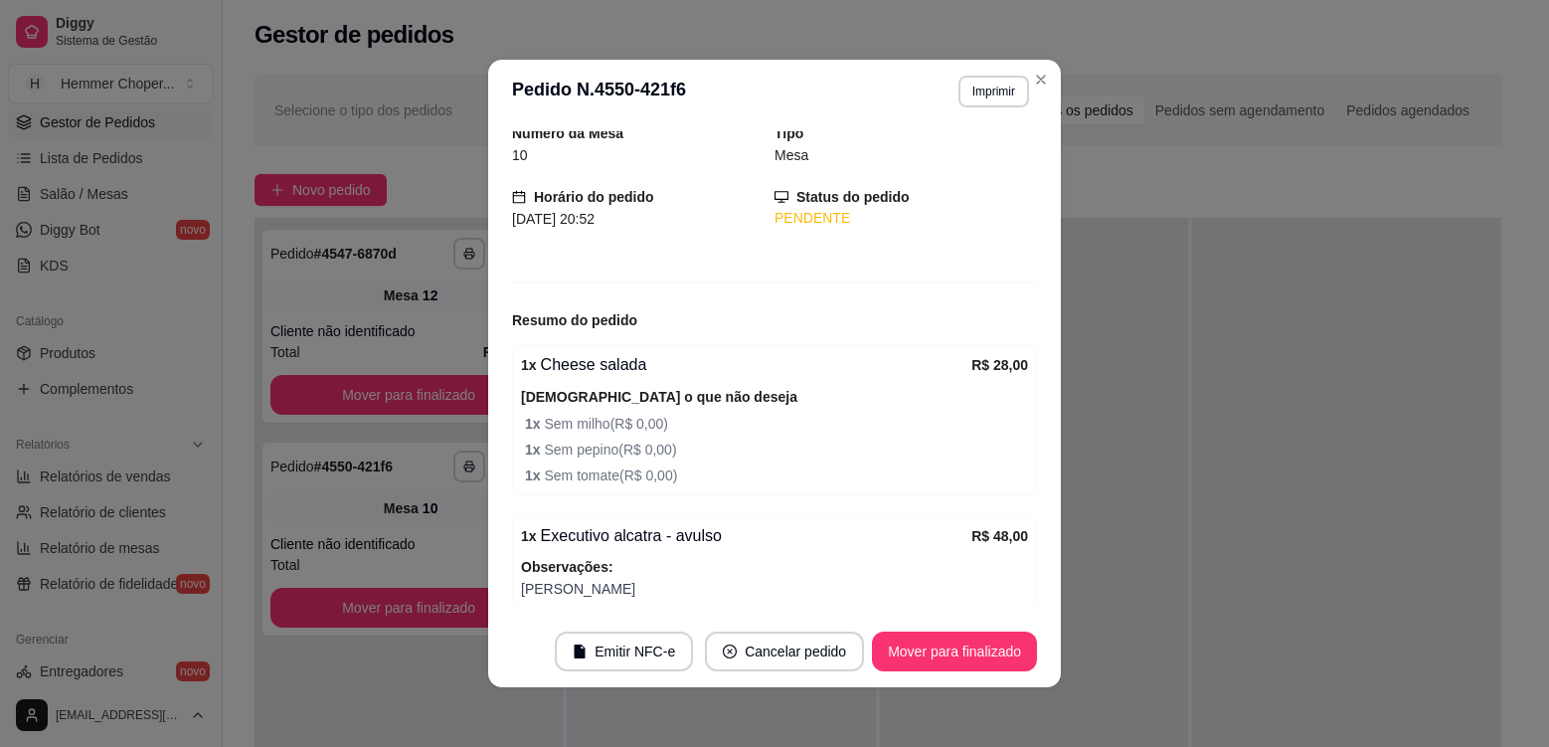
scroll to position [215, 0]
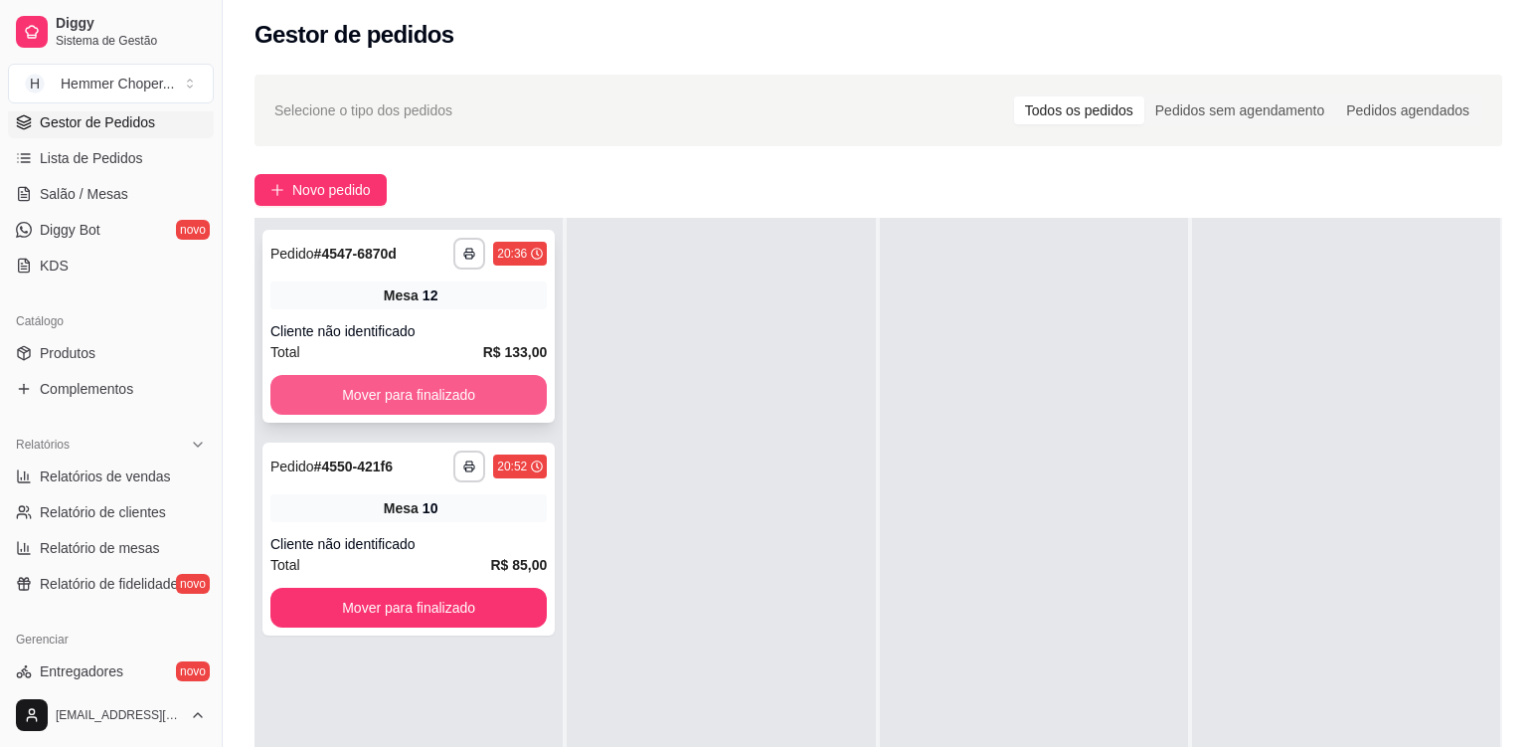
click at [462, 399] on button "Mover para finalizado" at bounding box center [408, 395] width 276 height 40
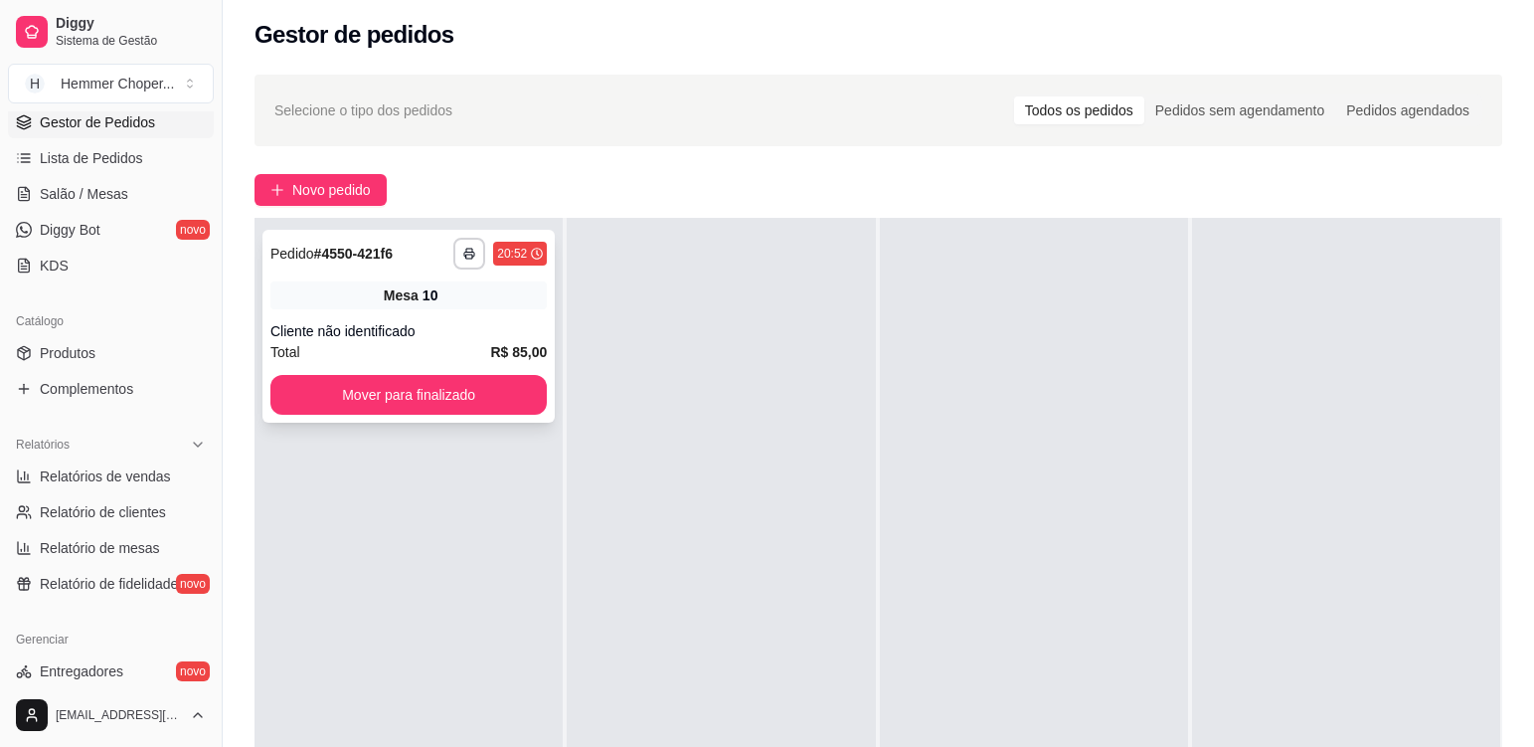
click at [449, 324] on div "Cliente não identificado" at bounding box center [408, 331] width 276 height 20
click at [466, 330] on div "Cliente não identificado" at bounding box center [408, 331] width 276 height 20
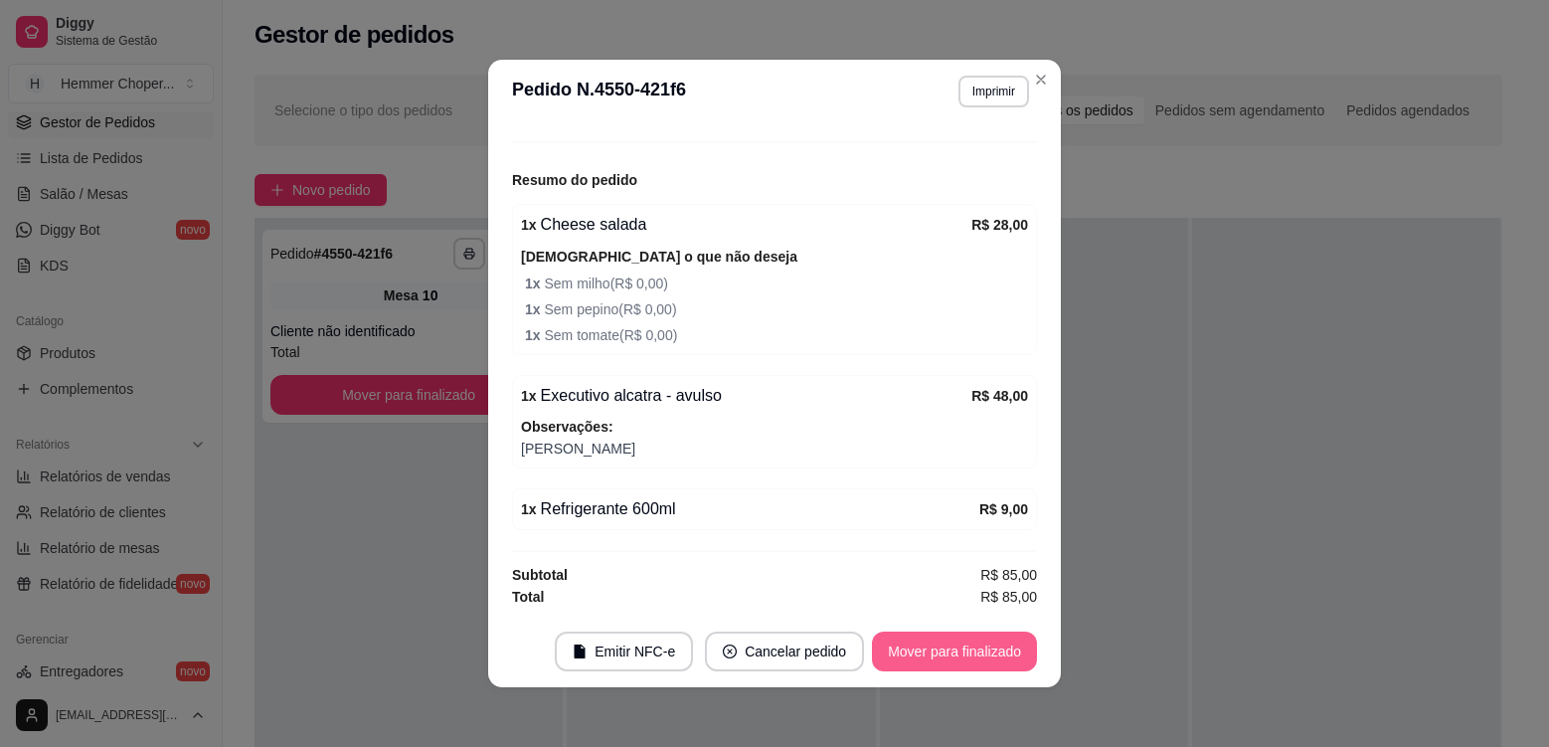
click at [940, 648] on button "Mover para finalizado" at bounding box center [954, 651] width 165 height 40
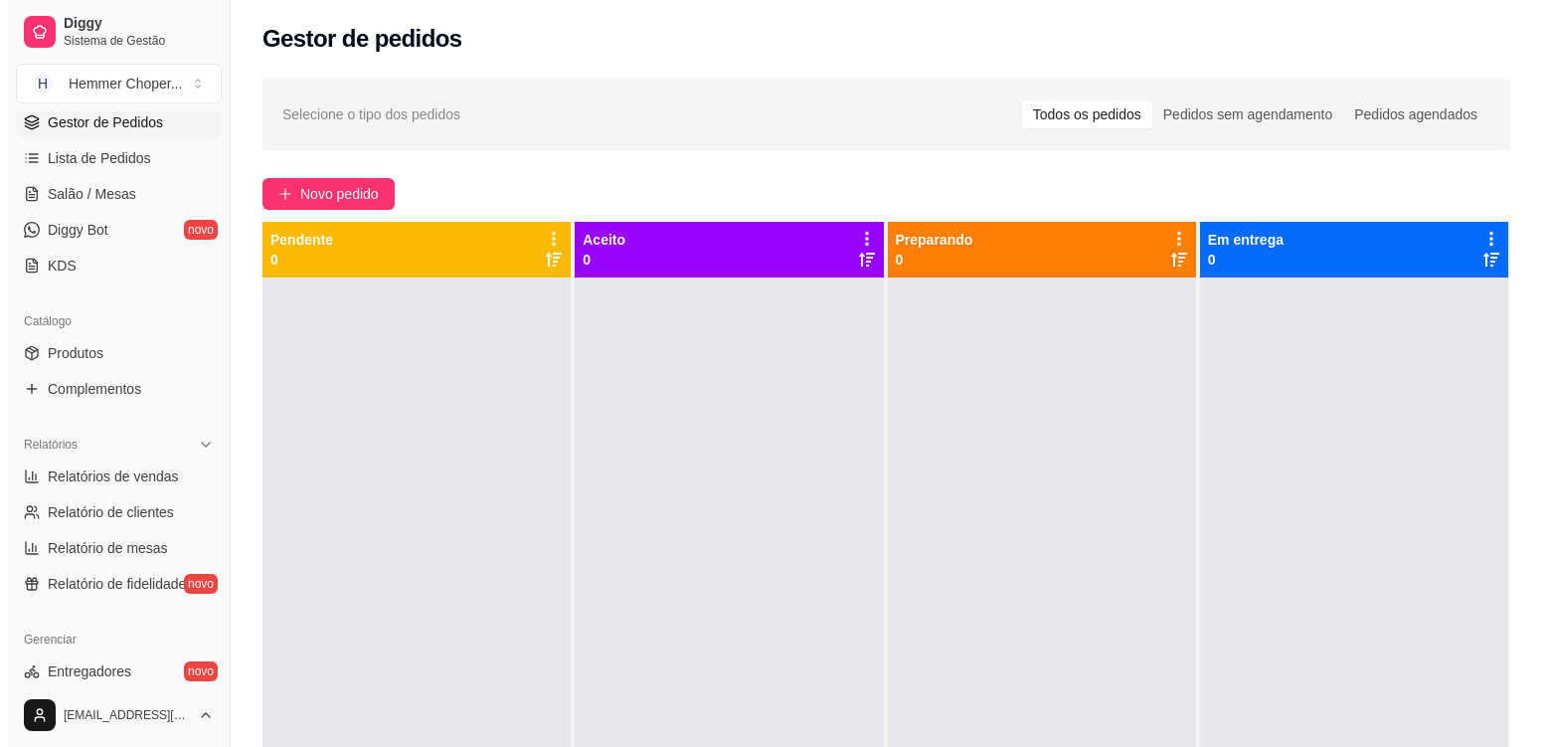
scroll to position [0, 0]
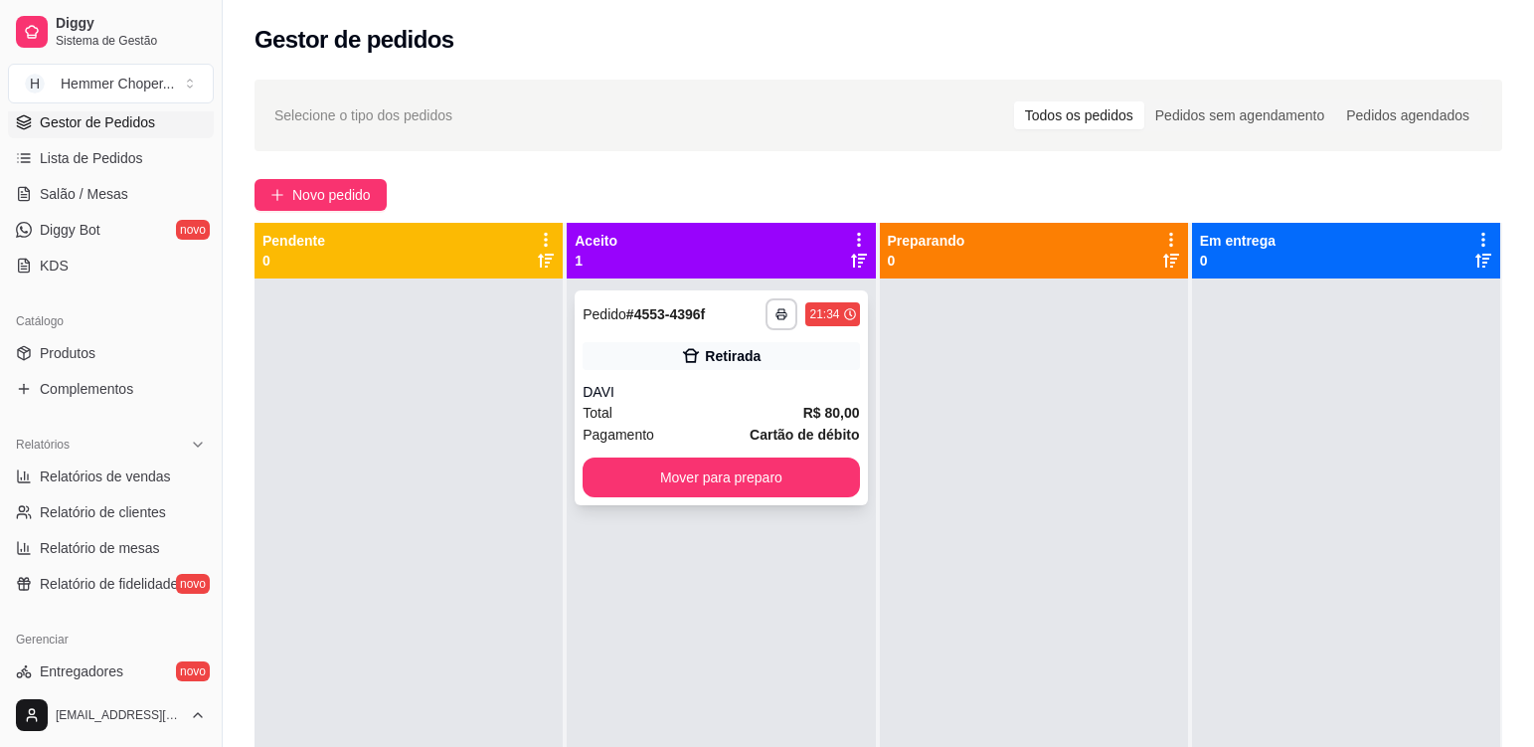
click at [655, 385] on div "DAVI" at bounding box center [721, 392] width 276 height 20
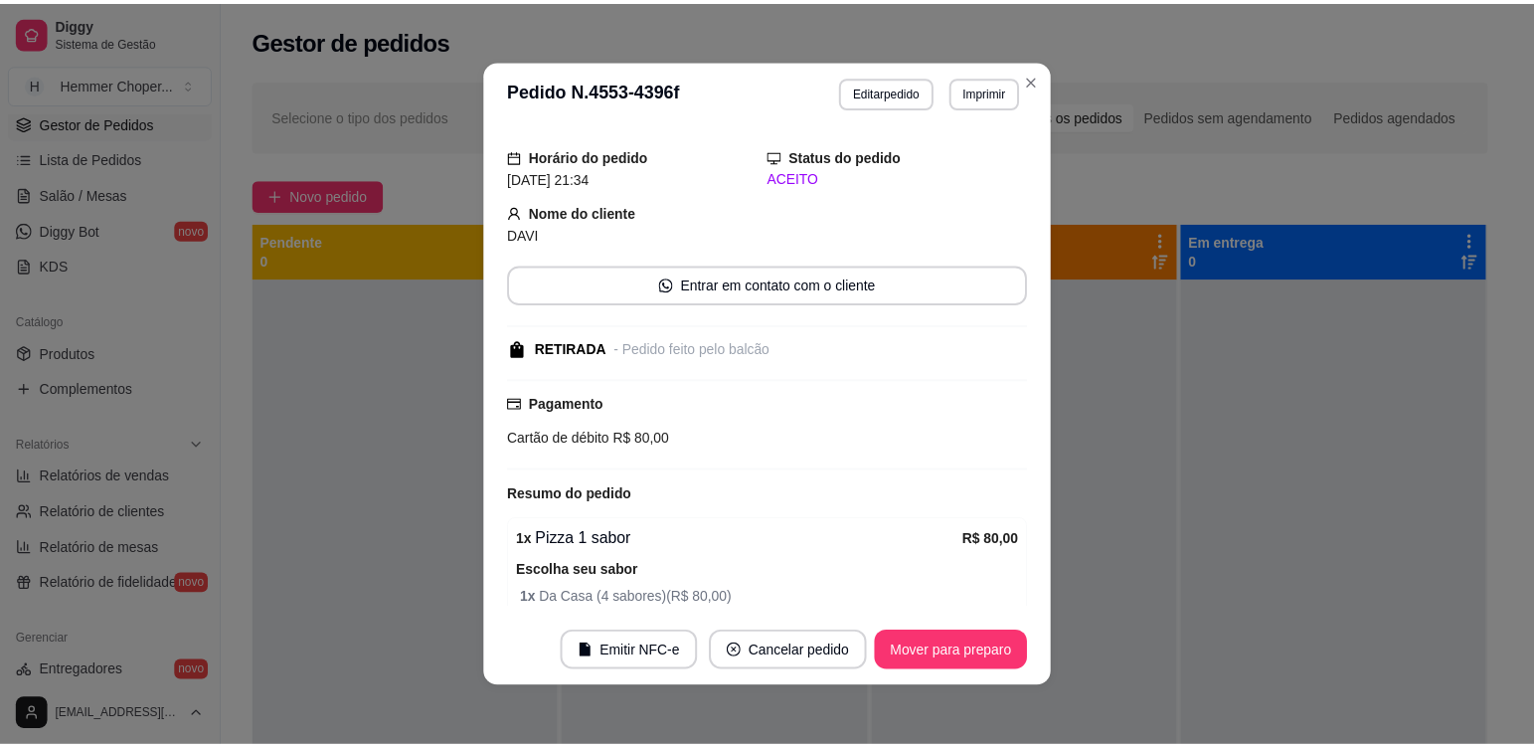
scroll to position [139, 0]
